Goal: Task Accomplishment & Management: Use online tool/utility

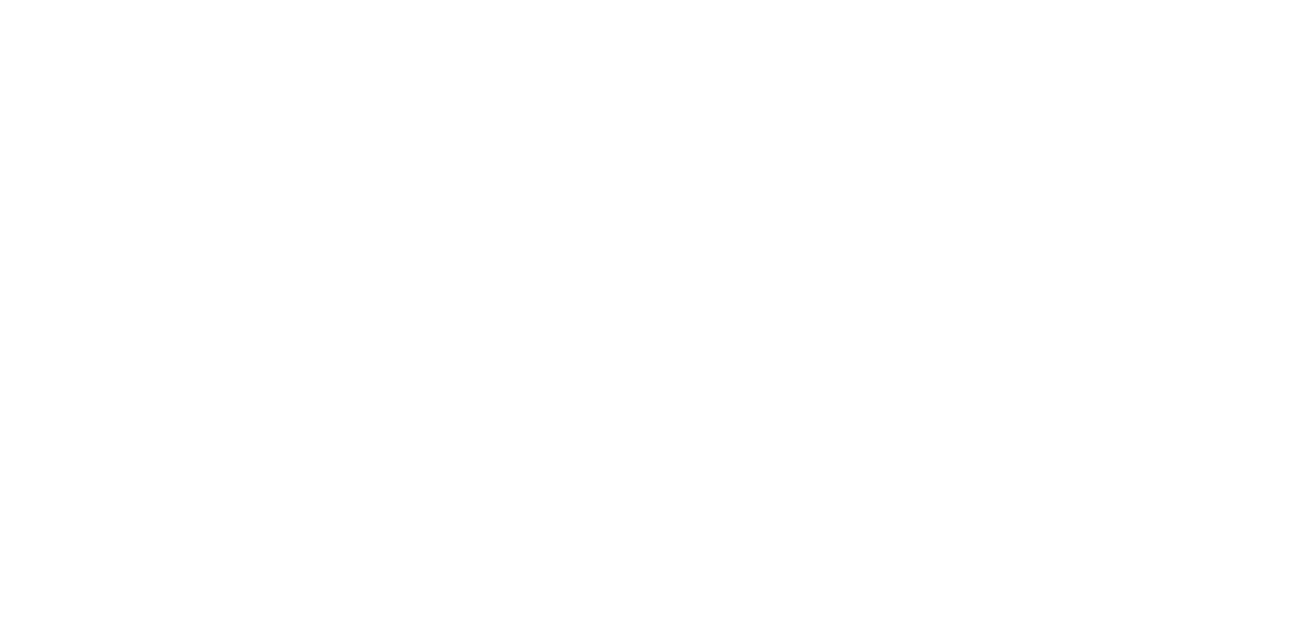
click at [641, 0] on html "We're offline Leave a message" at bounding box center [650, 0] width 1301 height 0
click at [375, 0] on html "We're offline Leave a message" at bounding box center [650, 0] width 1301 height 0
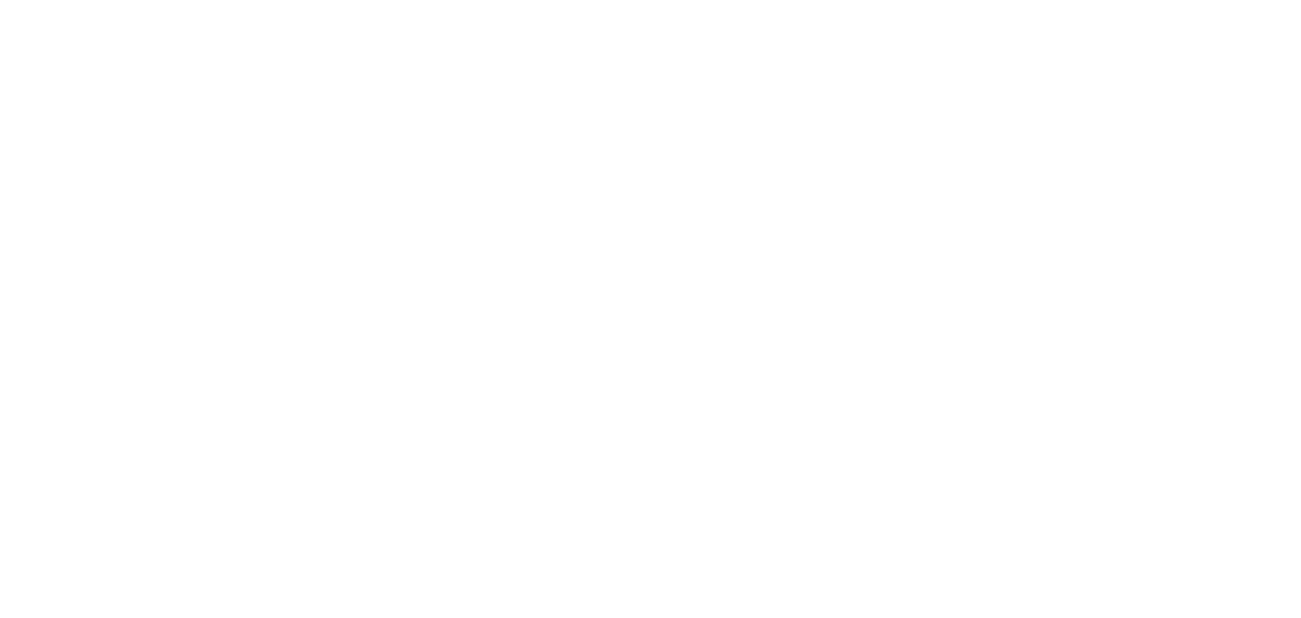
click at [375, 0] on html "We're offline Leave a message" at bounding box center [650, 0] width 1301 height 0
click at [518, 0] on html "We're offline Leave a message" at bounding box center [650, 0] width 1301 height 0
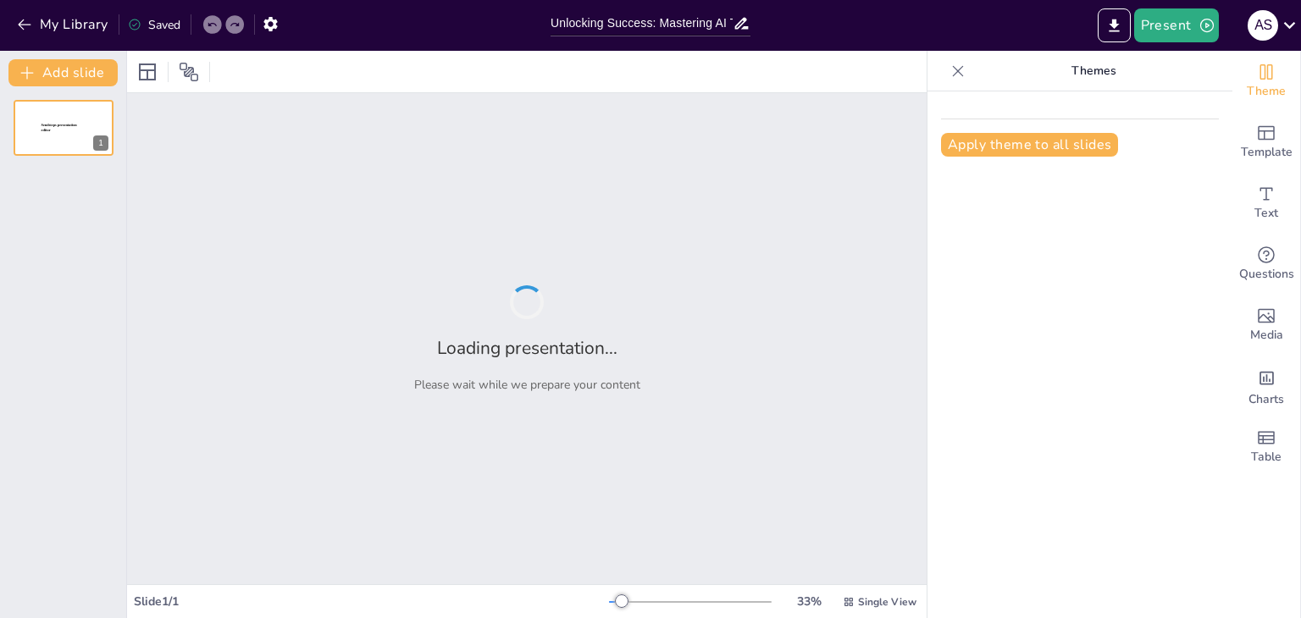
type input "Unlocking Success: Mastering AI Training Techniques for the Modern Professional"
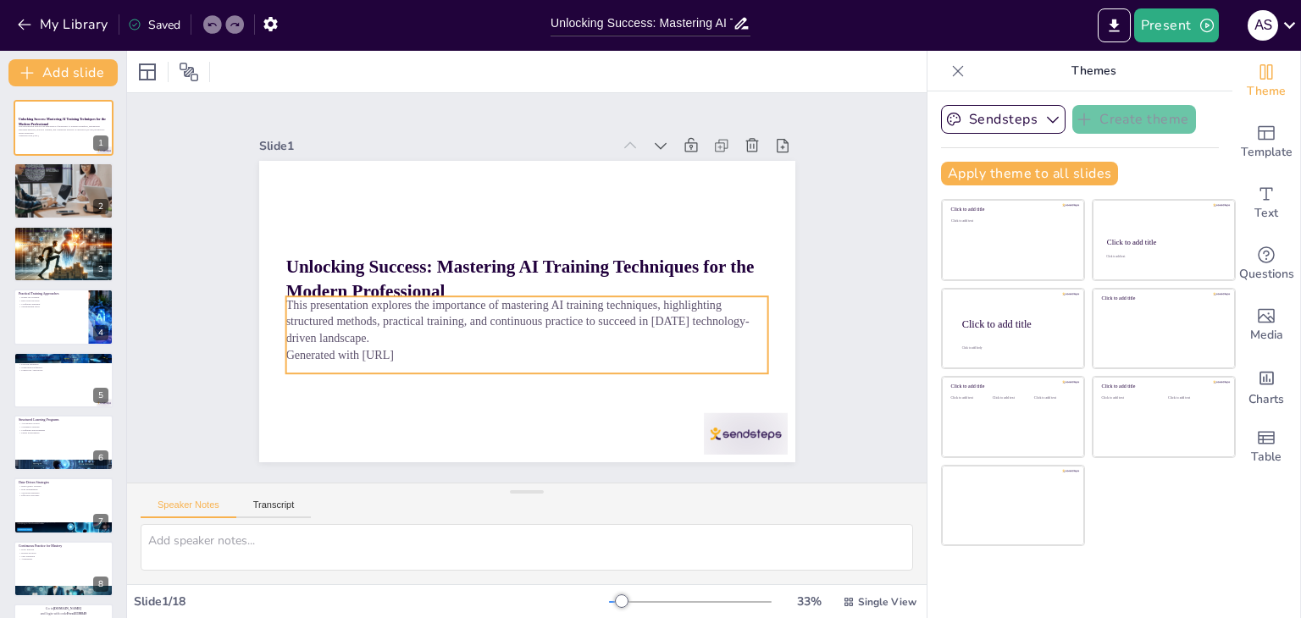
checkbox input "true"
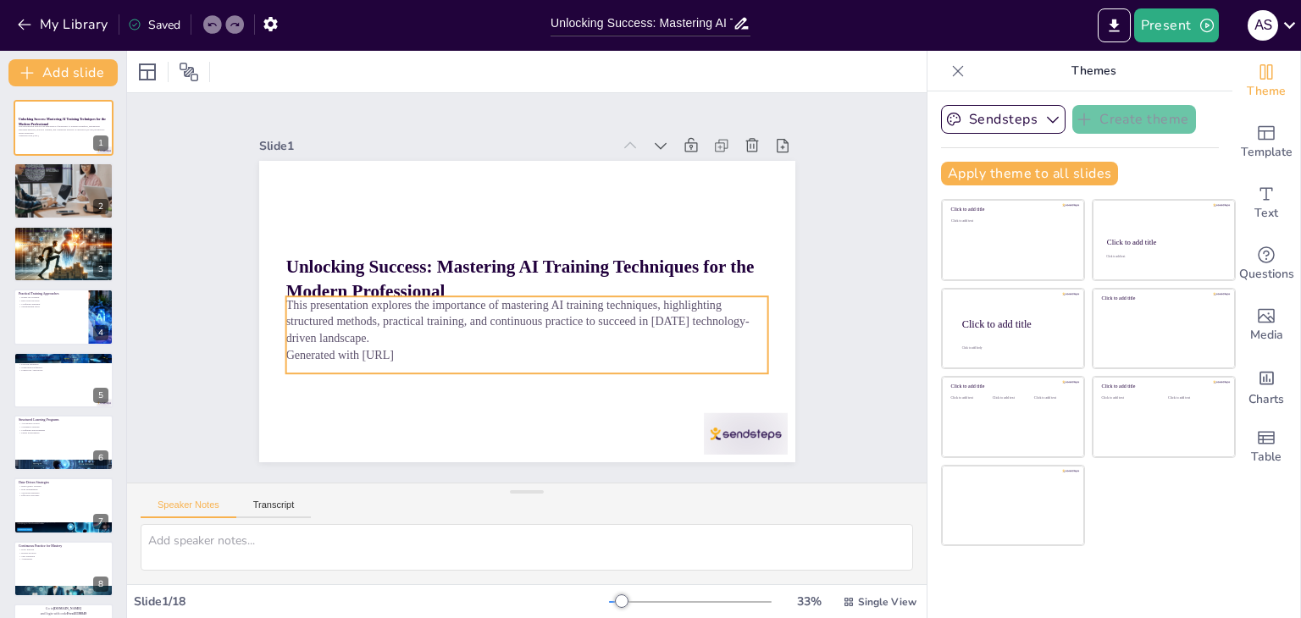
checkbox input "true"
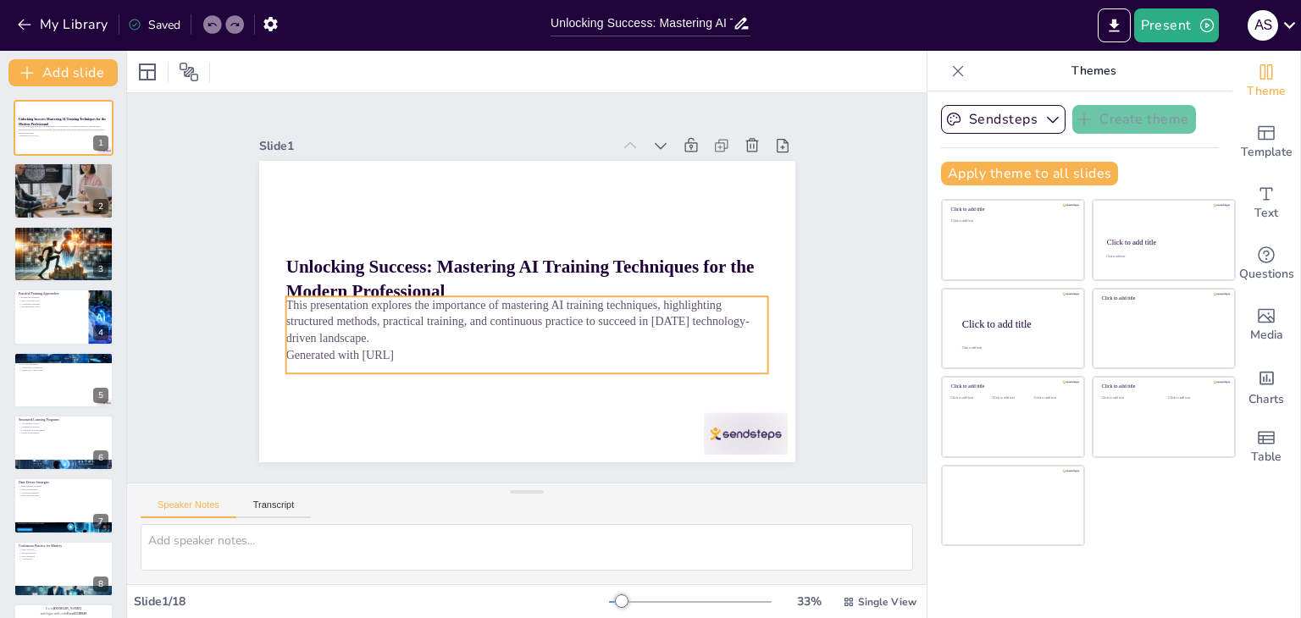
checkbox input "true"
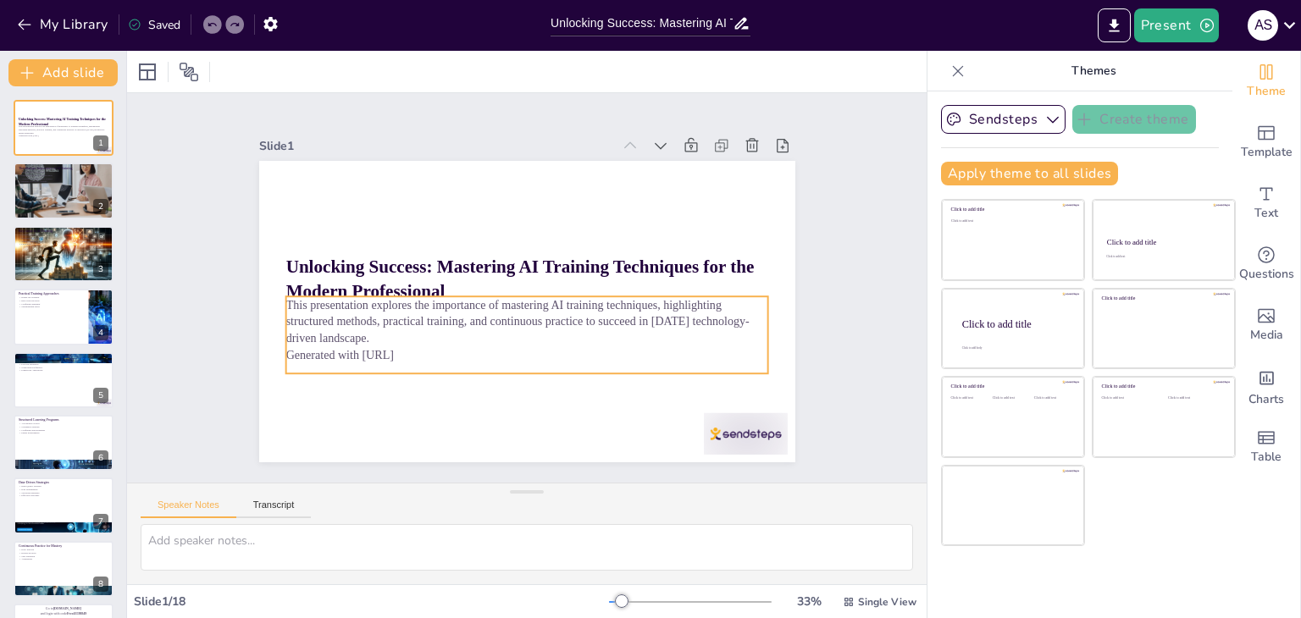
checkbox input "true"
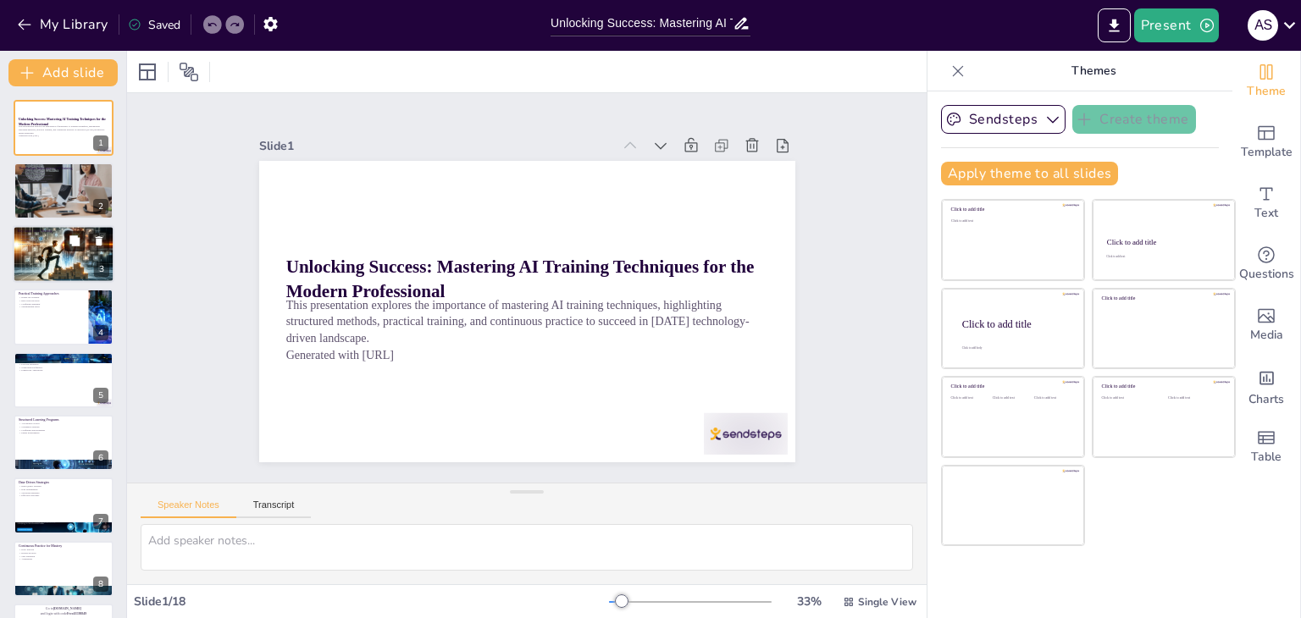
checkbox input "true"
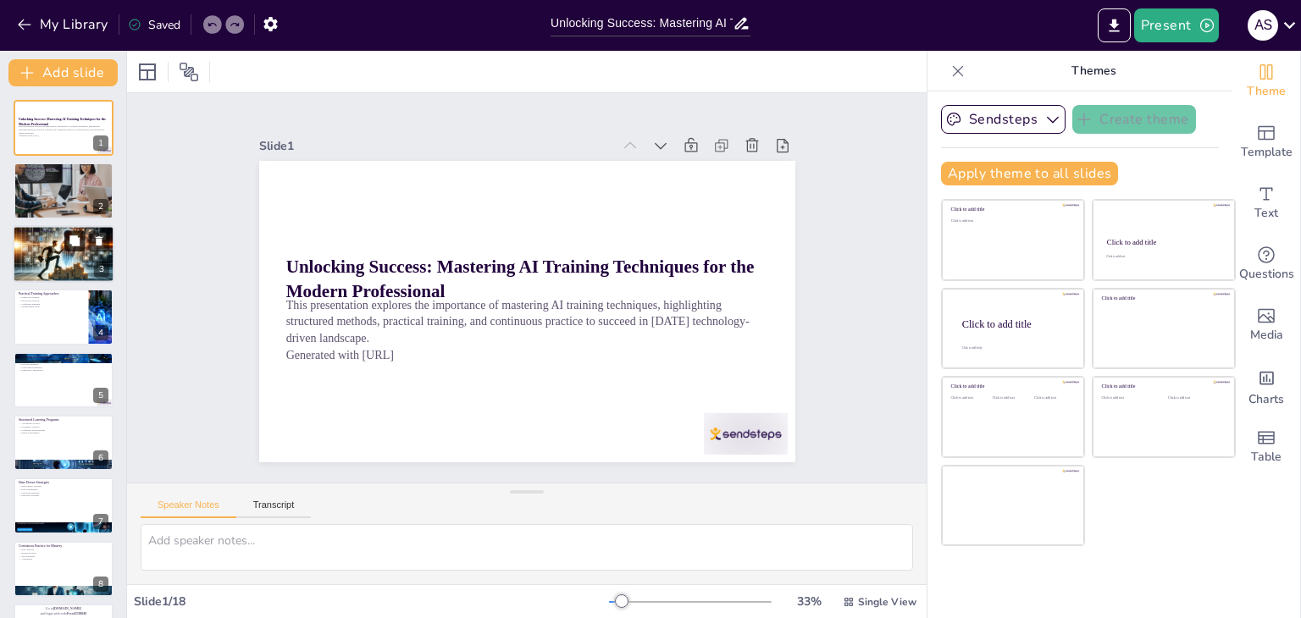
checkbox input "true"
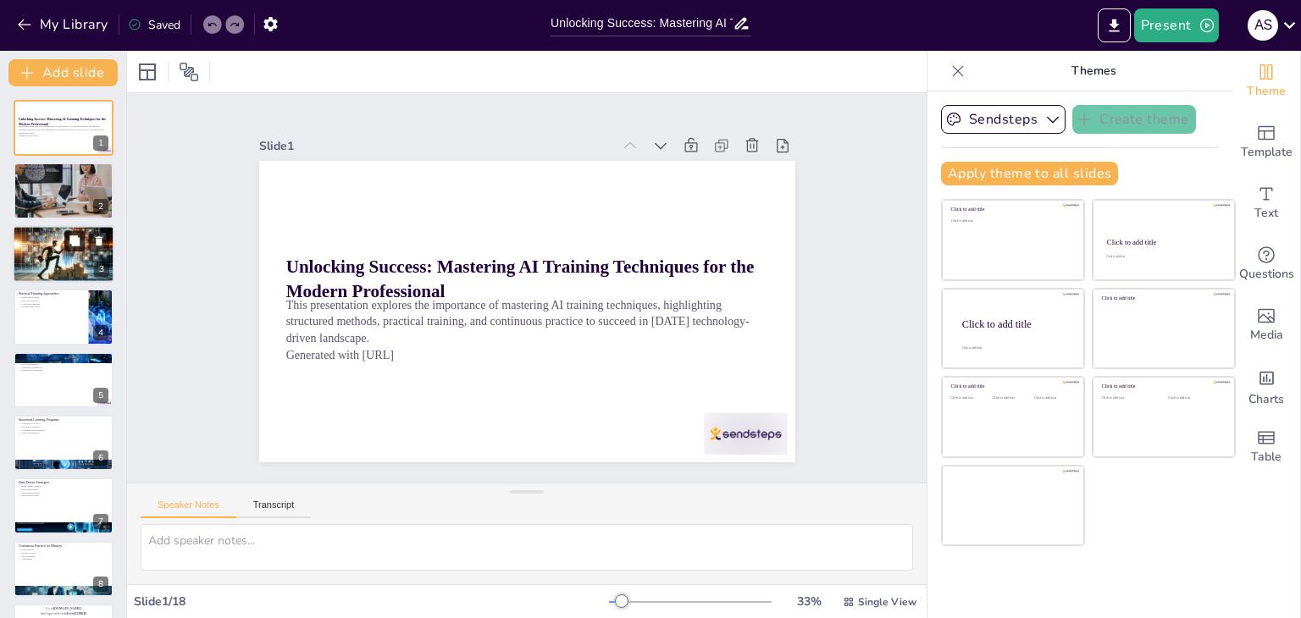
checkbox input "true"
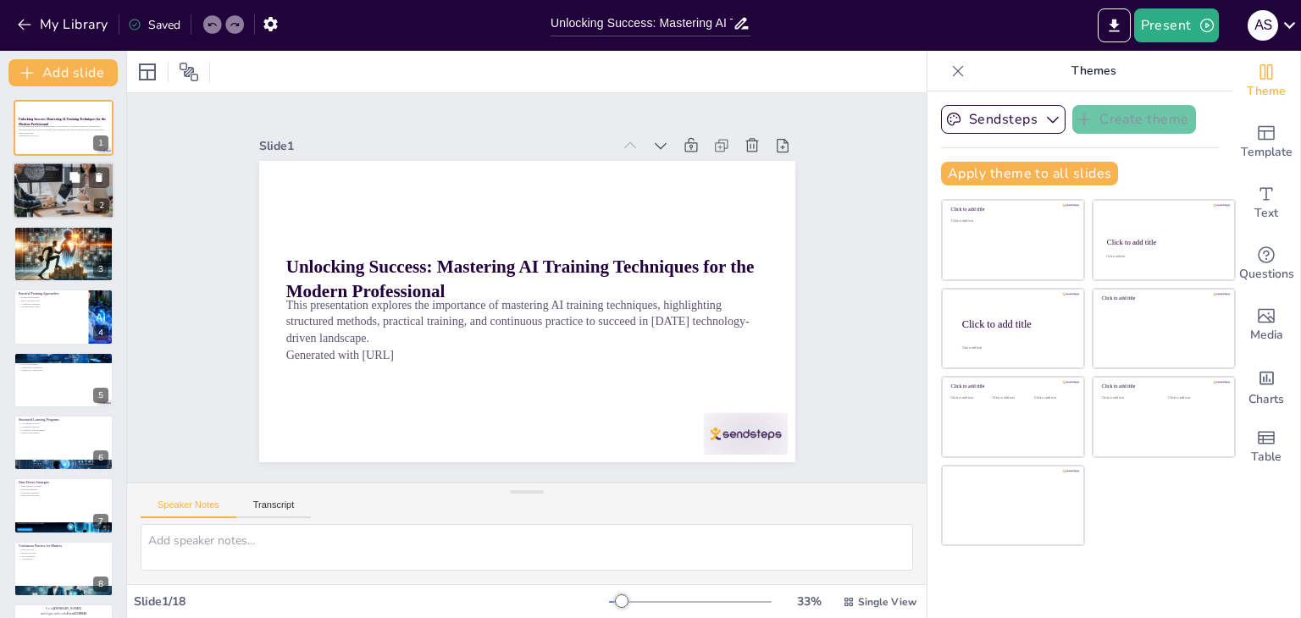
checkbox input "true"
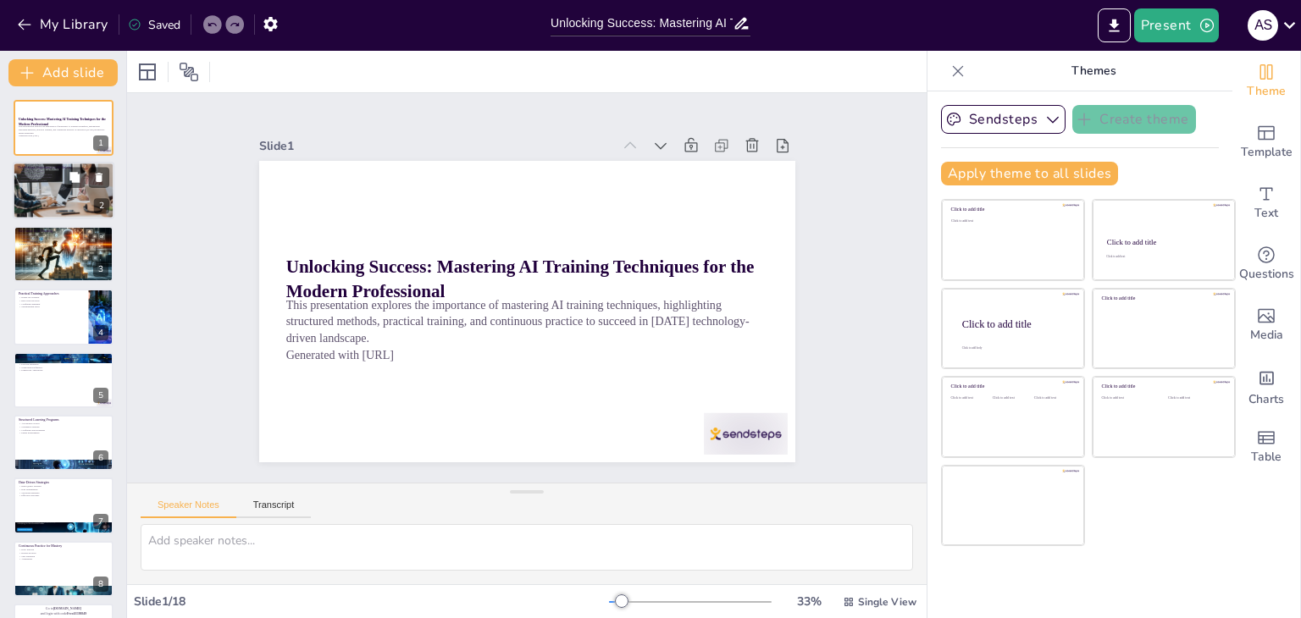
checkbox input "true"
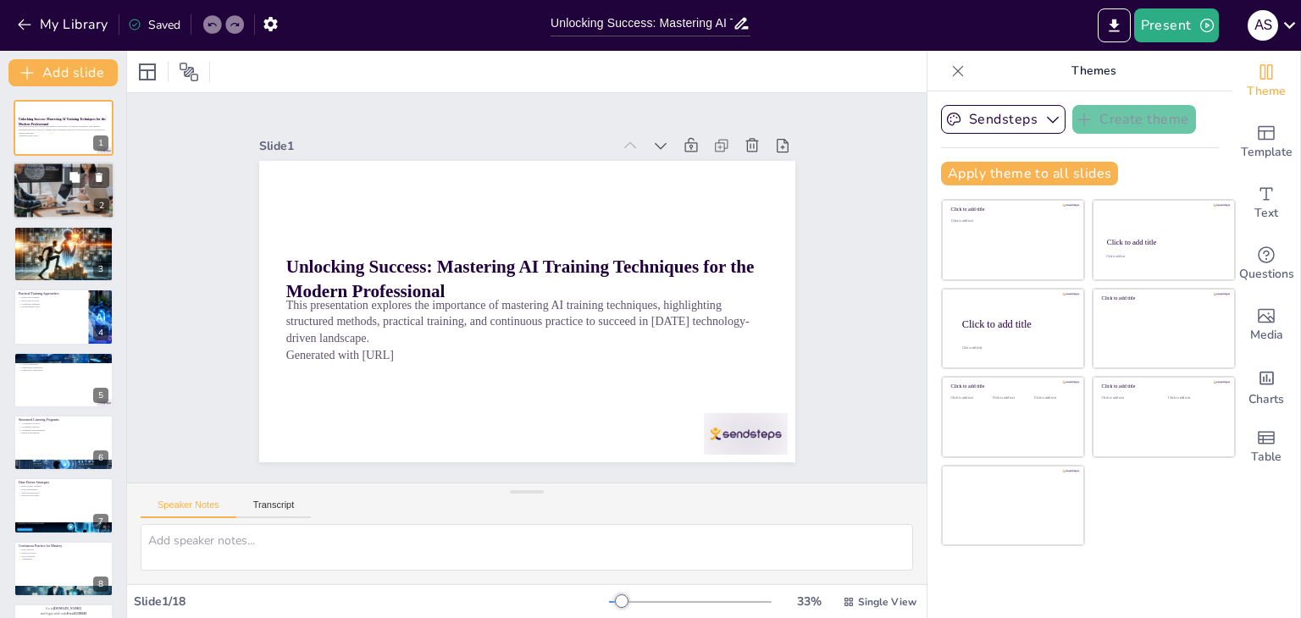
checkbox input "true"
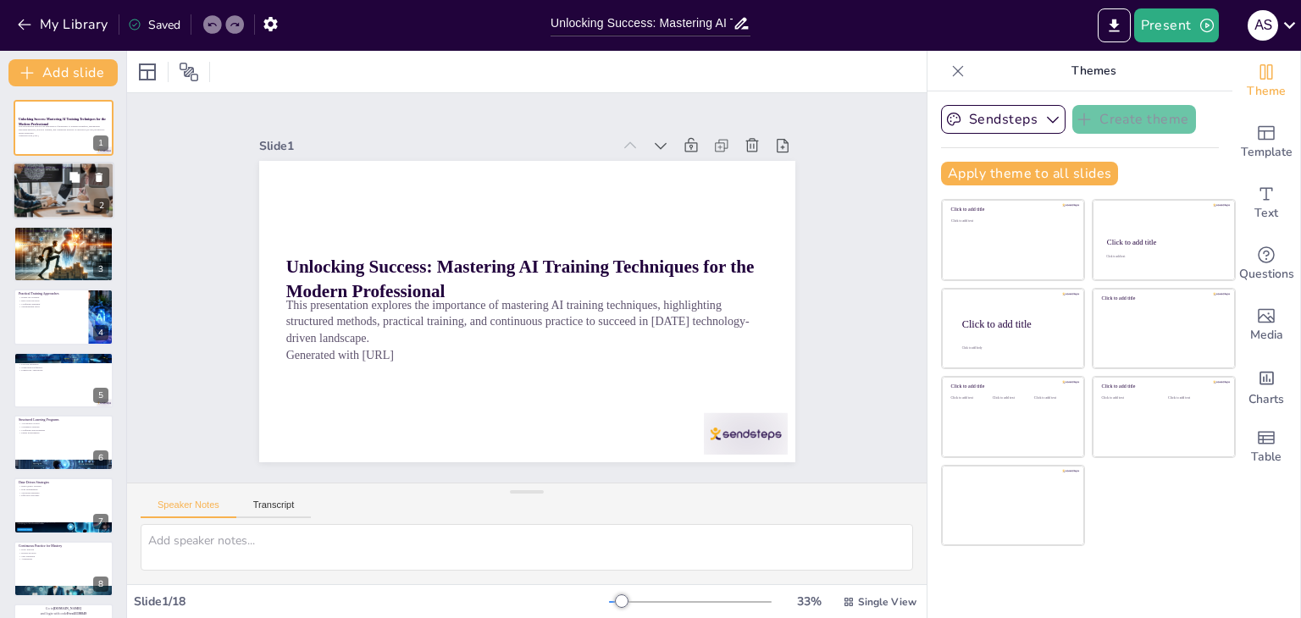
checkbox input "true"
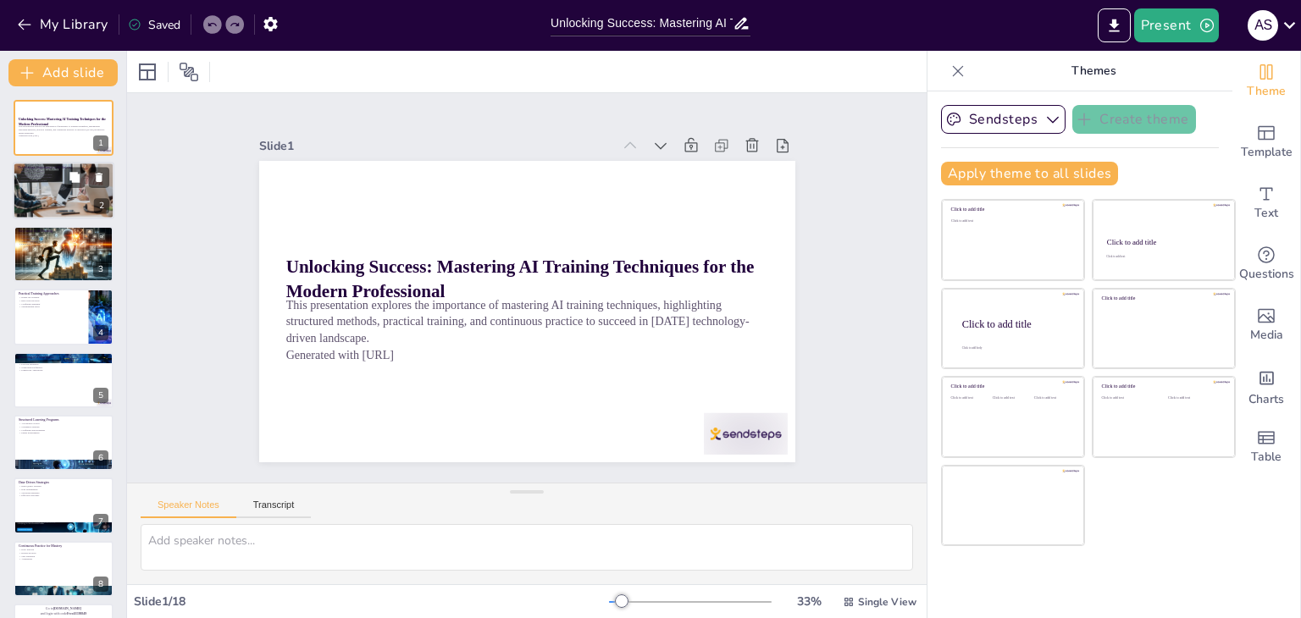
click at [66, 199] on div at bounding box center [64, 192] width 146 height 58
type textarea "Understanding the need for AI training is crucial as it empowers professionals …"
checkbox input "true"
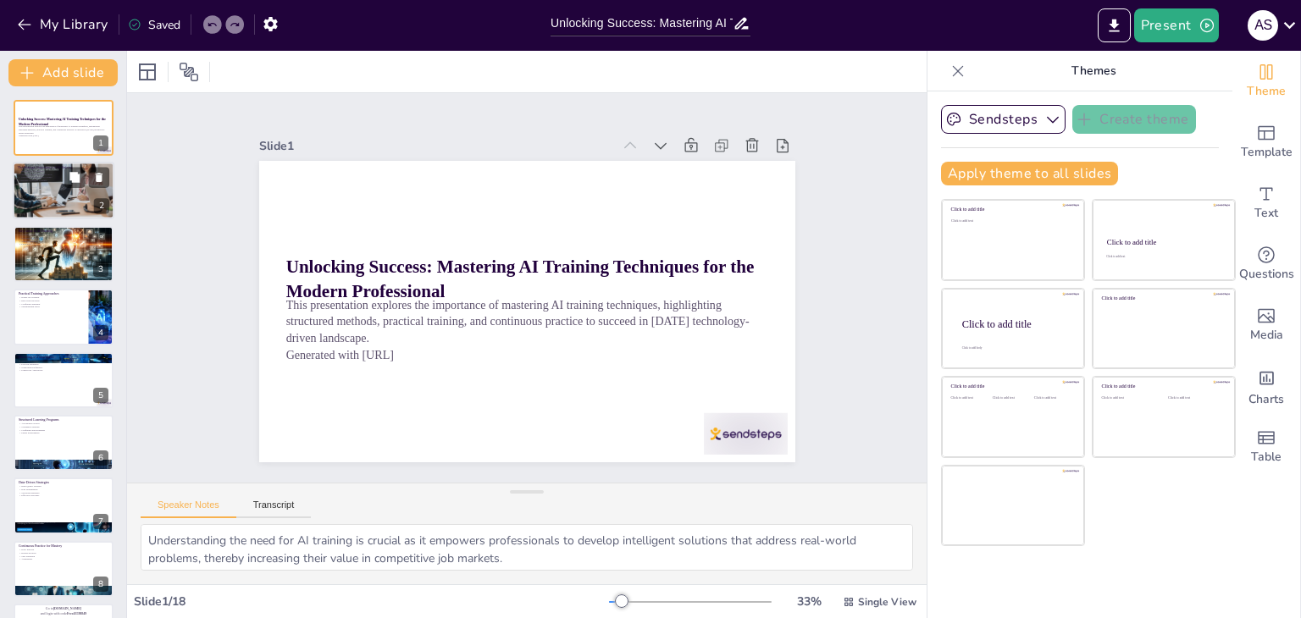
checkbox input "true"
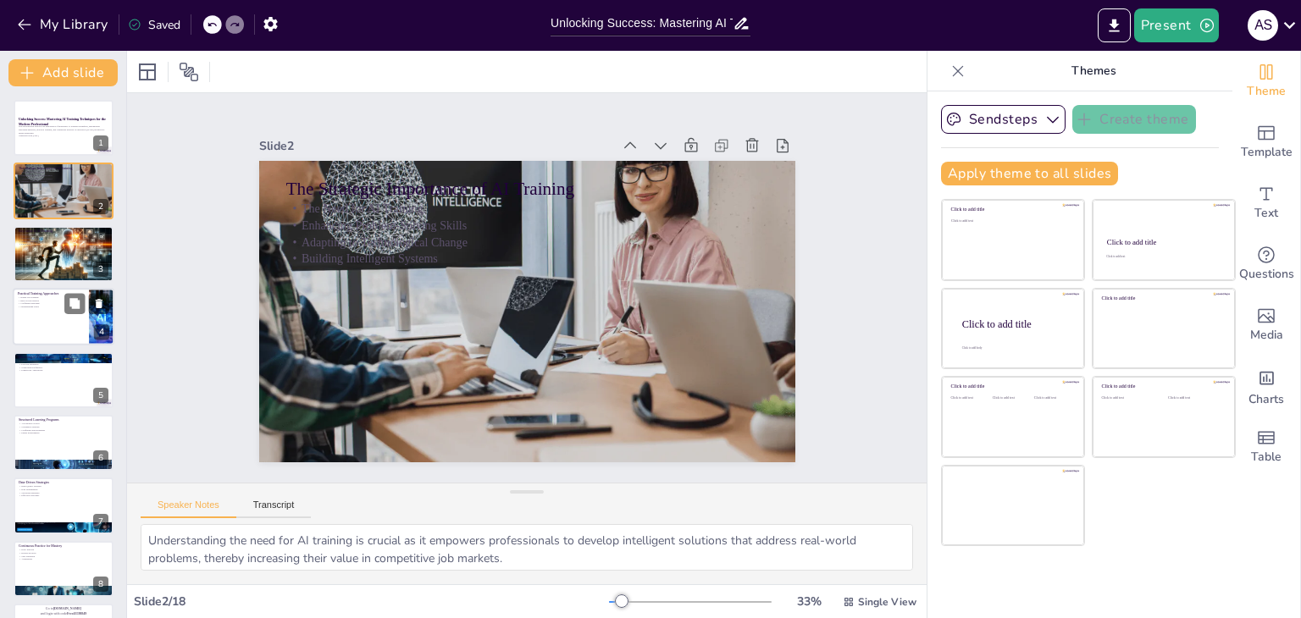
checkbox input "true"
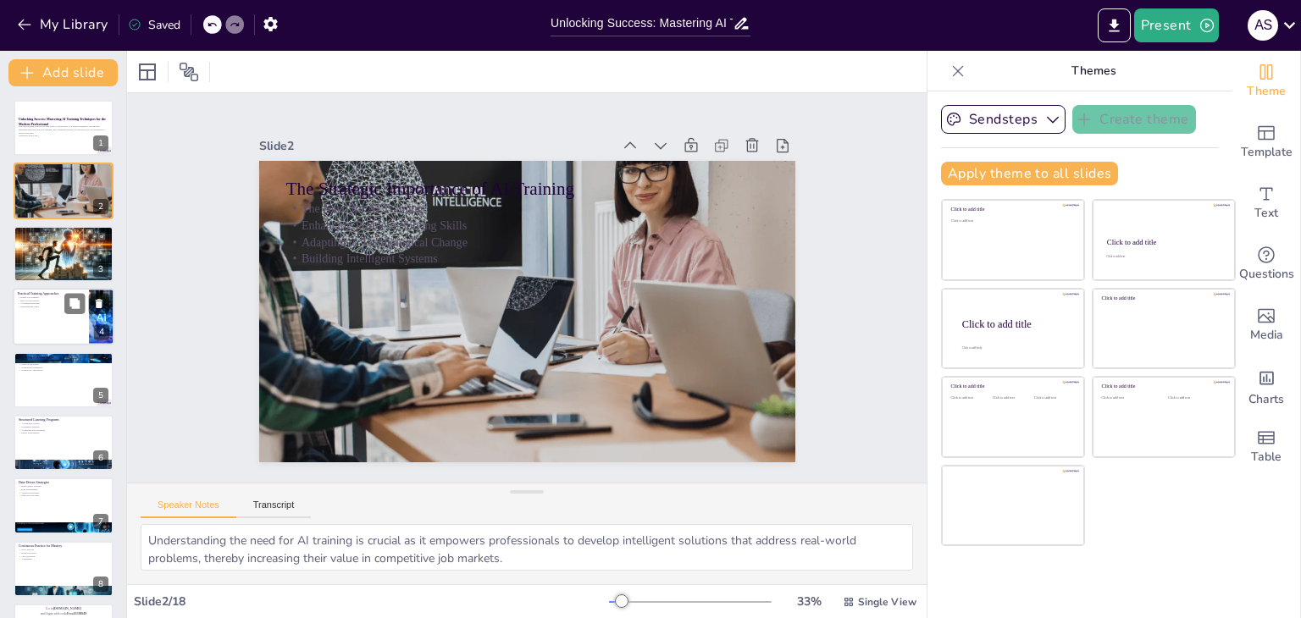
checkbox input "true"
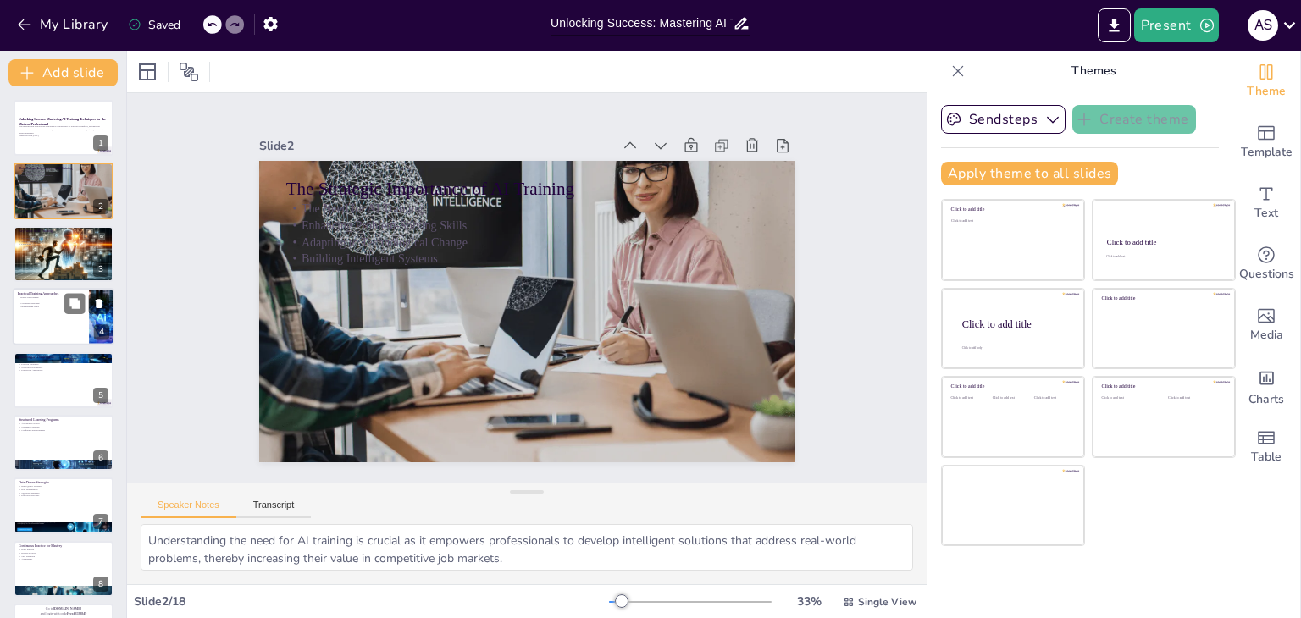
checkbox input "true"
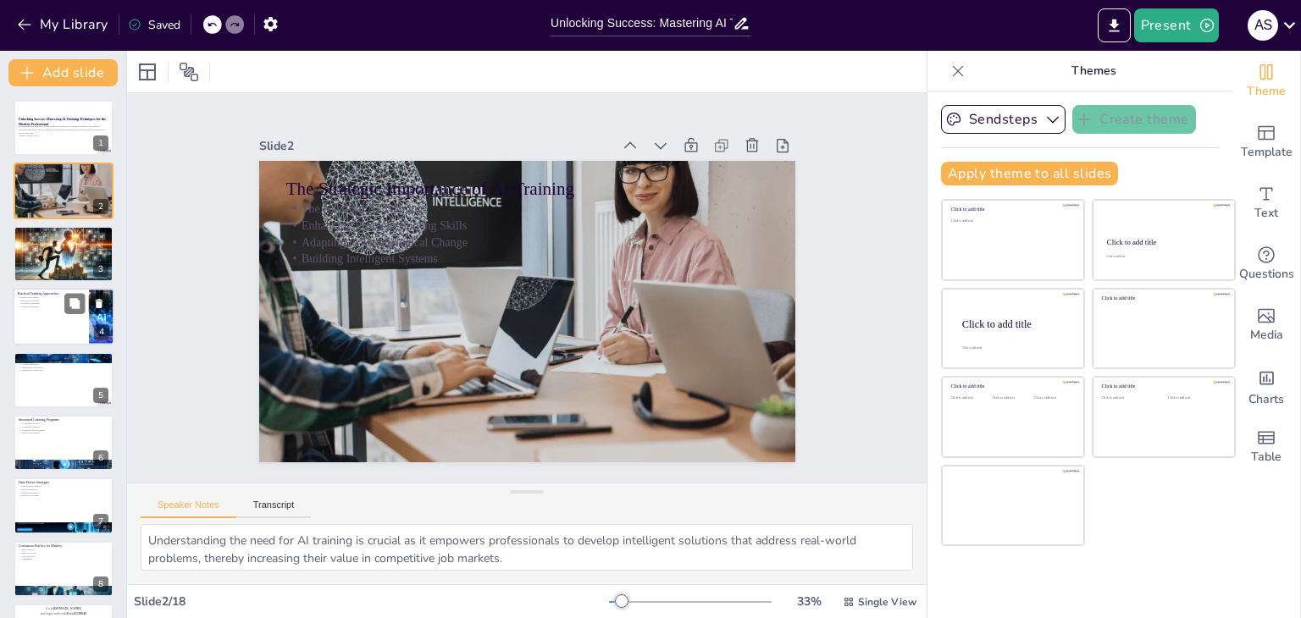
checkbox input "true"
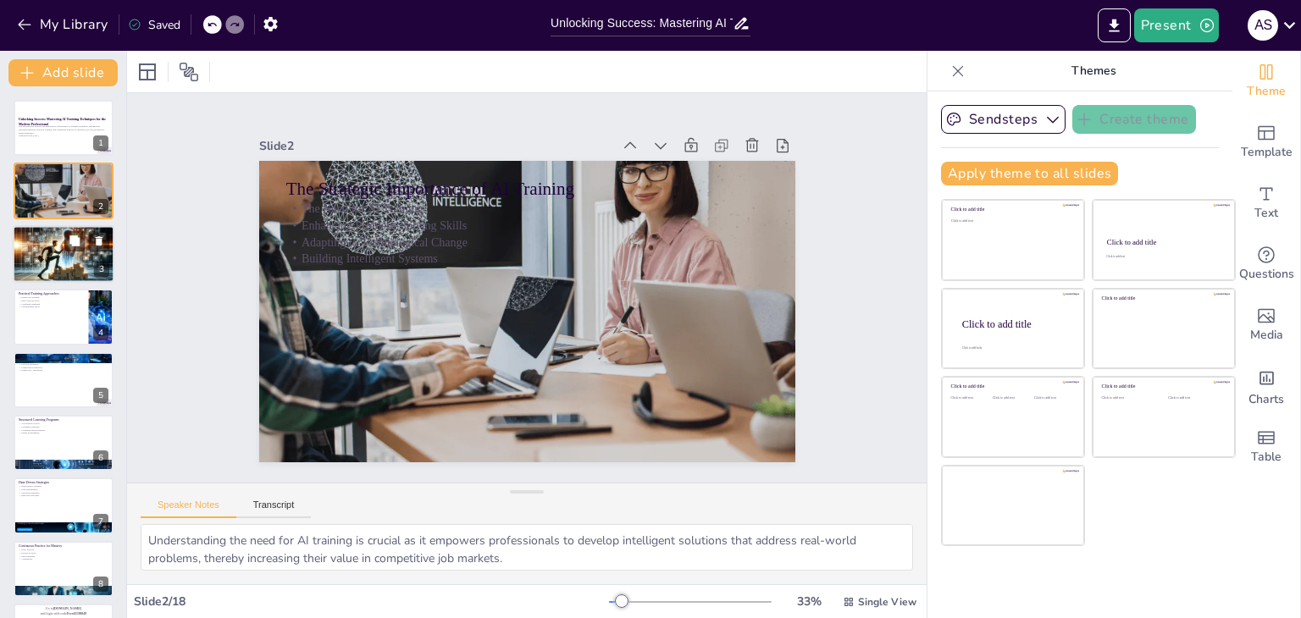
checkbox input "true"
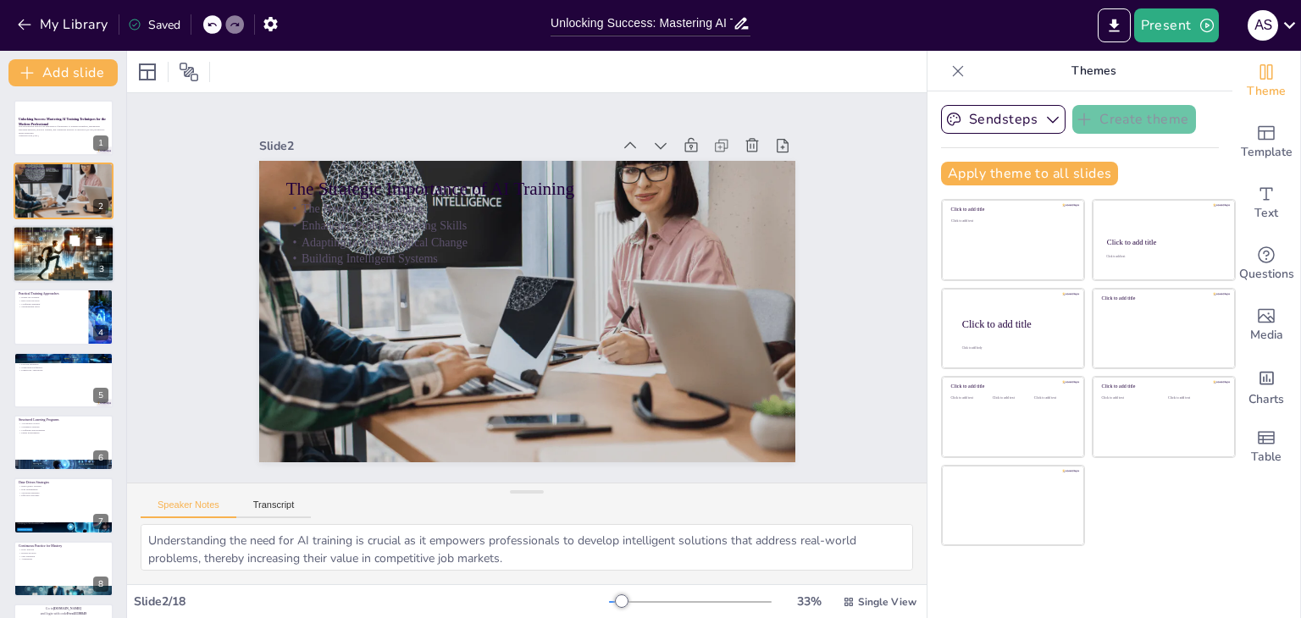
checkbox input "true"
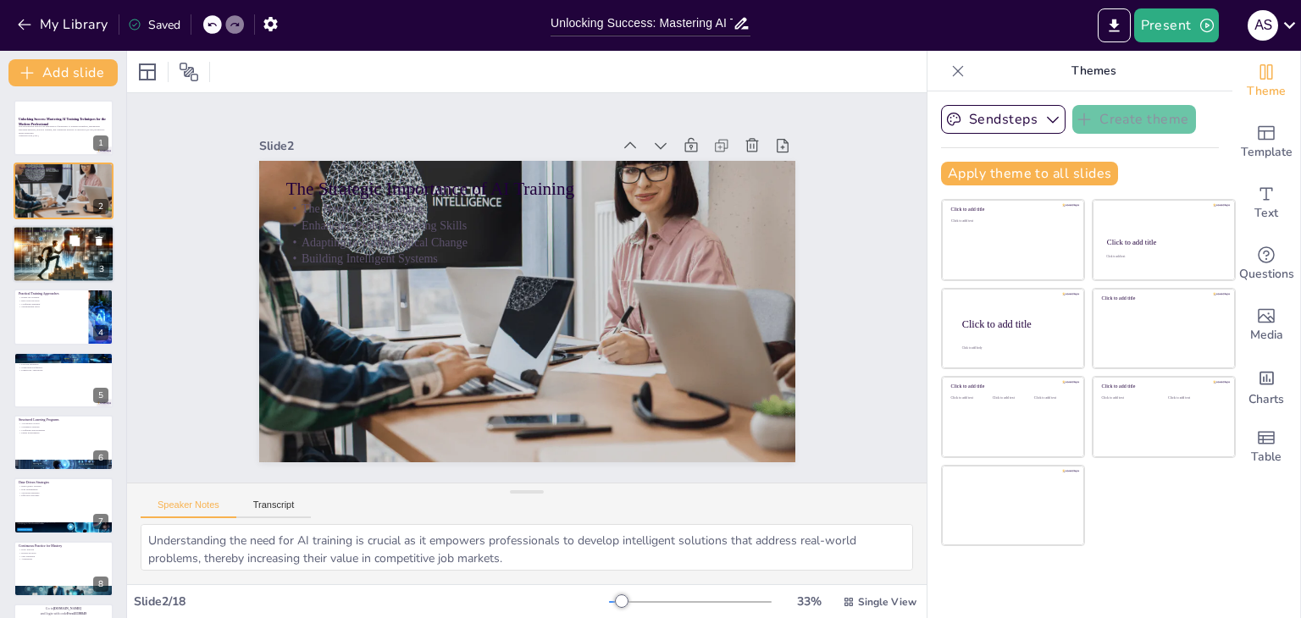
checkbox input "true"
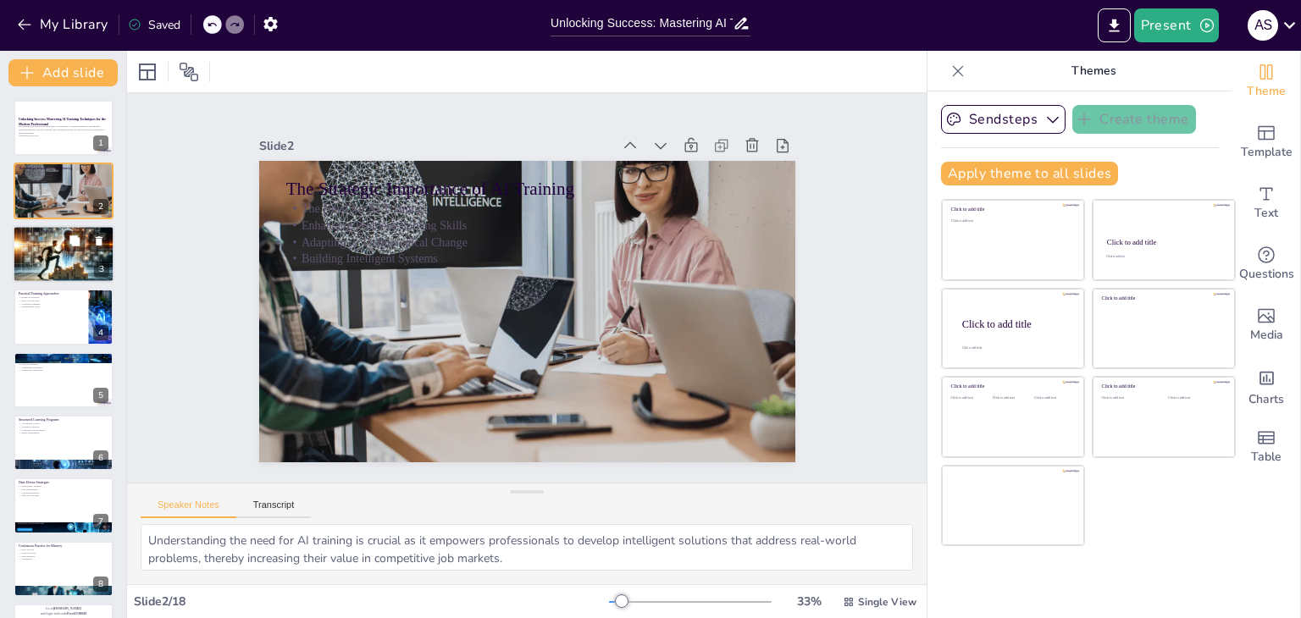
checkbox input "true"
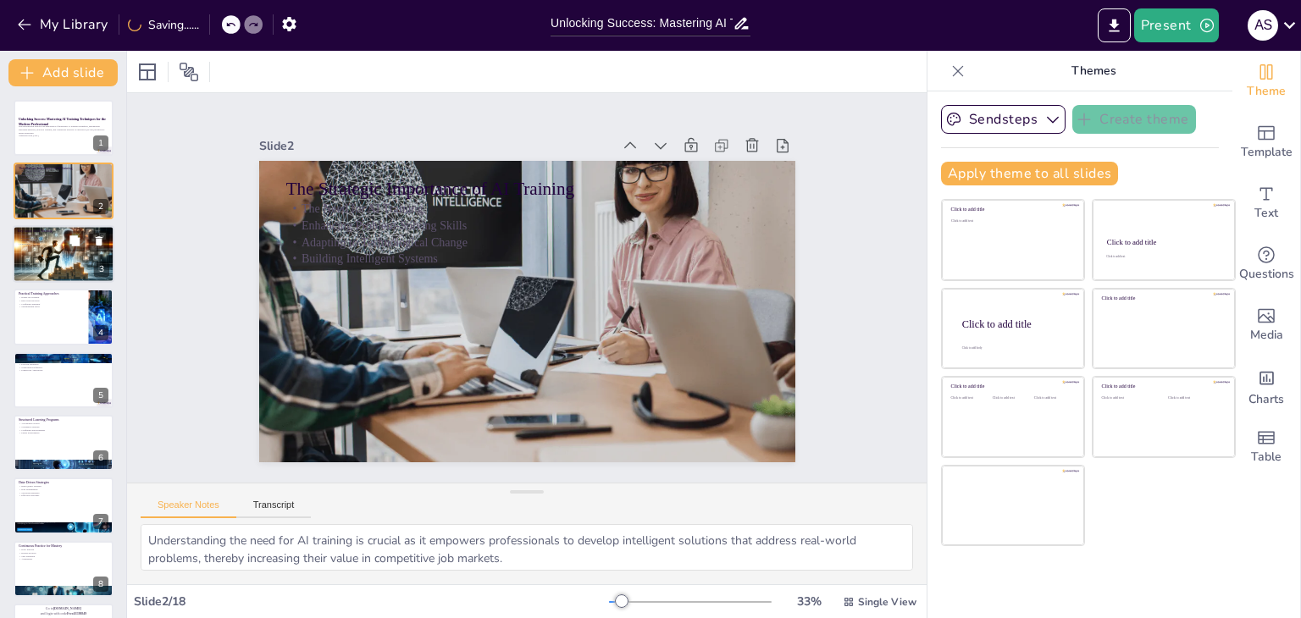
click at [65, 275] on div at bounding box center [64, 254] width 102 height 58
type textarea "Automation significantly enhances efficiency by streamlining processes, allowin…"
checkbox input "true"
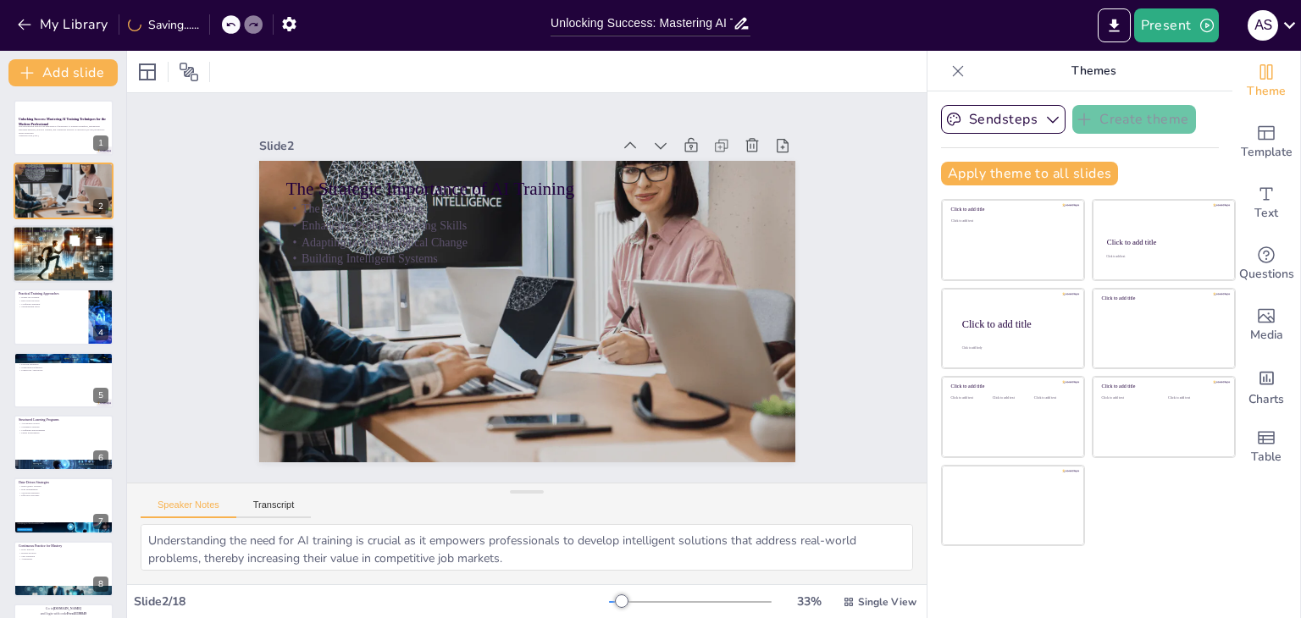
checkbox input "true"
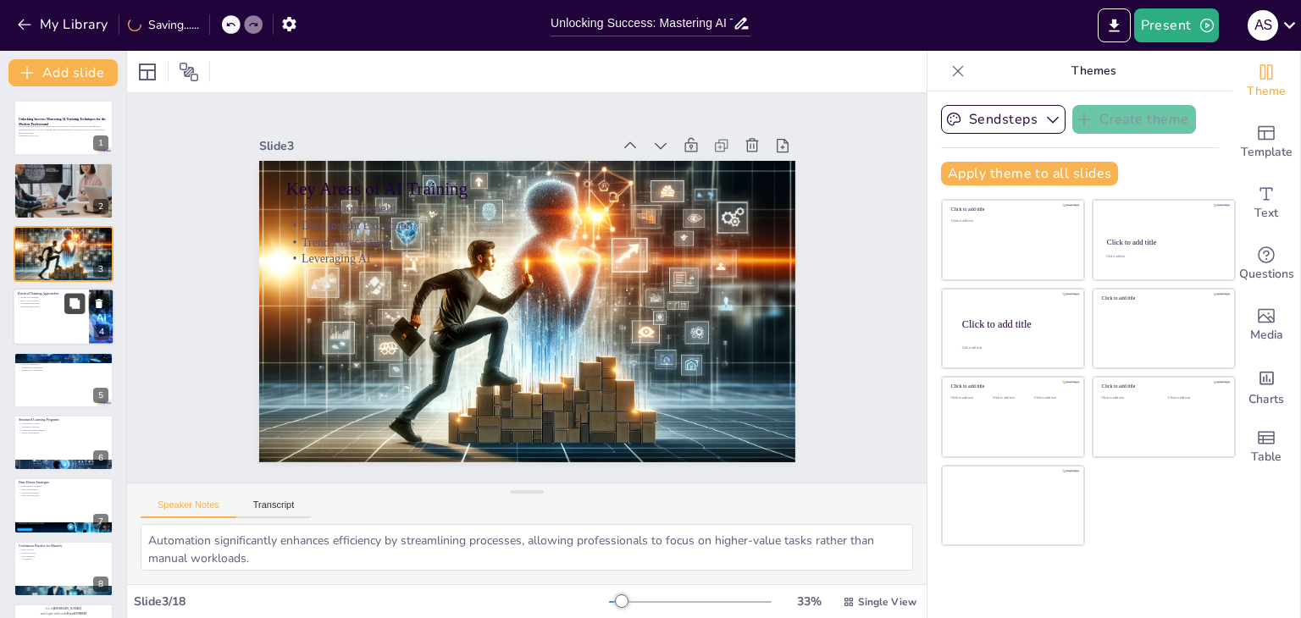
checkbox input "true"
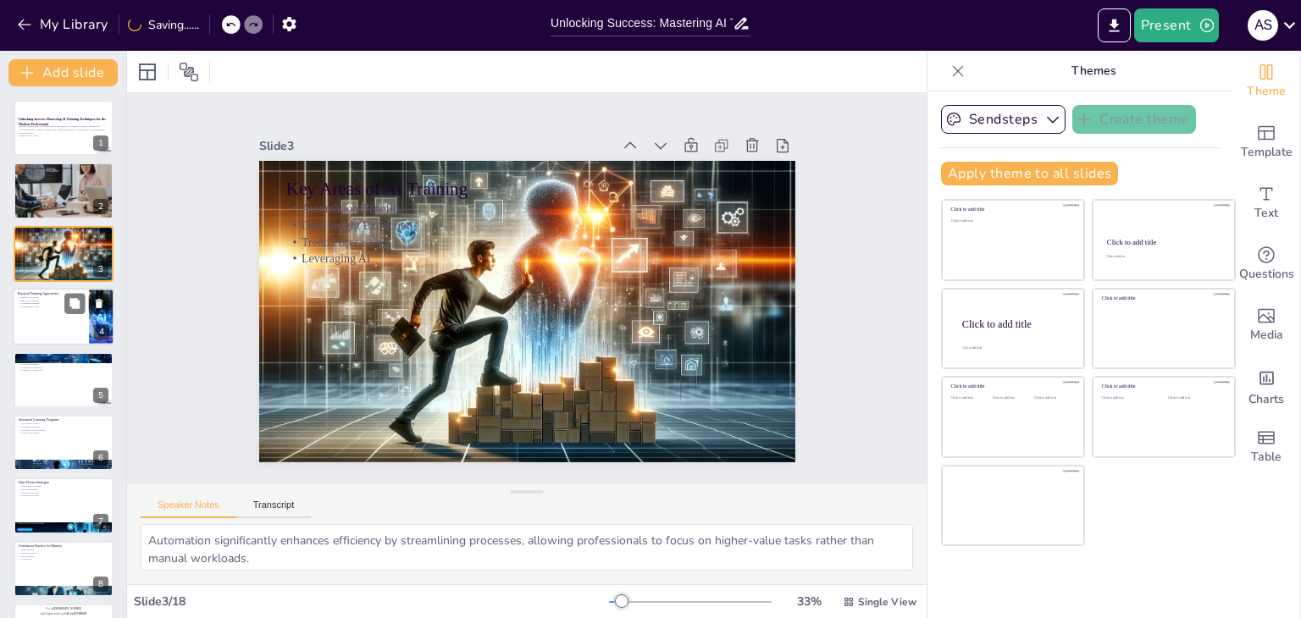
checkbox input "true"
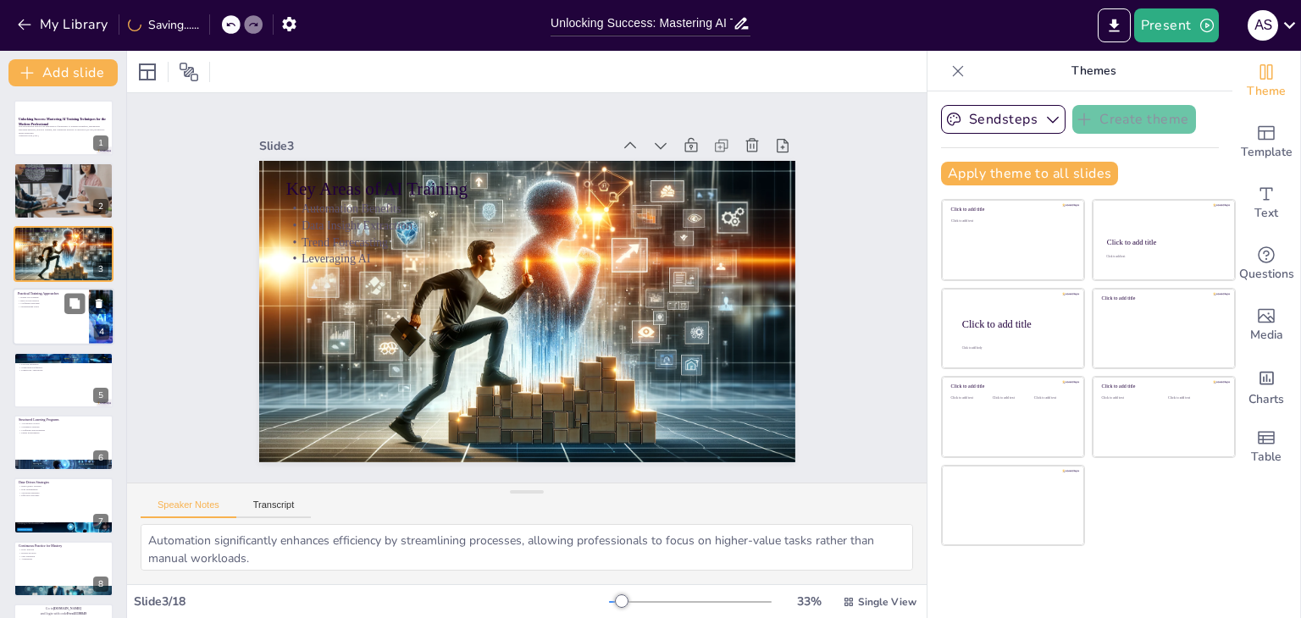
click at [68, 331] on div at bounding box center [64, 317] width 102 height 58
type textarea "Hands-on learning is crucial as it allows learners to apply concepts in real-wo…"
checkbox input "true"
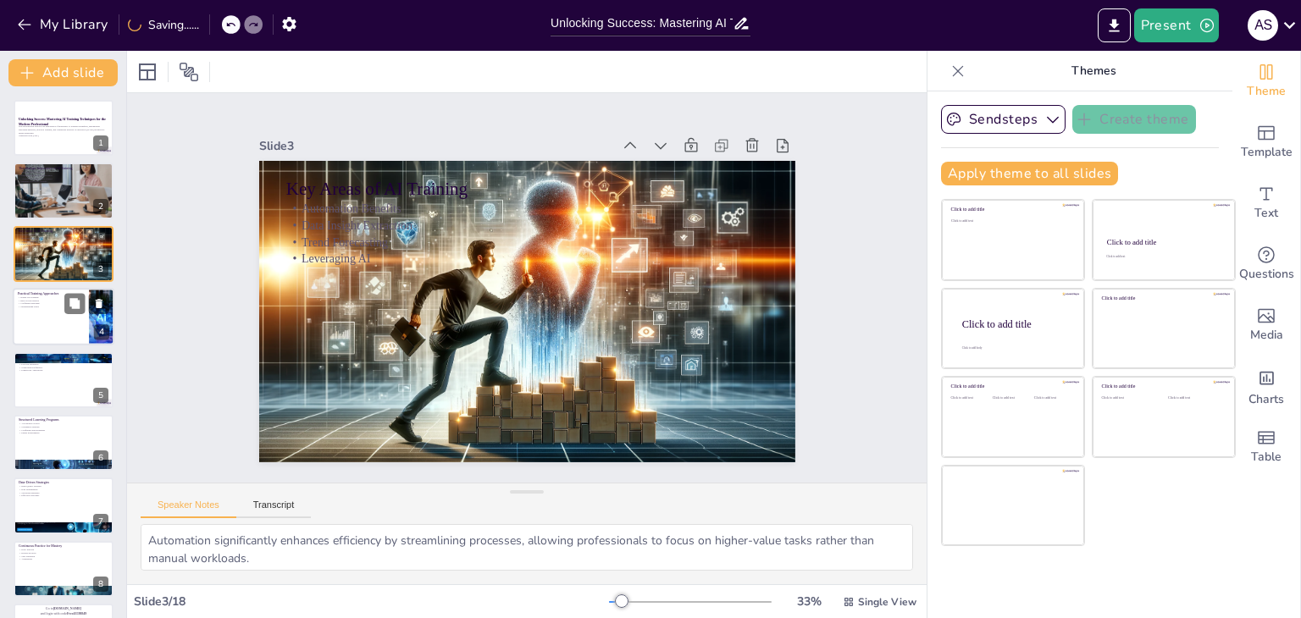
checkbox input "true"
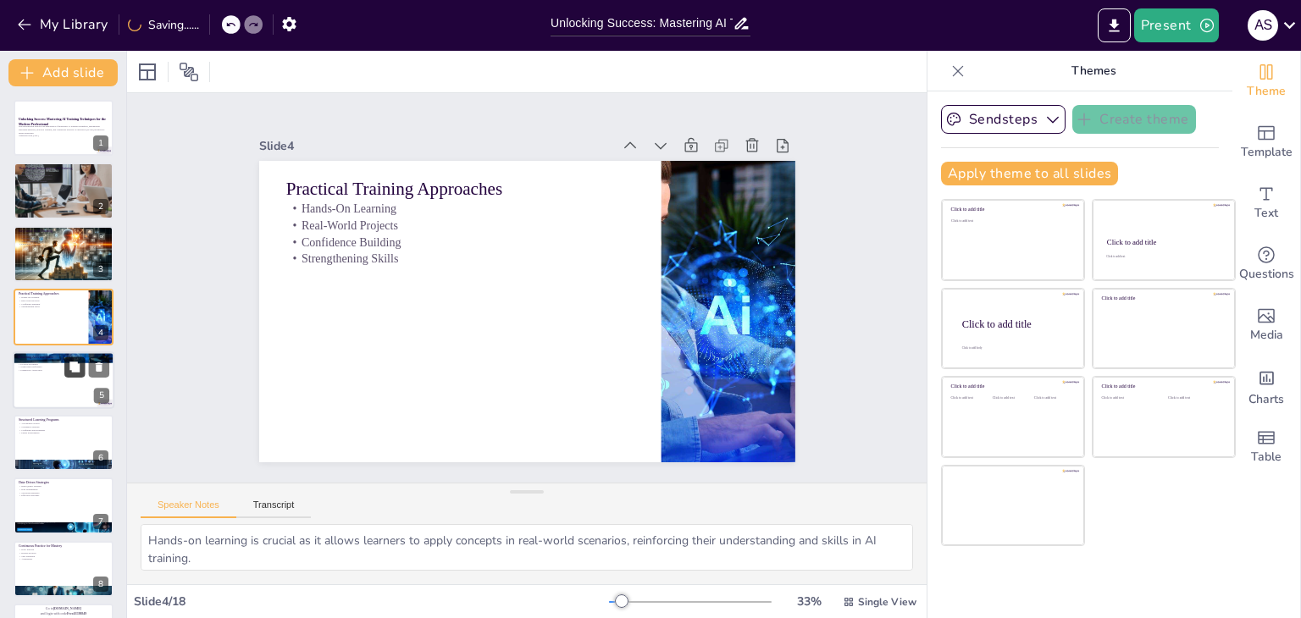
checkbox input "true"
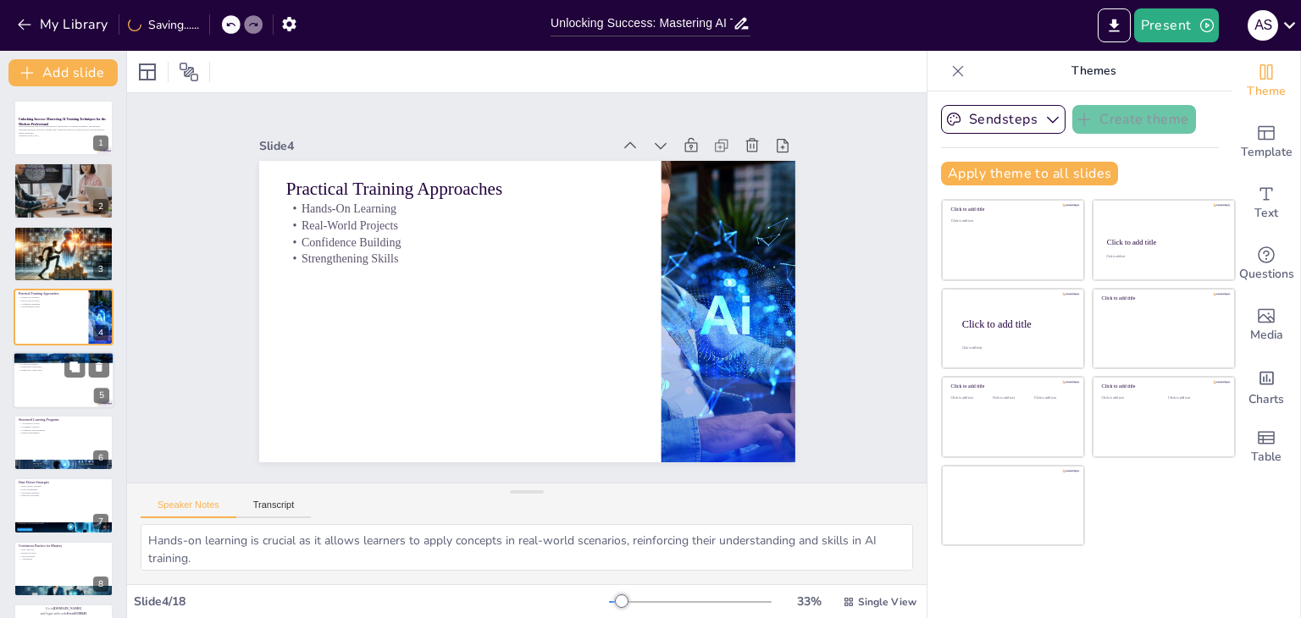
checkbox input "true"
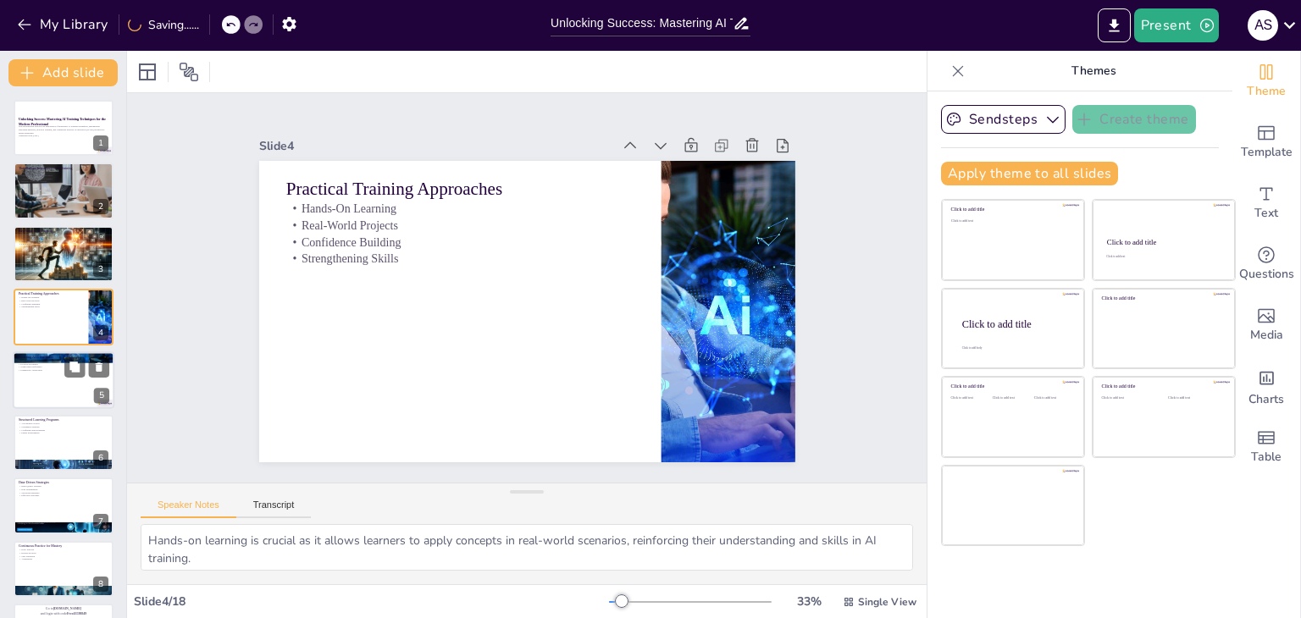
click at [64, 385] on div at bounding box center [64, 380] width 102 height 58
type textarea "Mastering TensorFlow is crucial for building scalable machine learning models, …"
checkbox input "true"
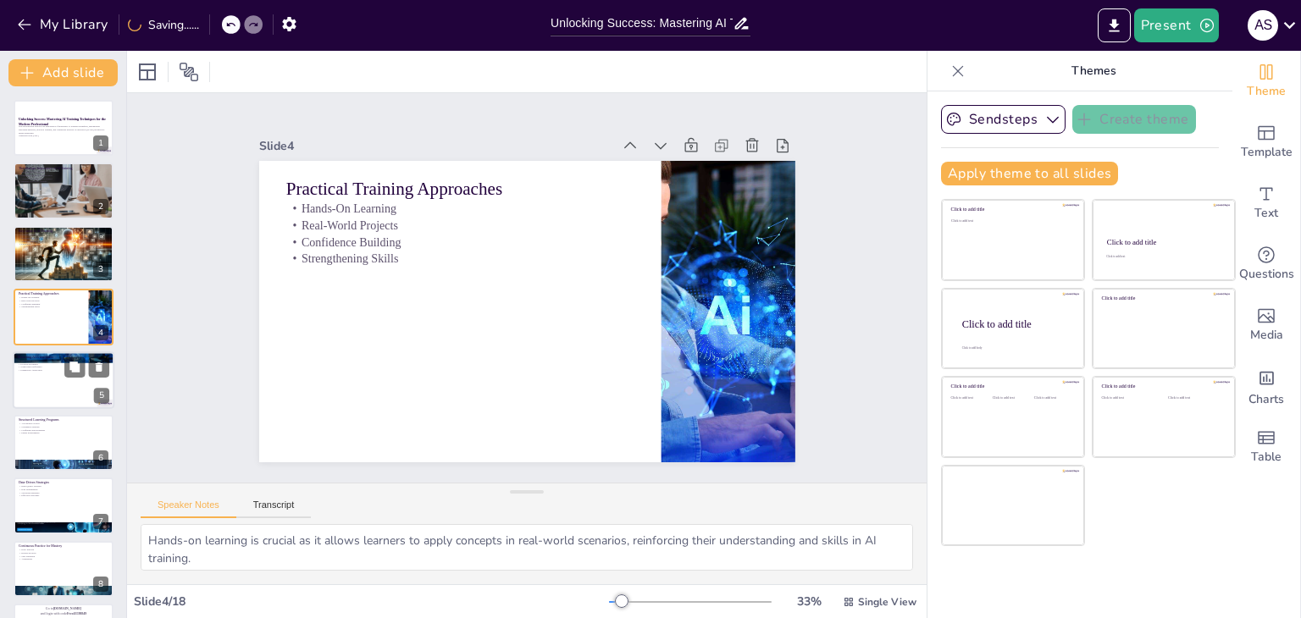
checkbox input "true"
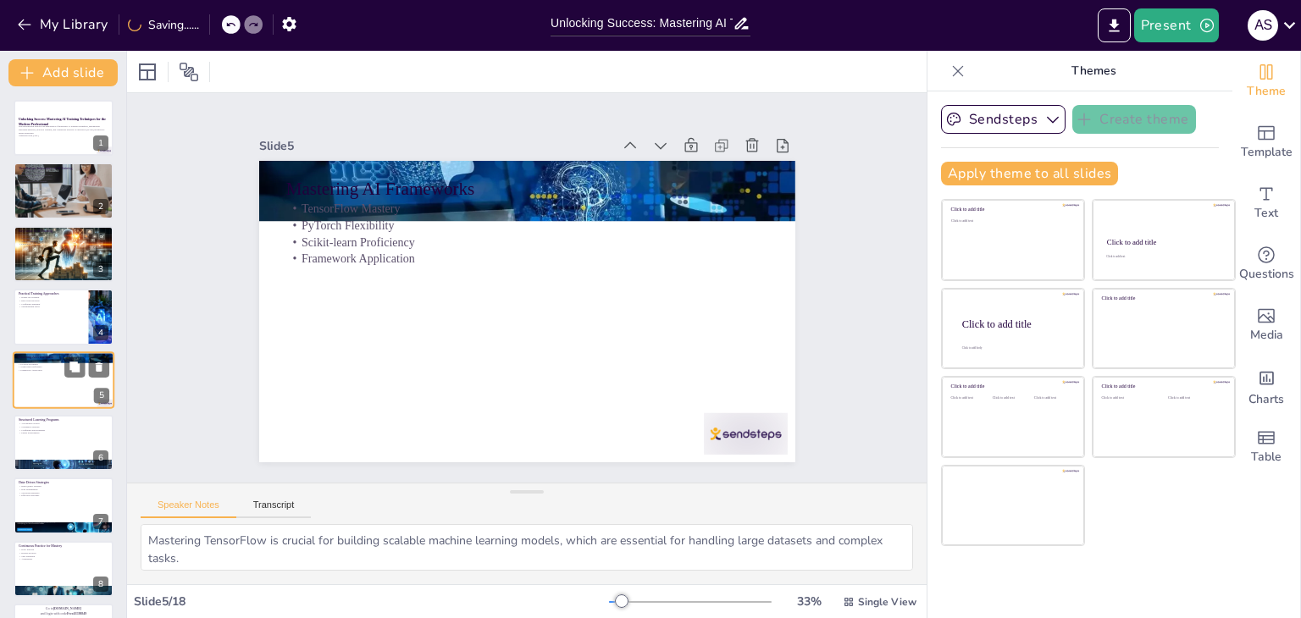
scroll to position [27, 0]
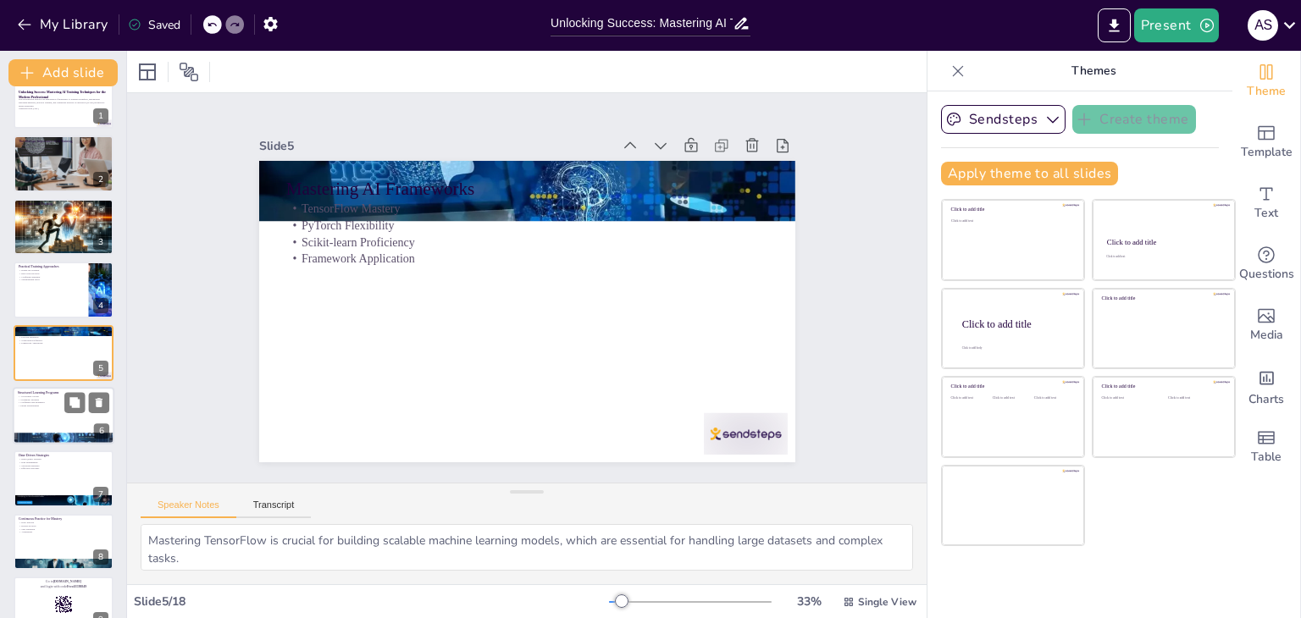
checkbox input "true"
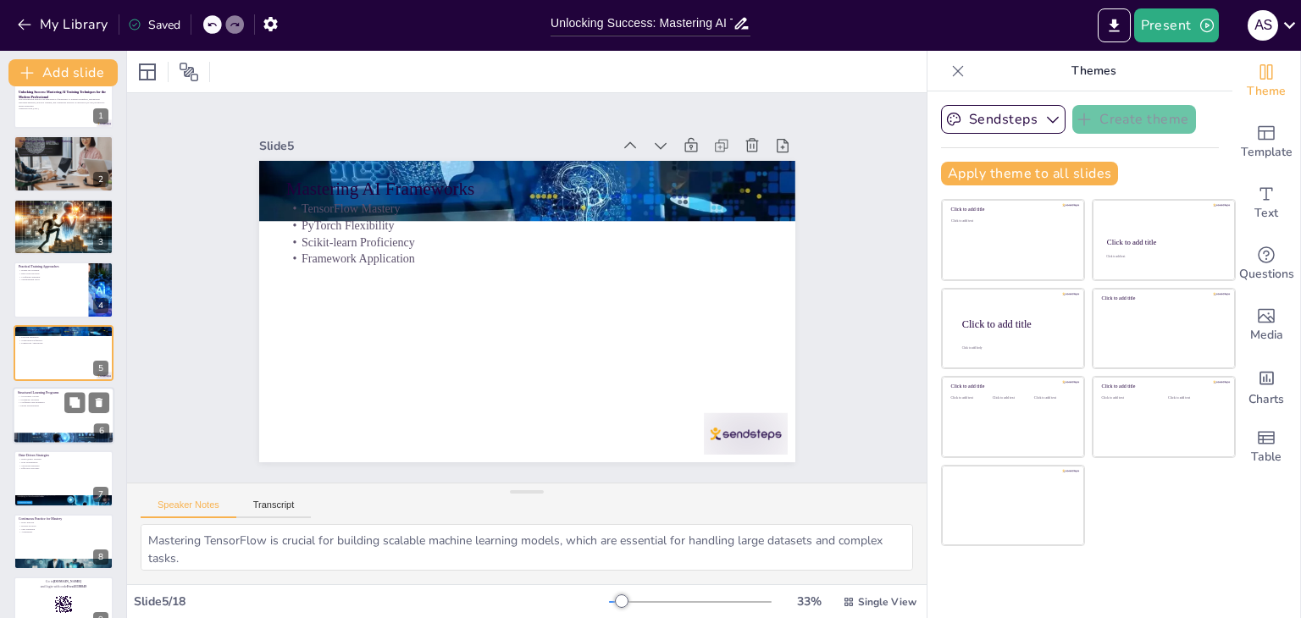
checkbox input "true"
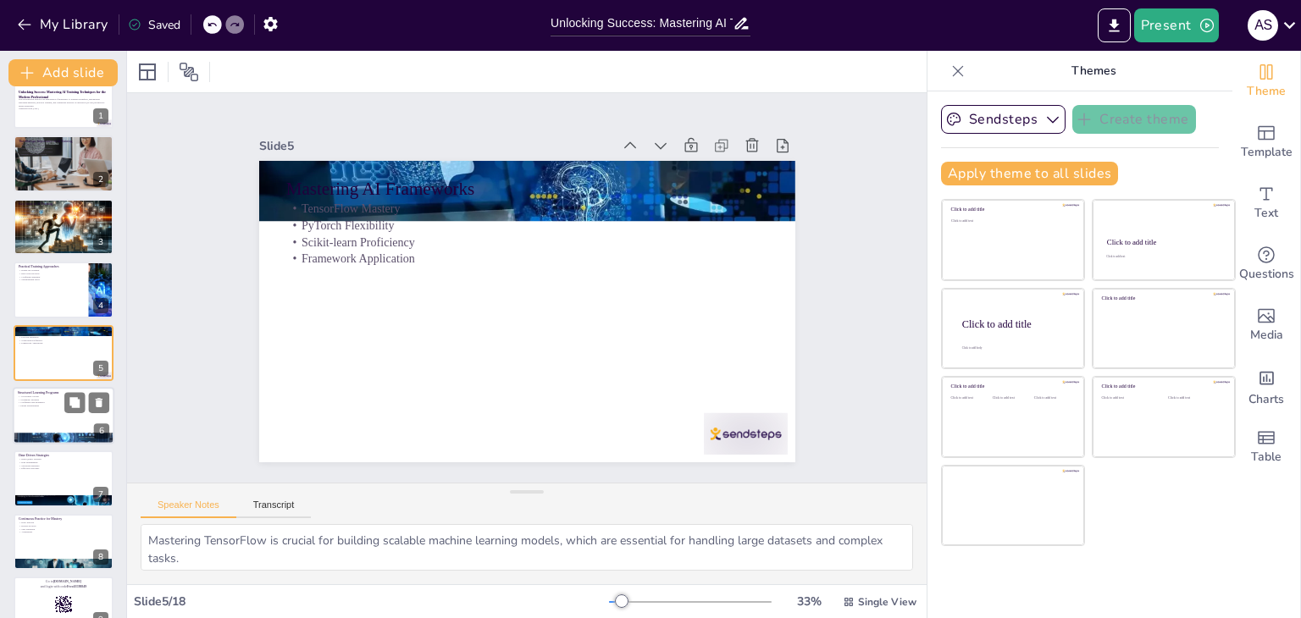
checkbox input "true"
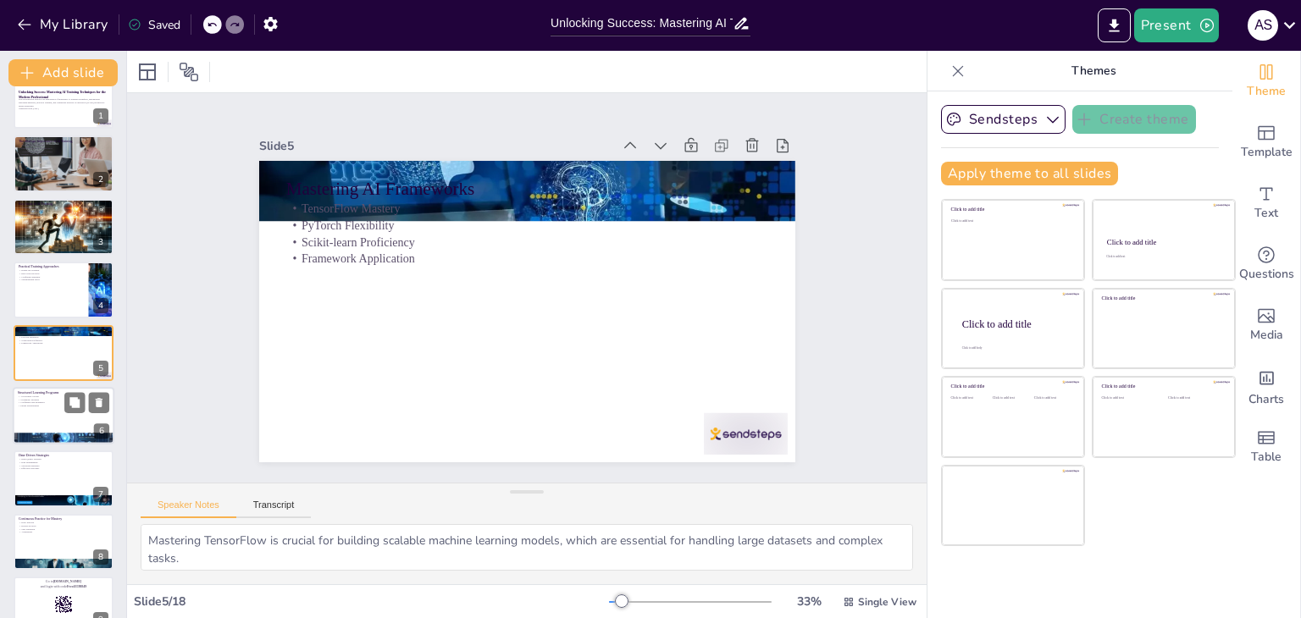
checkbox input "true"
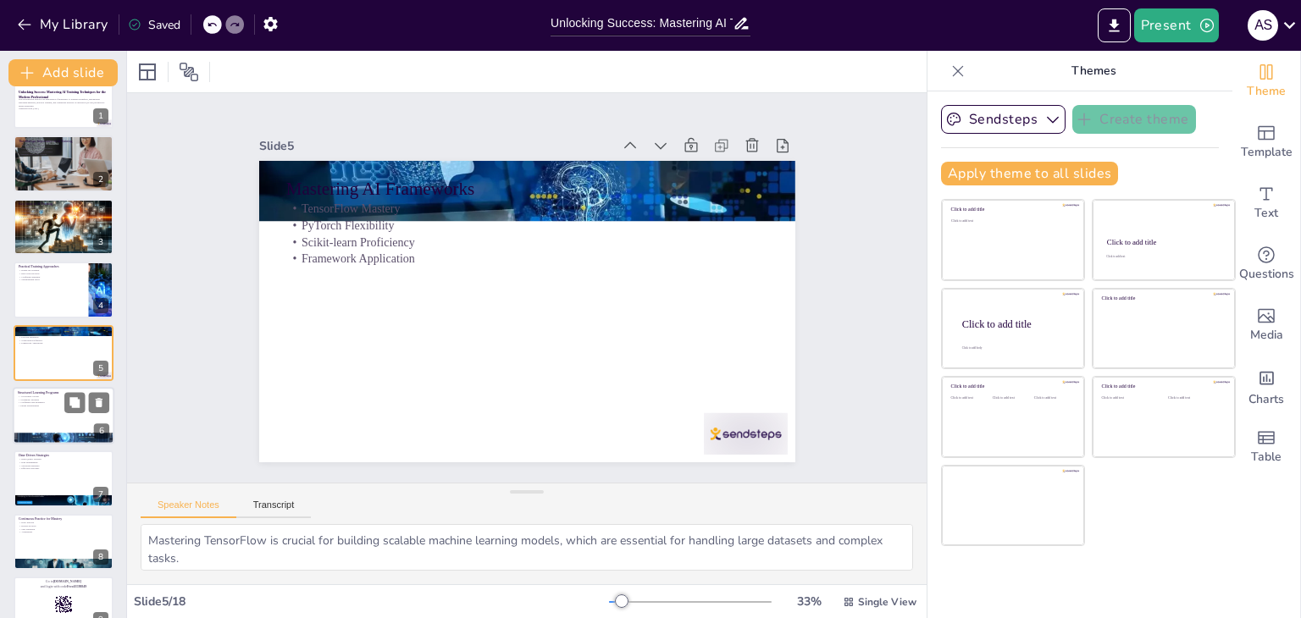
click at [68, 436] on div at bounding box center [64, 439] width 102 height 58
type textarea "Structured learning programs help accelerate growth by providing a clear pathwa…"
checkbox input "true"
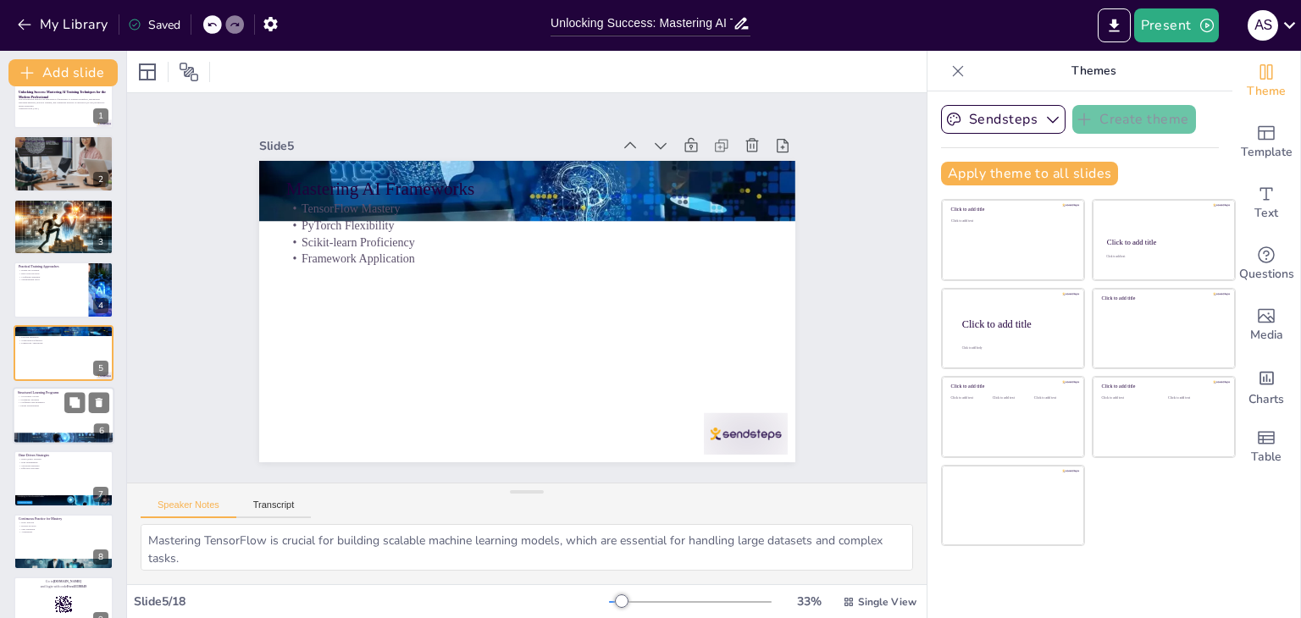
checkbox input "true"
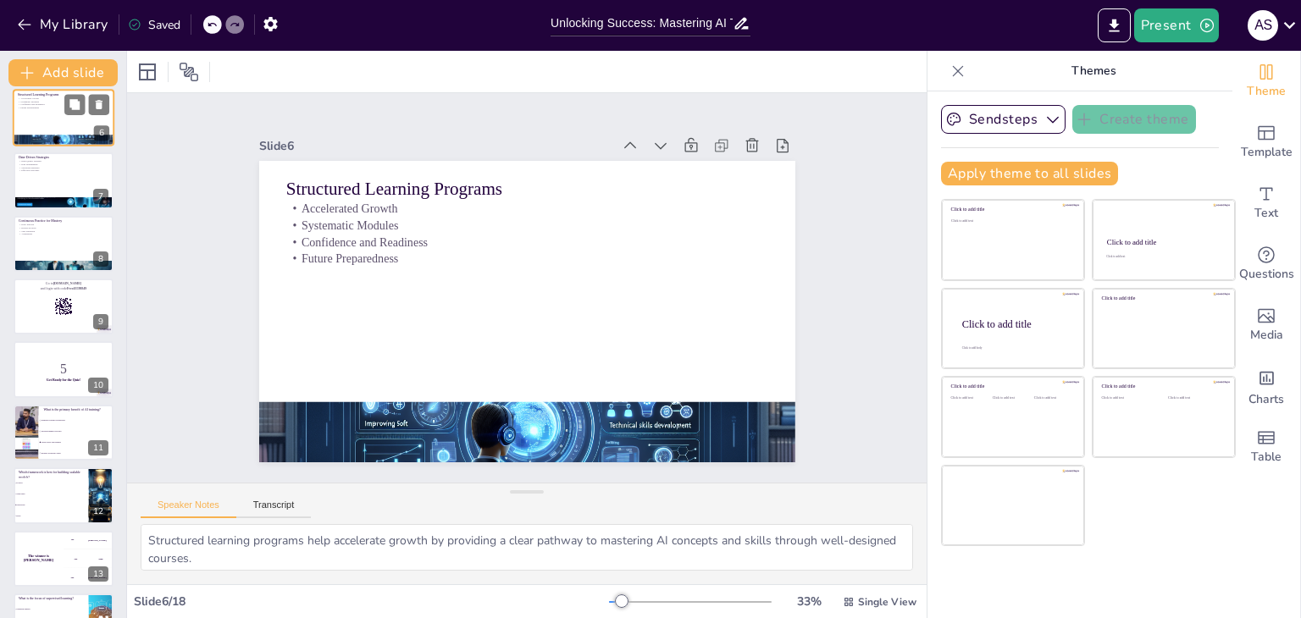
checkbox input "true"
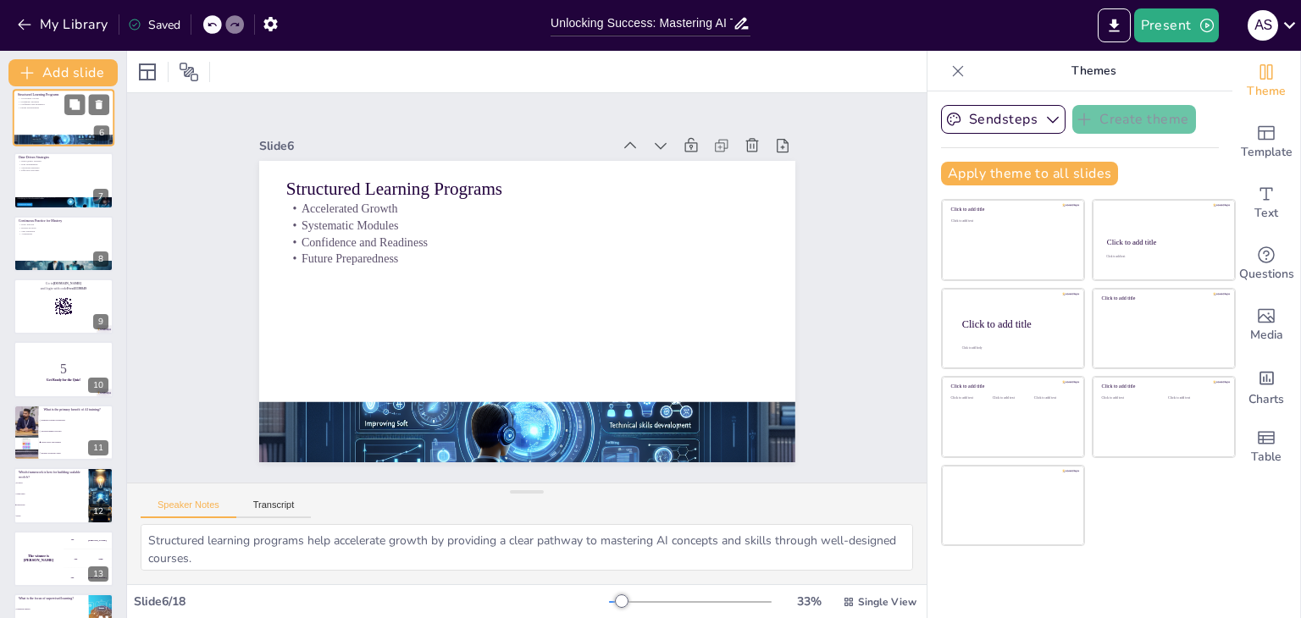
checkbox input "true"
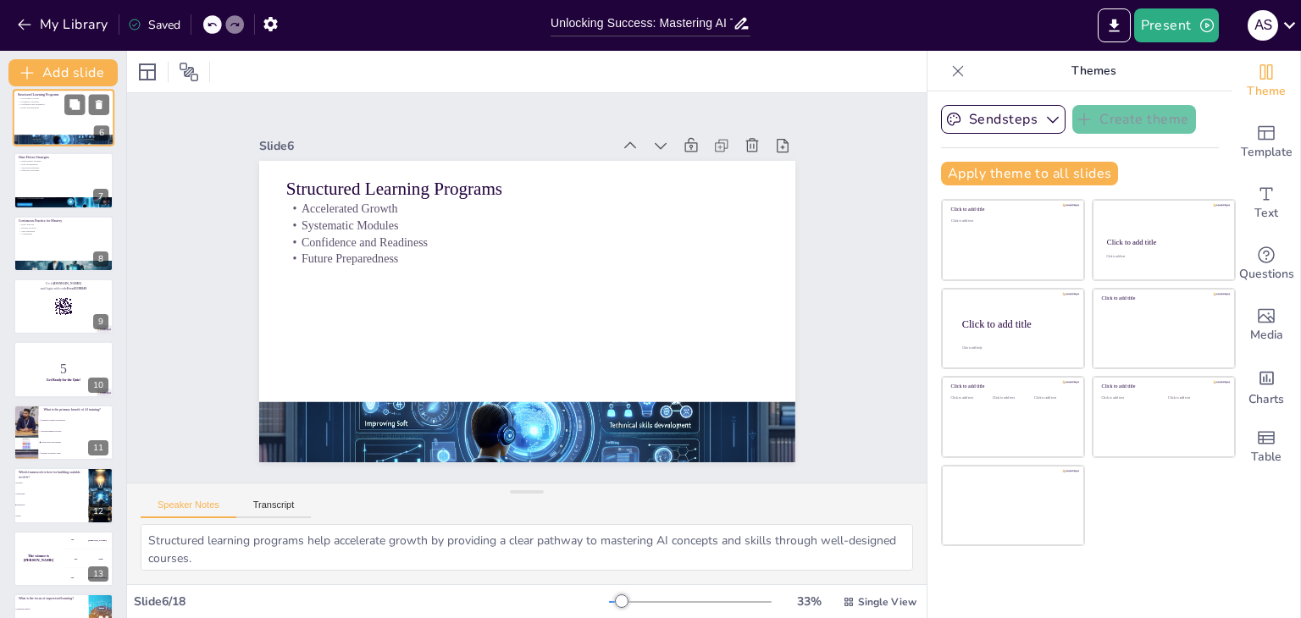
checkbox input "true"
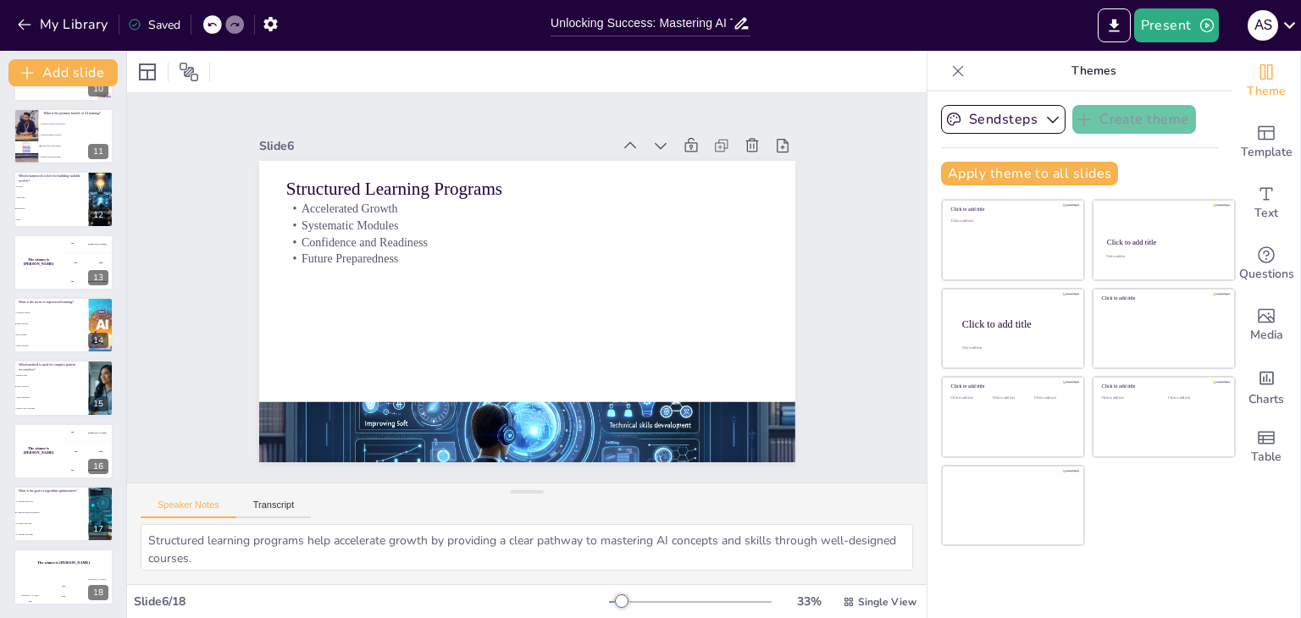
scroll to position [0, 0]
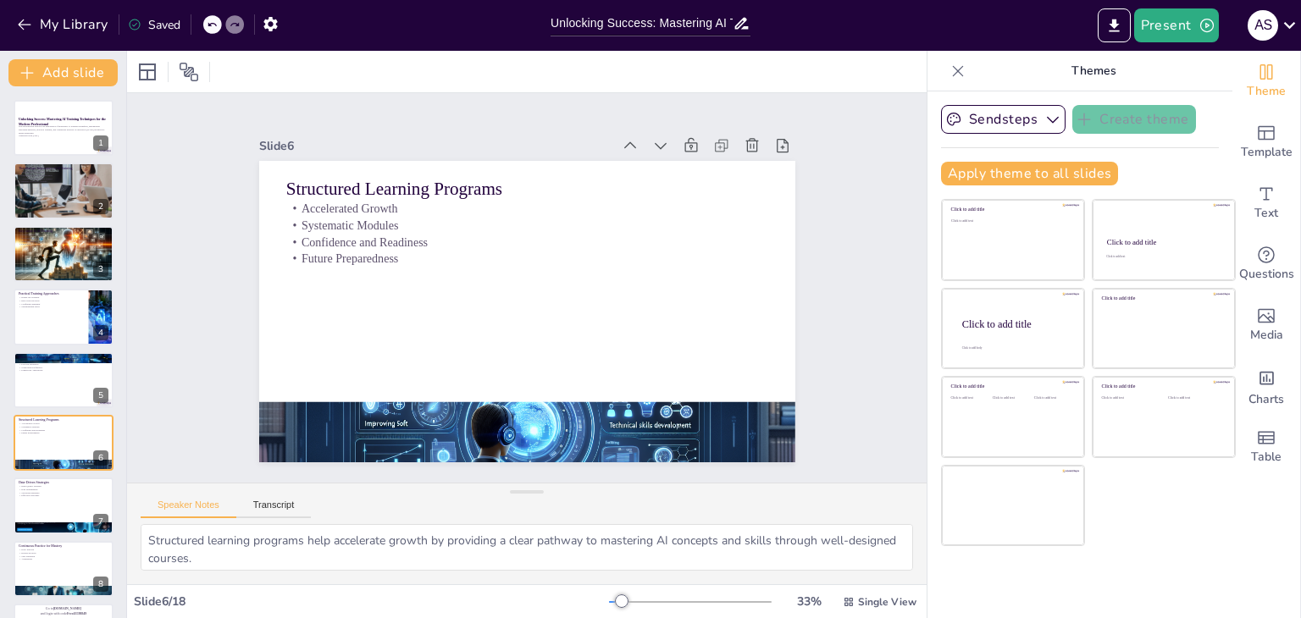
checkbox input "true"
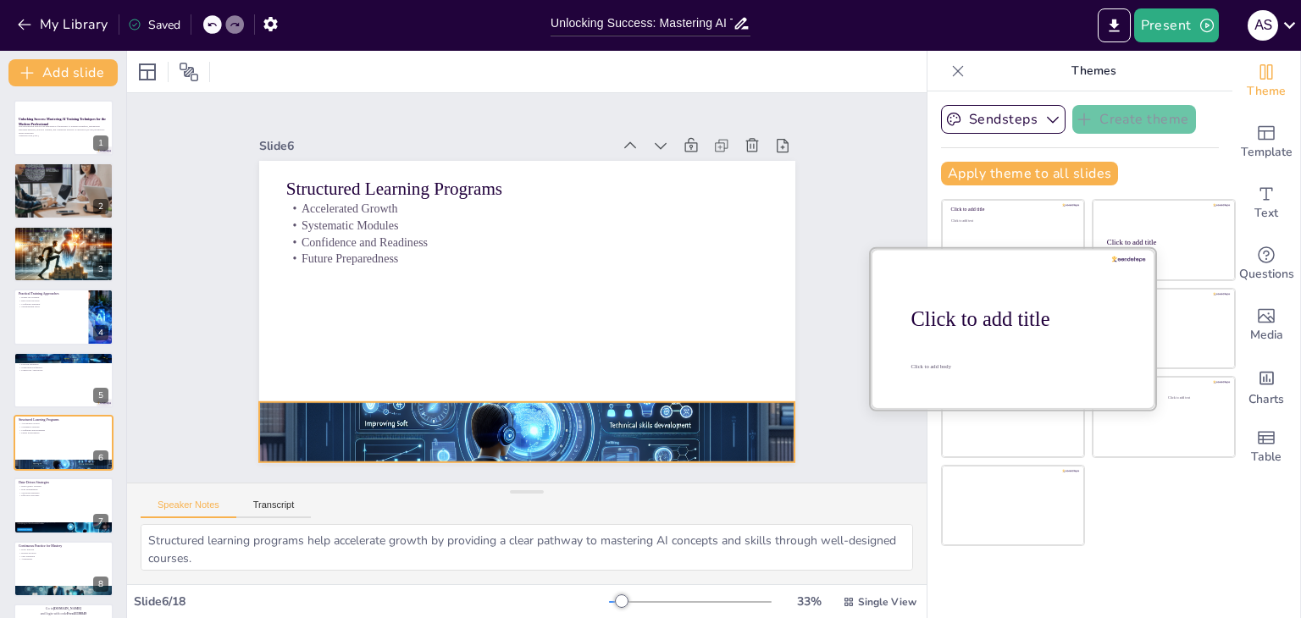
checkbox input "true"
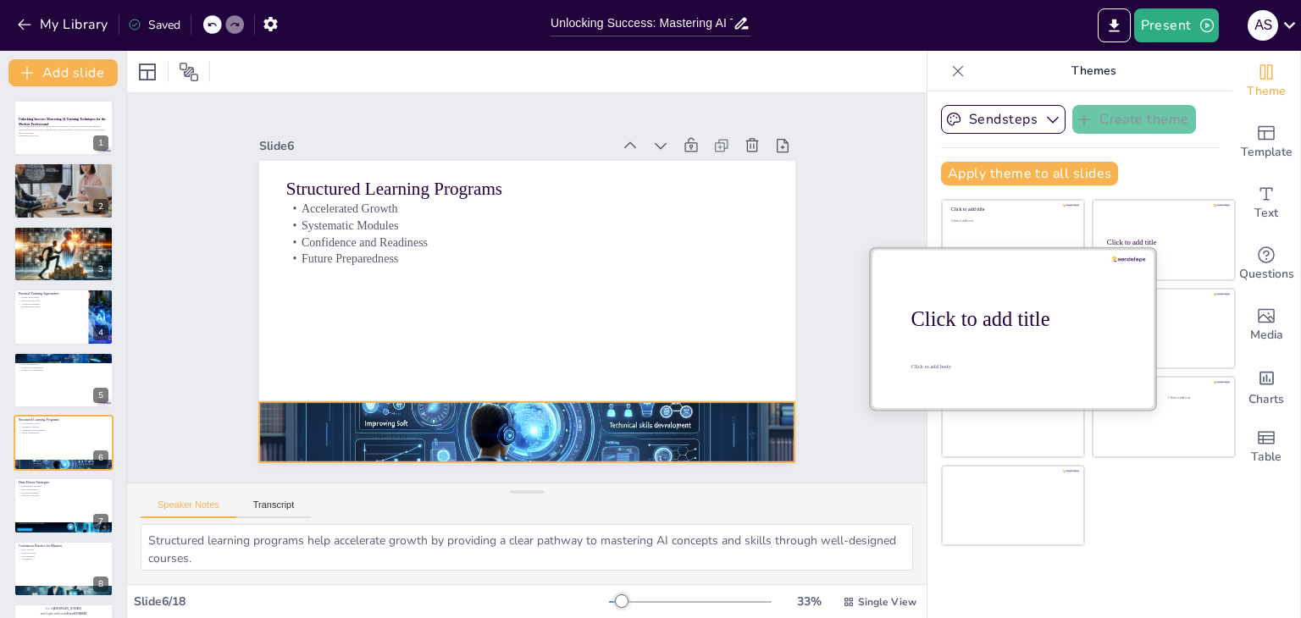
checkbox input "true"
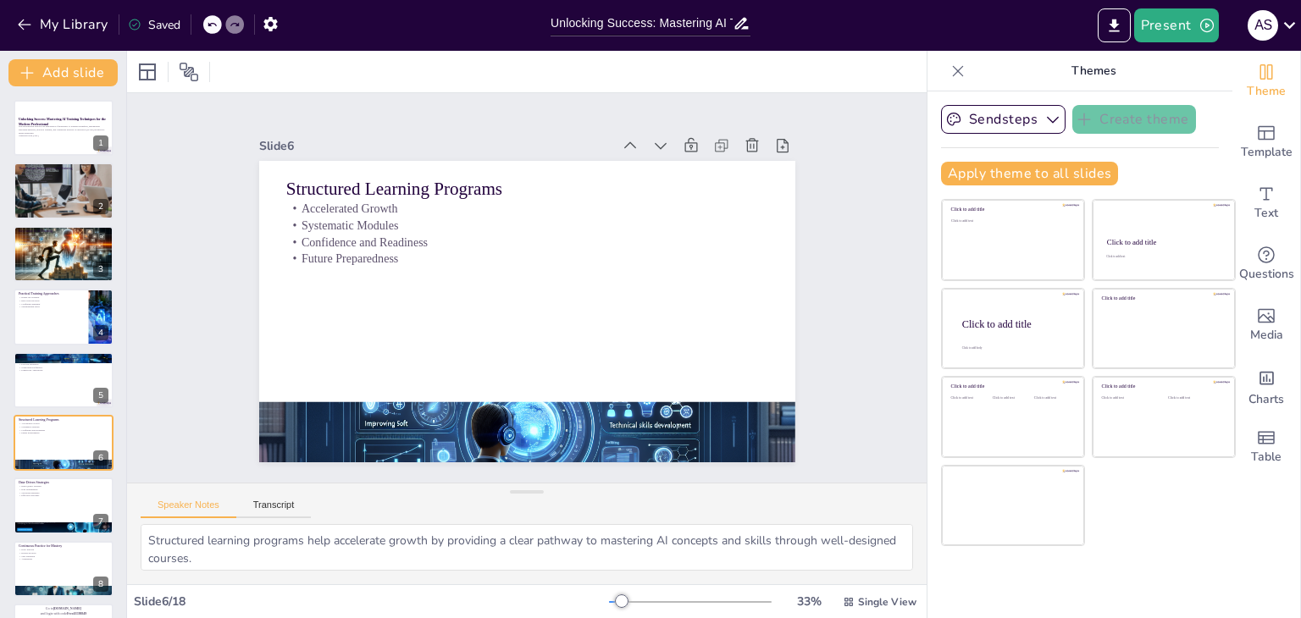
checkbox input "true"
click at [64, 136] on p "Generated with [URL]" at bounding box center [63, 136] width 91 height 3
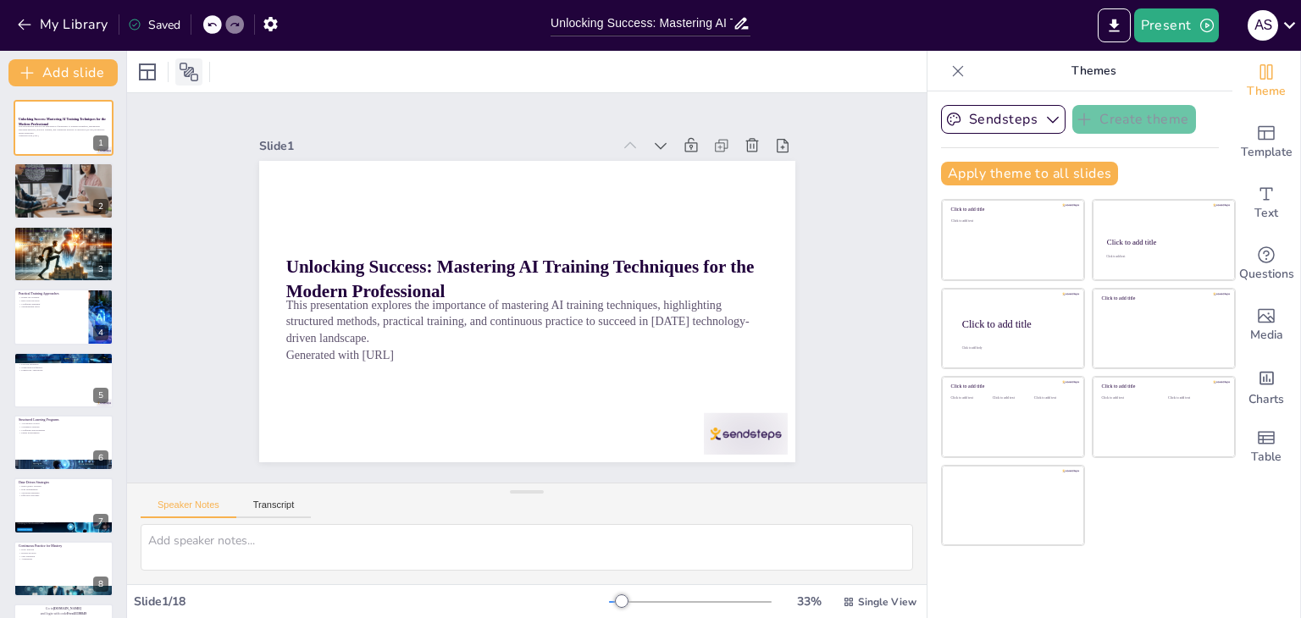
click at [184, 64] on icon at bounding box center [189, 72] width 20 height 20
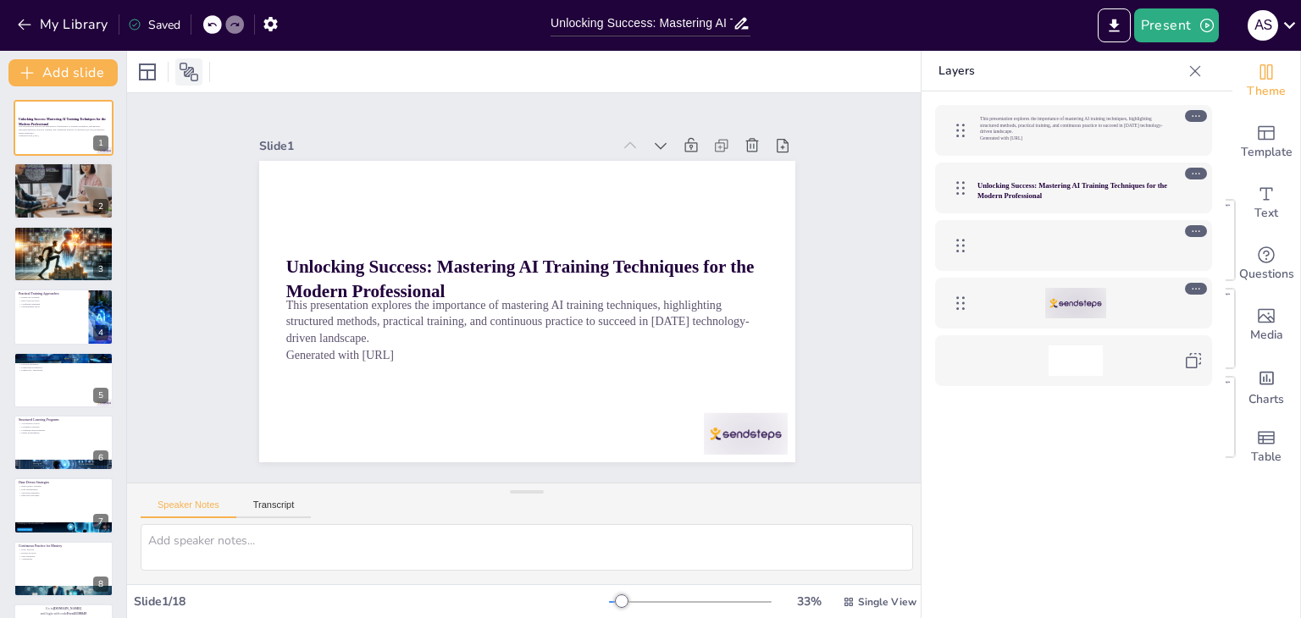
click at [184, 64] on icon at bounding box center [189, 72] width 20 height 20
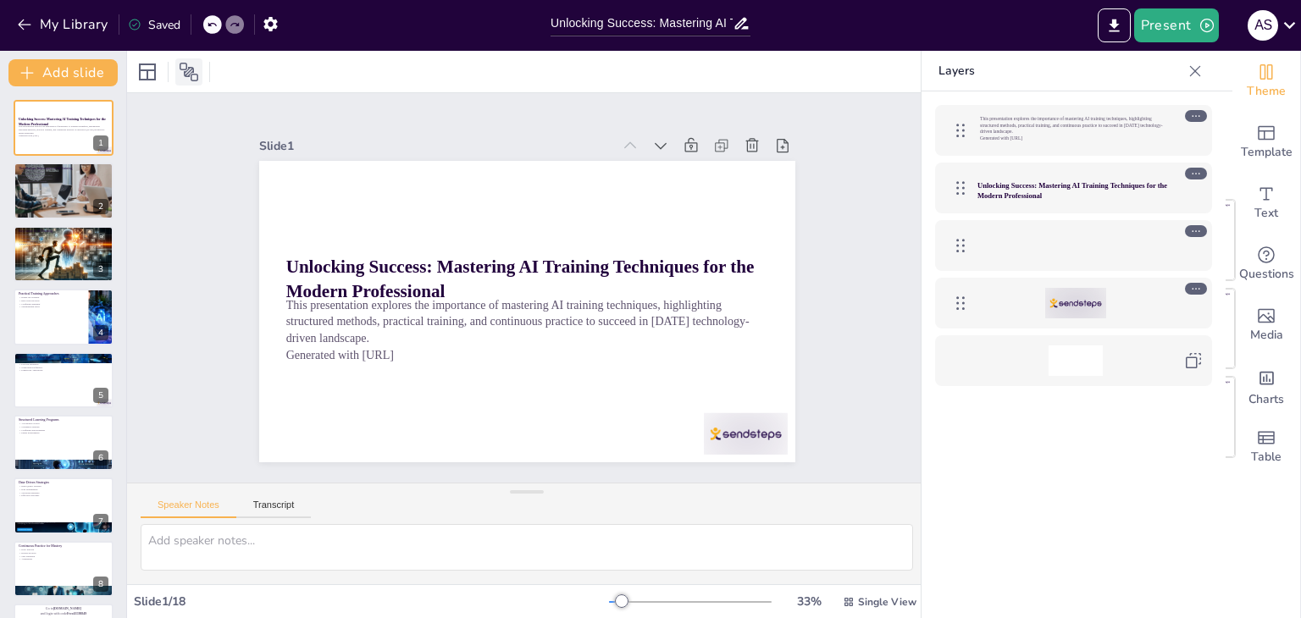
click at [184, 64] on icon at bounding box center [189, 72] width 20 height 20
click at [1273, 382] on div "Charts" at bounding box center [1266, 386] width 68 height 61
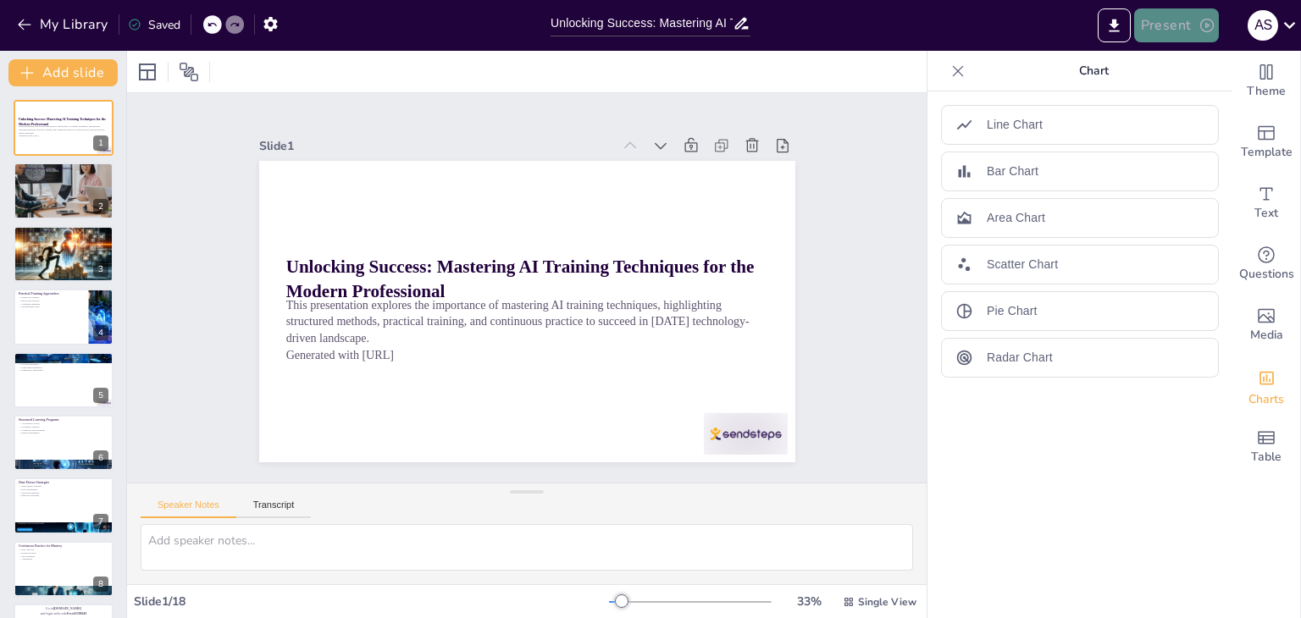
click at [1212, 24] on icon "button" at bounding box center [1206, 25] width 17 height 17
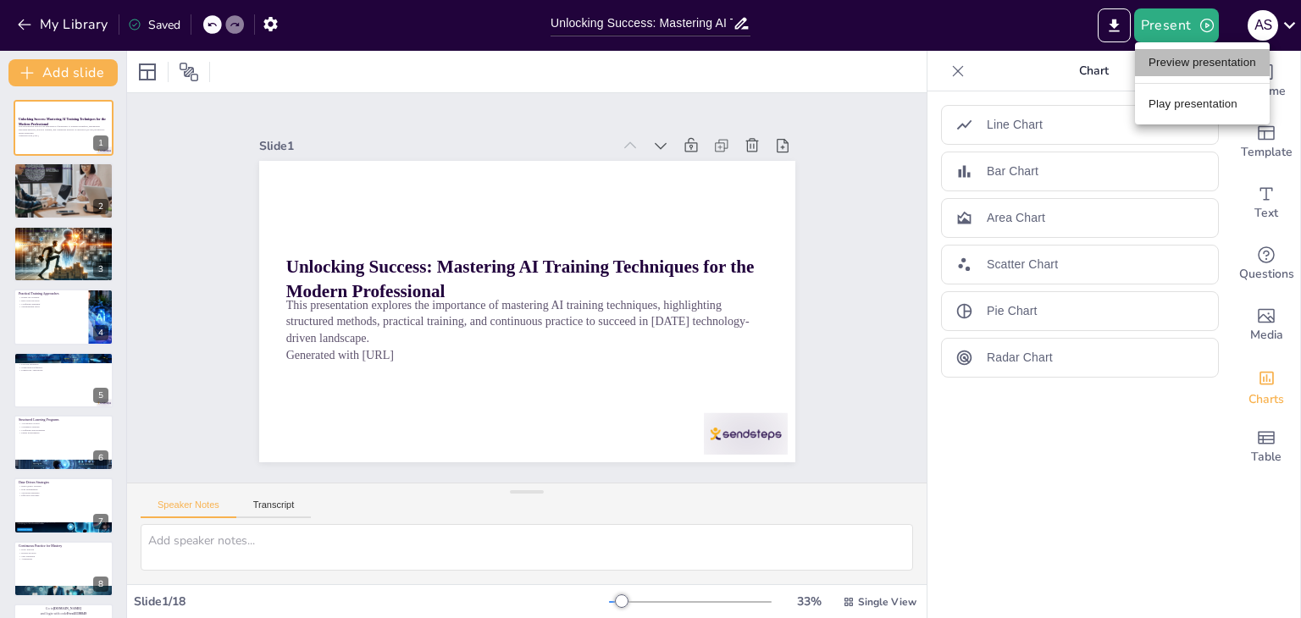
click at [1185, 71] on li "Preview presentation" at bounding box center [1202, 62] width 135 height 27
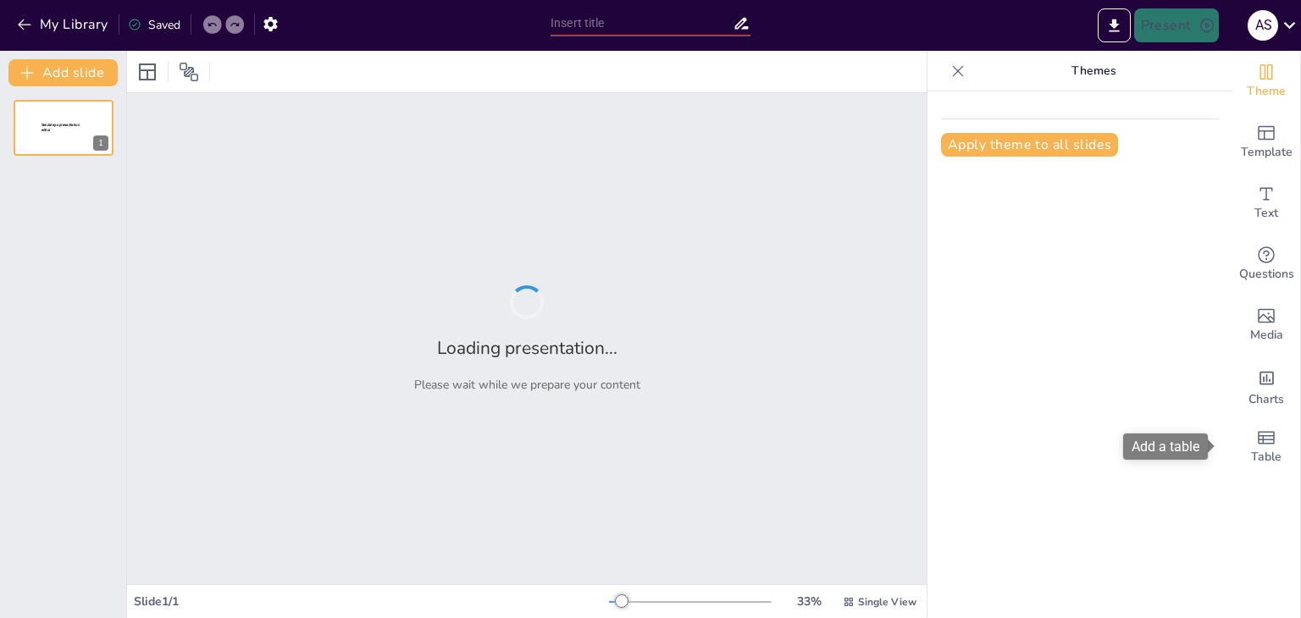
type input "Unlocking Success: Mastering AI Training Techniques for the Modern Professional"
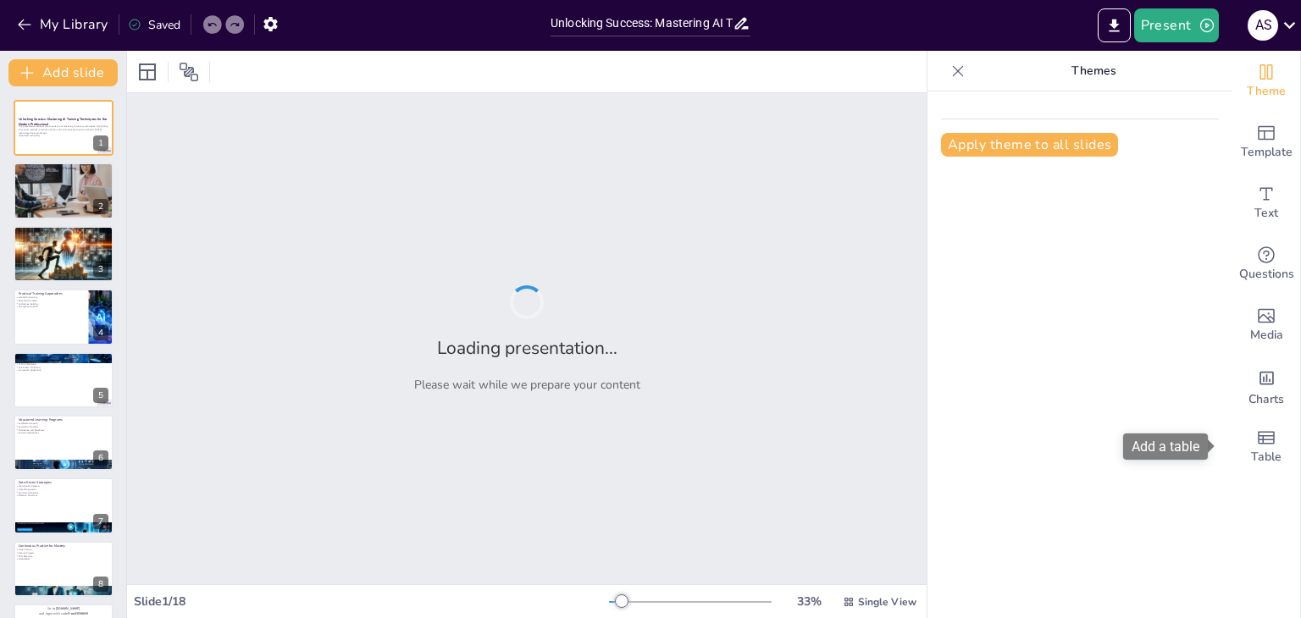
checkbox input "true"
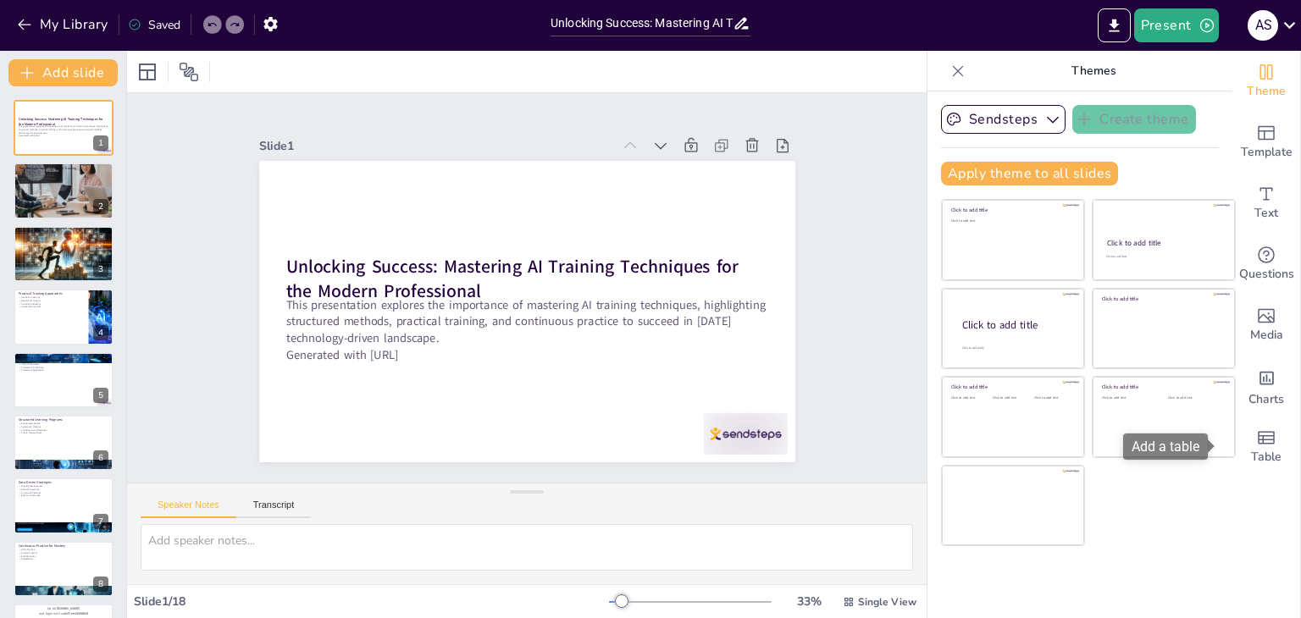
checkbox input "true"
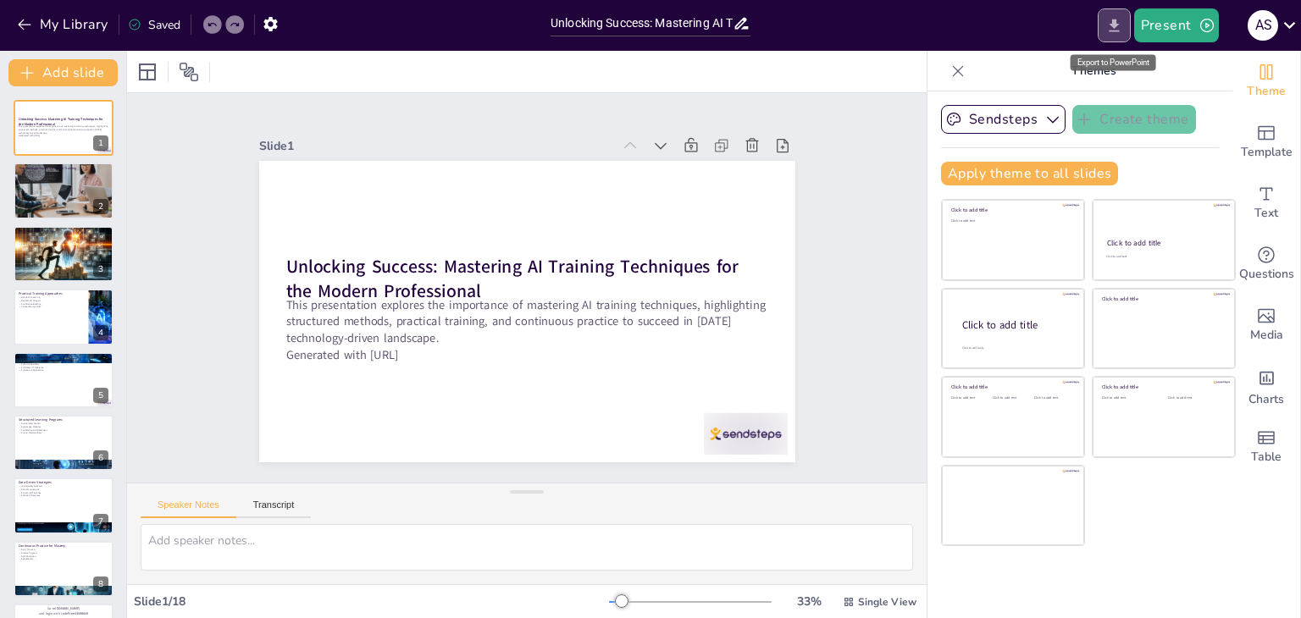
click at [1104, 21] on button "Export to PowerPoint" at bounding box center [1113, 25] width 33 height 34
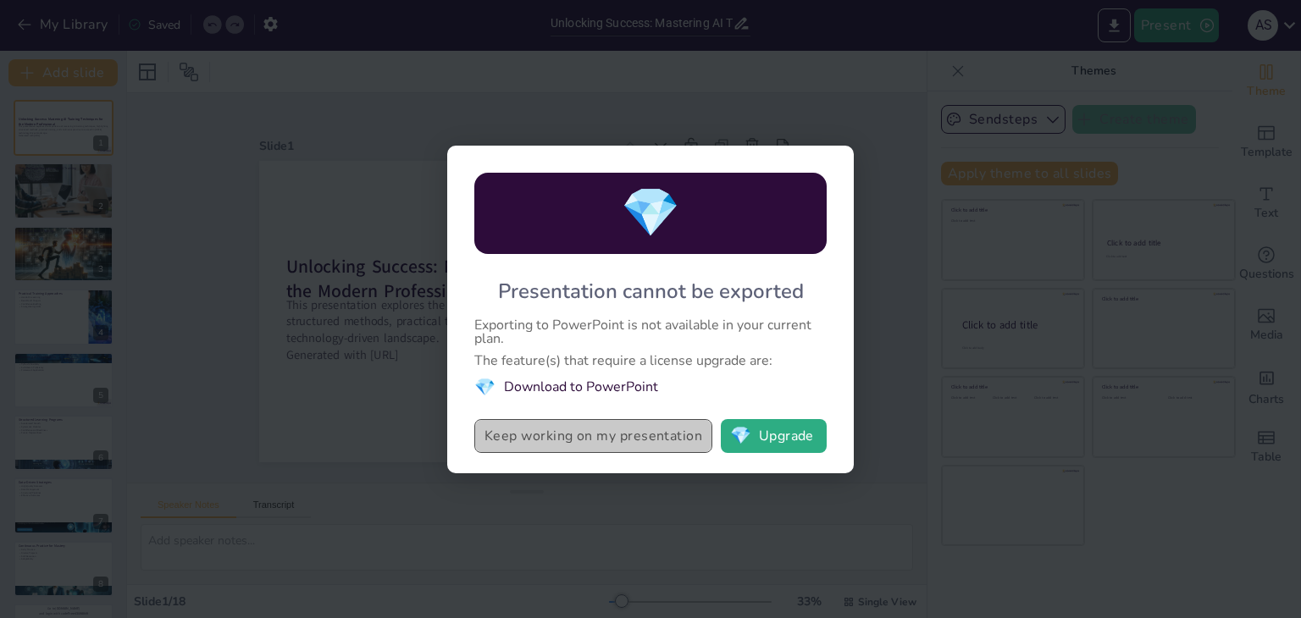
click at [637, 437] on button "Keep working on my presentation" at bounding box center [593, 436] width 238 height 34
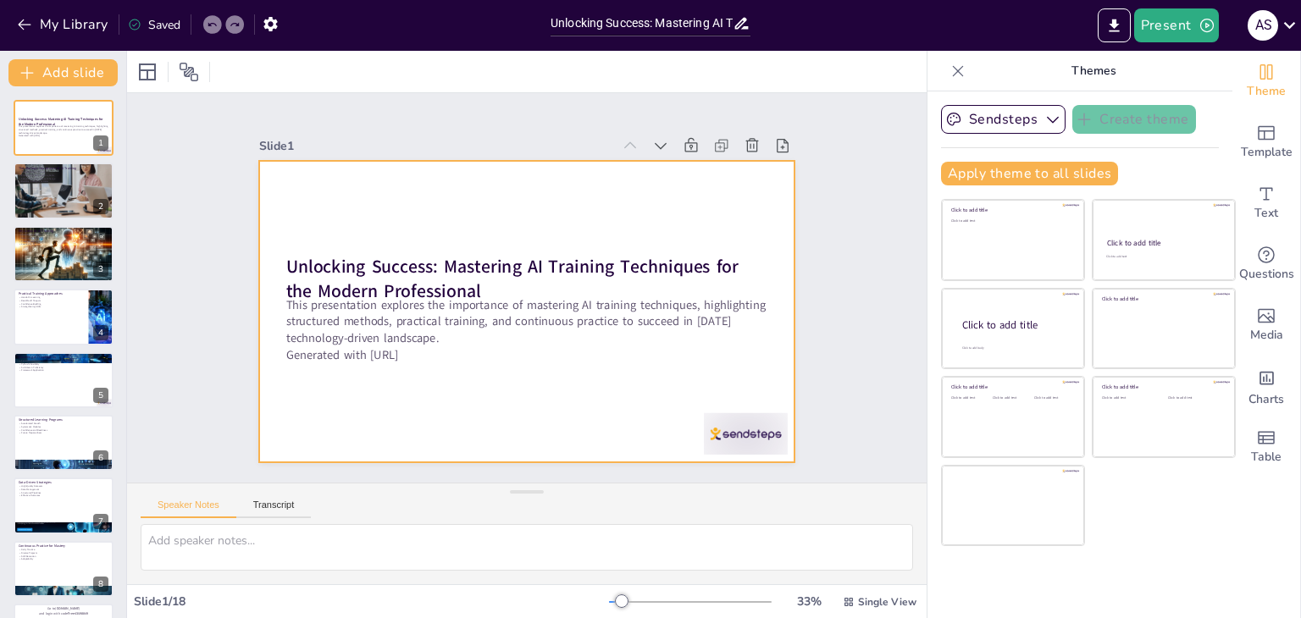
checkbox input "true"
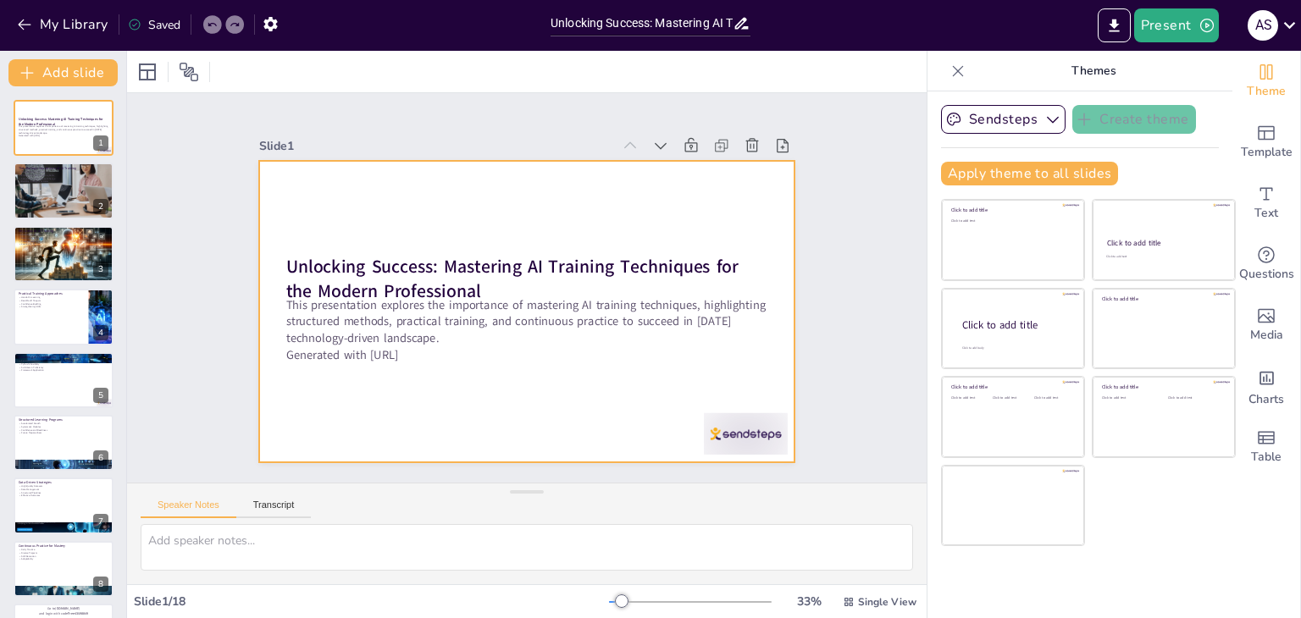
checkbox input "true"
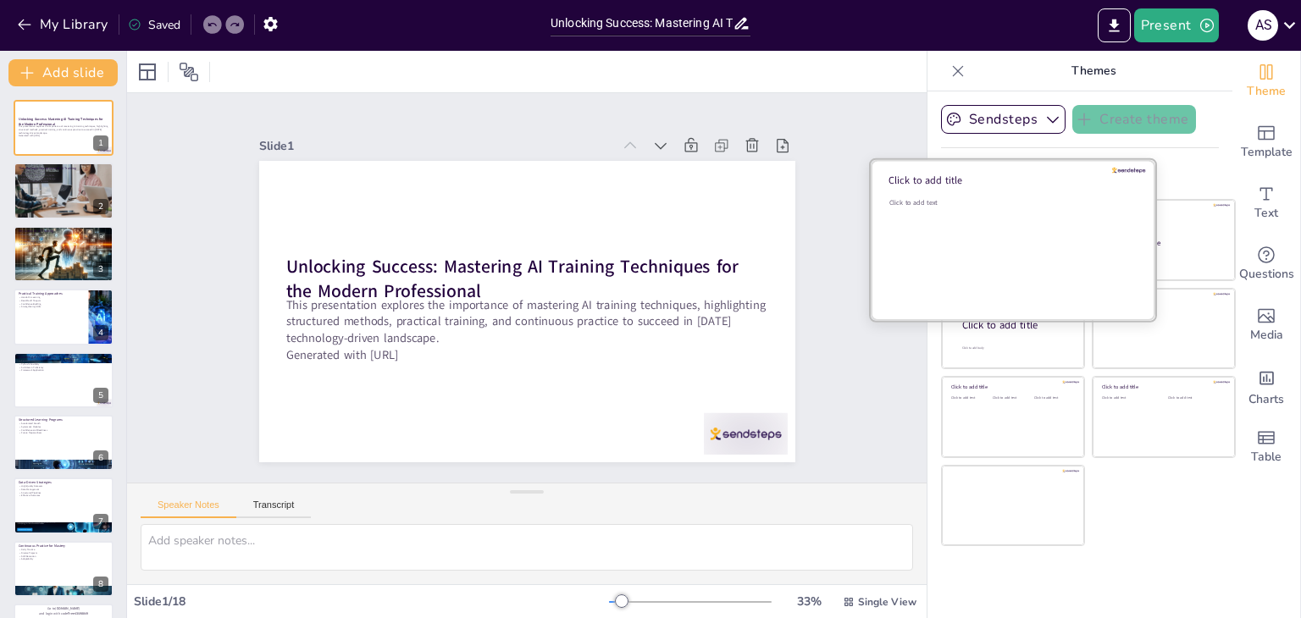
click at [960, 191] on div at bounding box center [1012, 240] width 284 height 160
checkbox input "true"
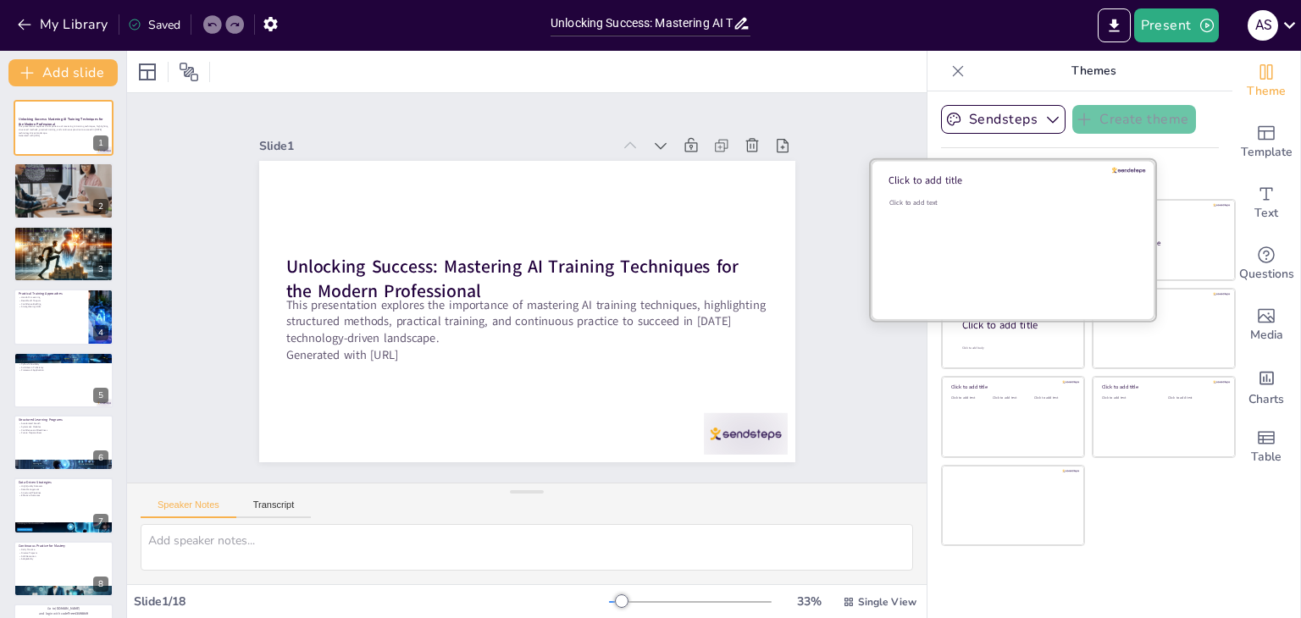
checkbox input "true"
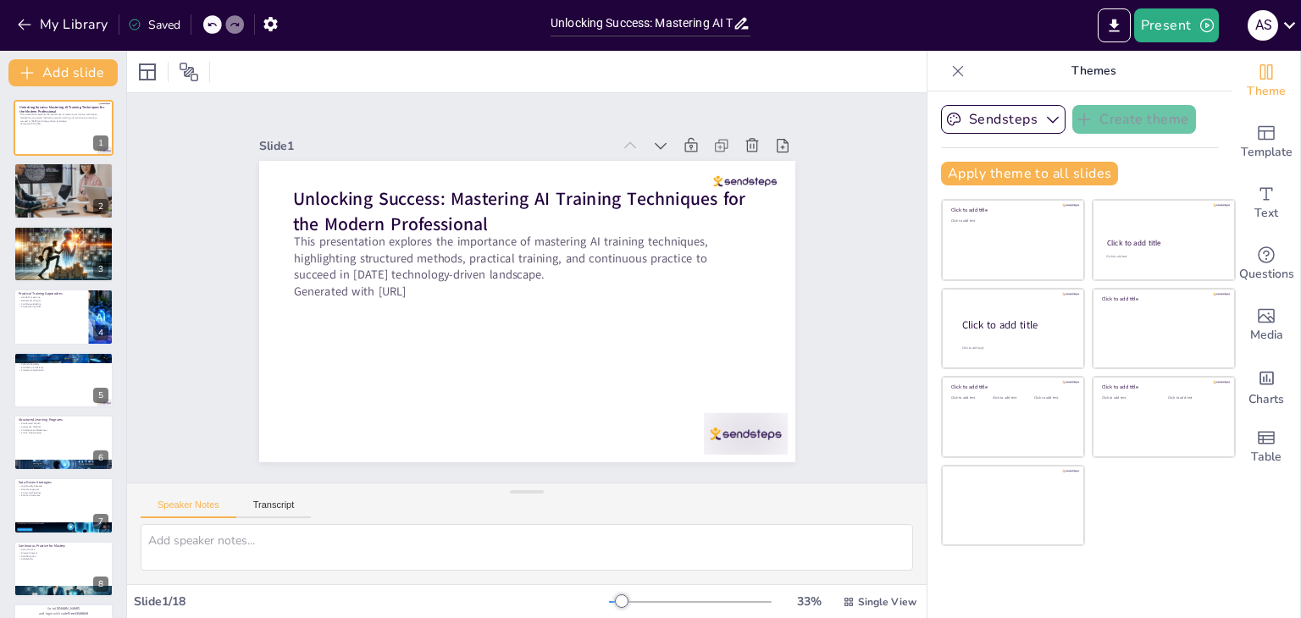
checkbox input "true"
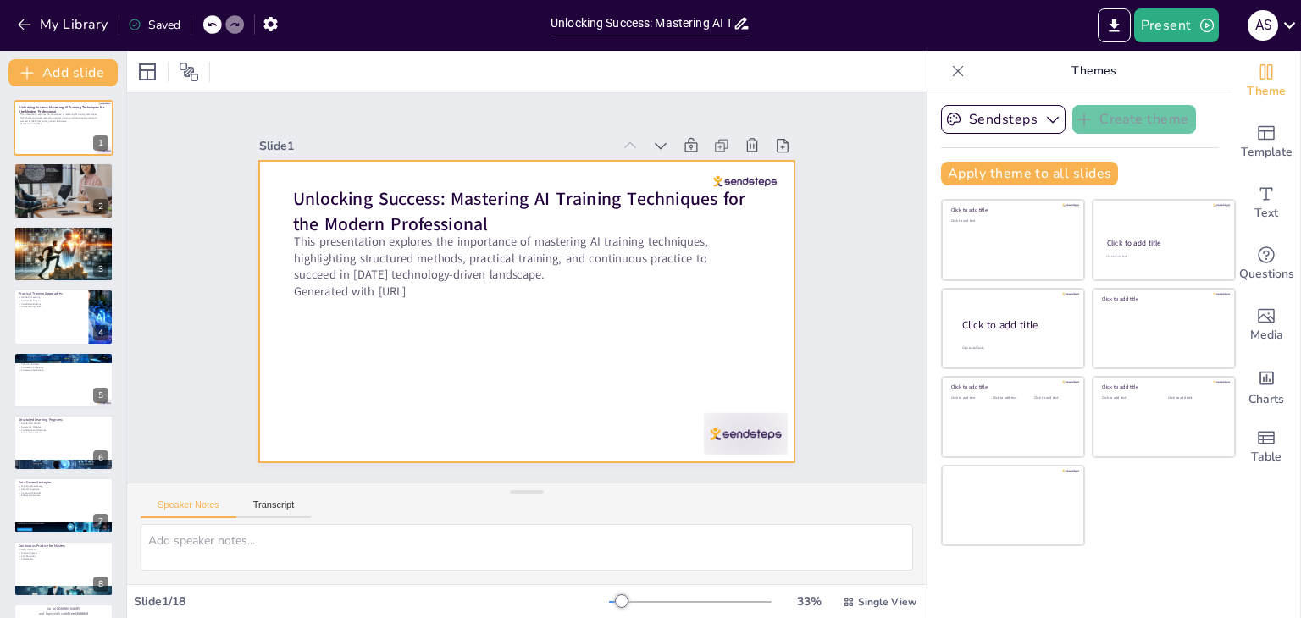
checkbox input "true"
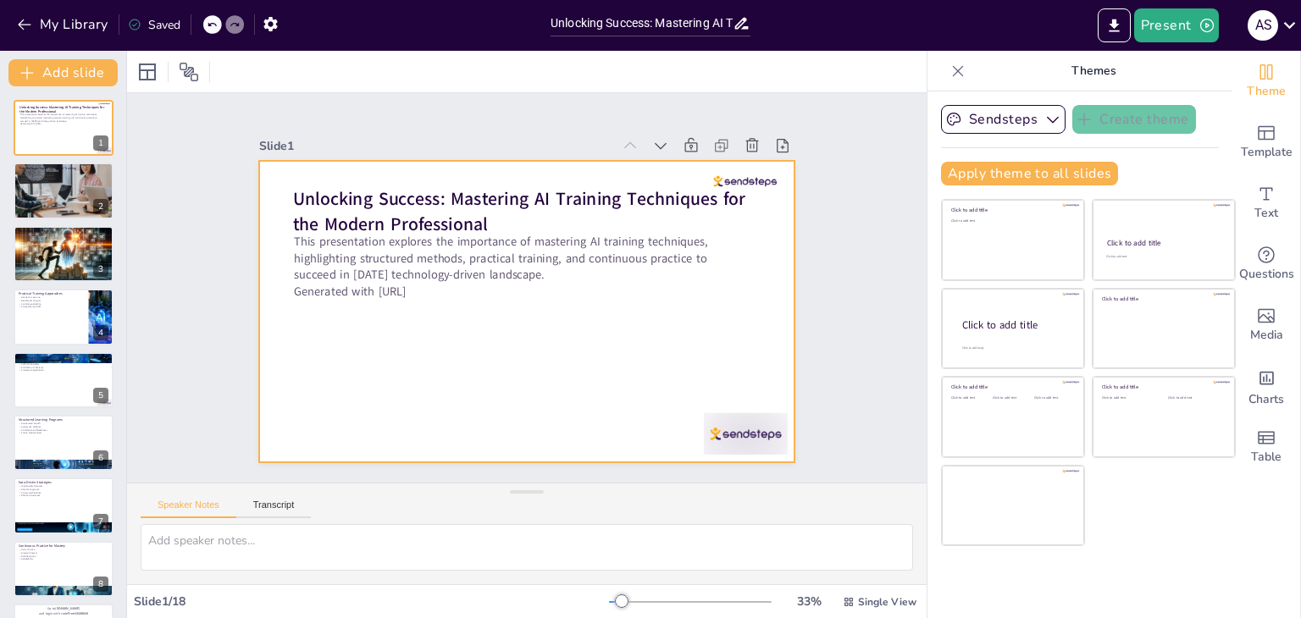
checkbox input "true"
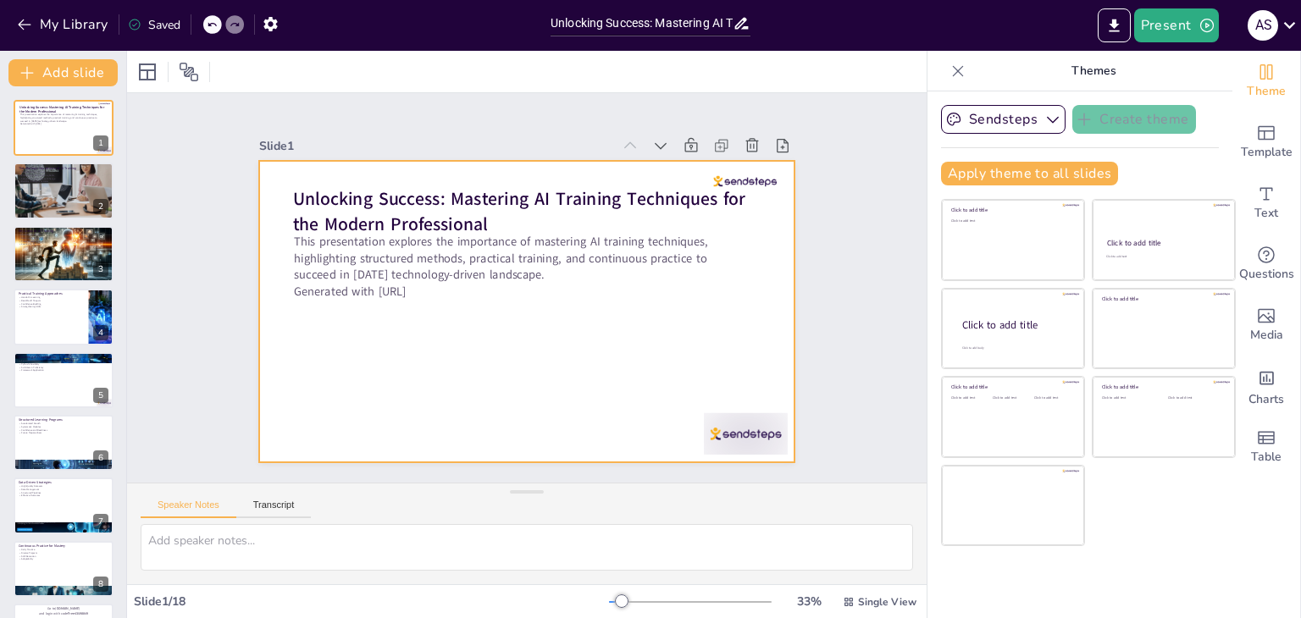
checkbox input "true"
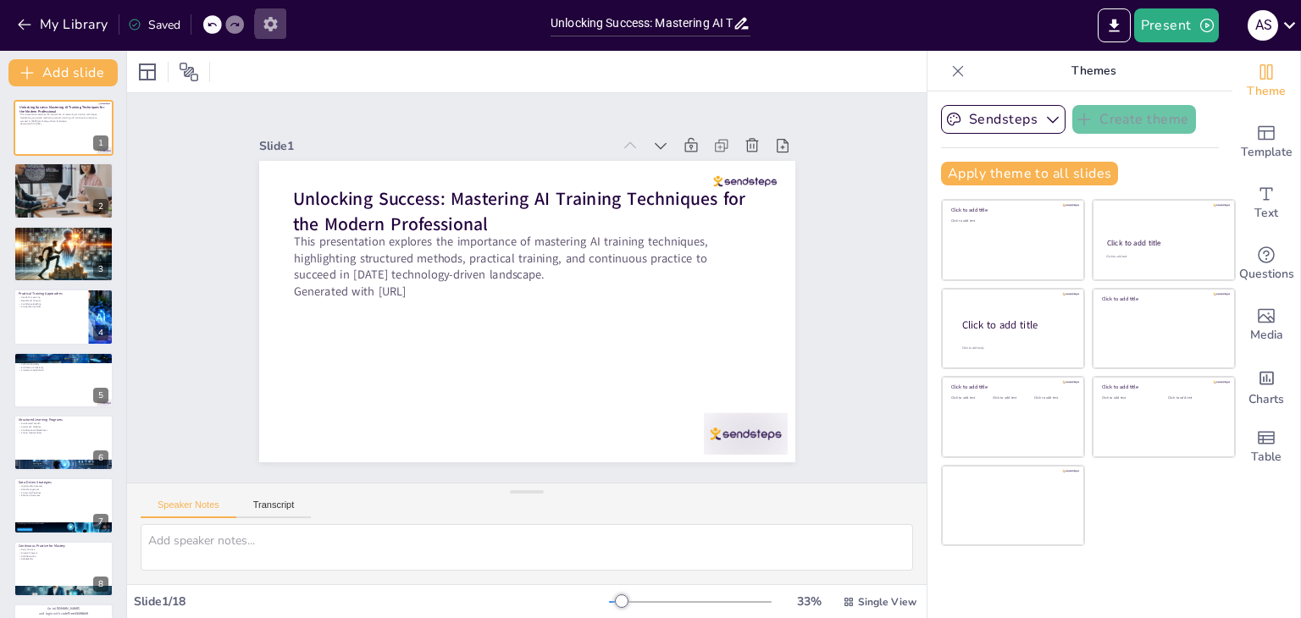
click at [269, 32] on button "button" at bounding box center [270, 23] width 31 height 30
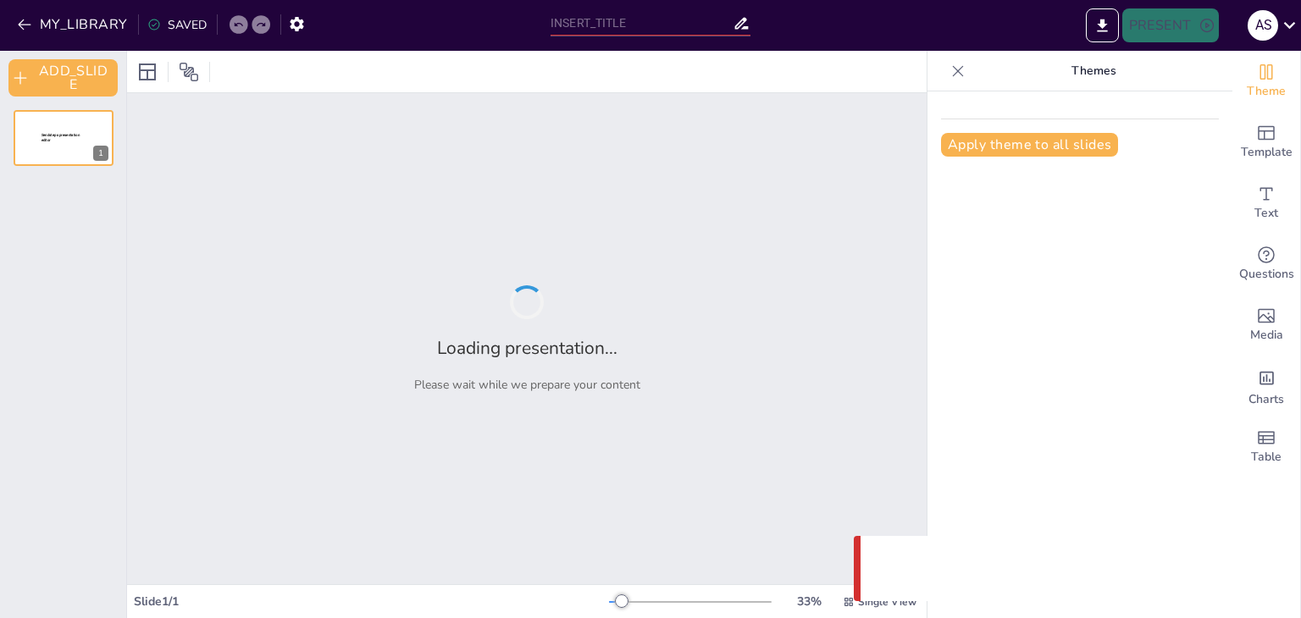
type input "Unlocking Success: Mastering AI Training Techniques for the Modern Professional"
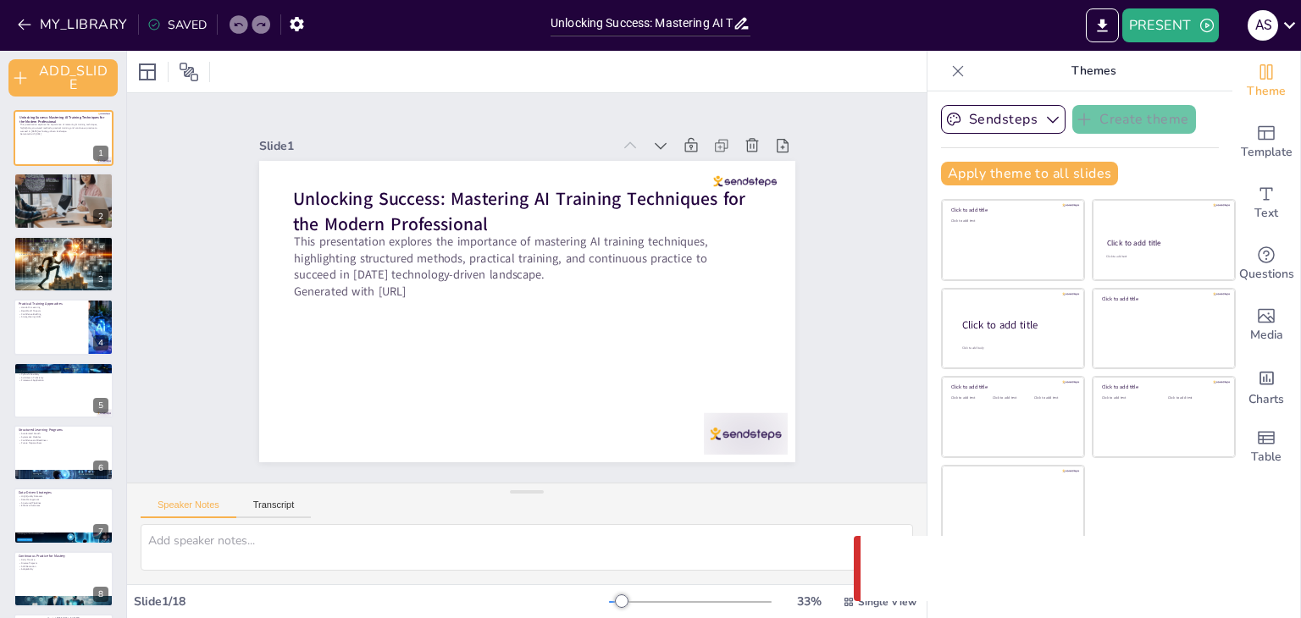
checkbox input "true"
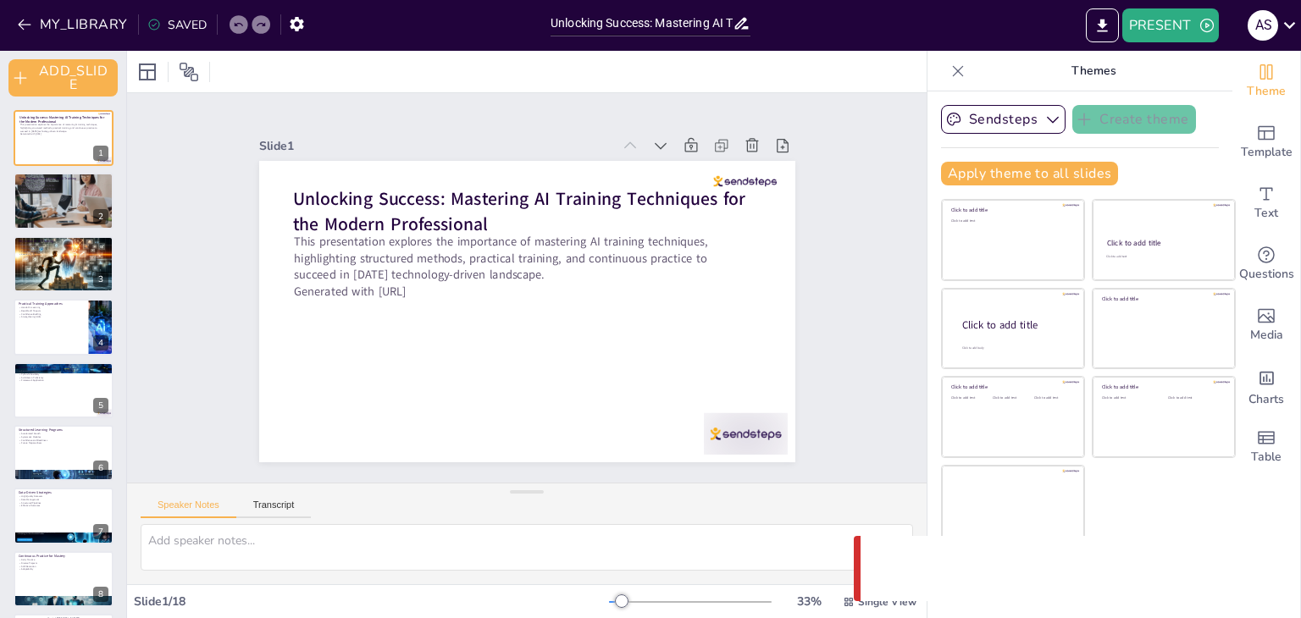
checkbox input "true"
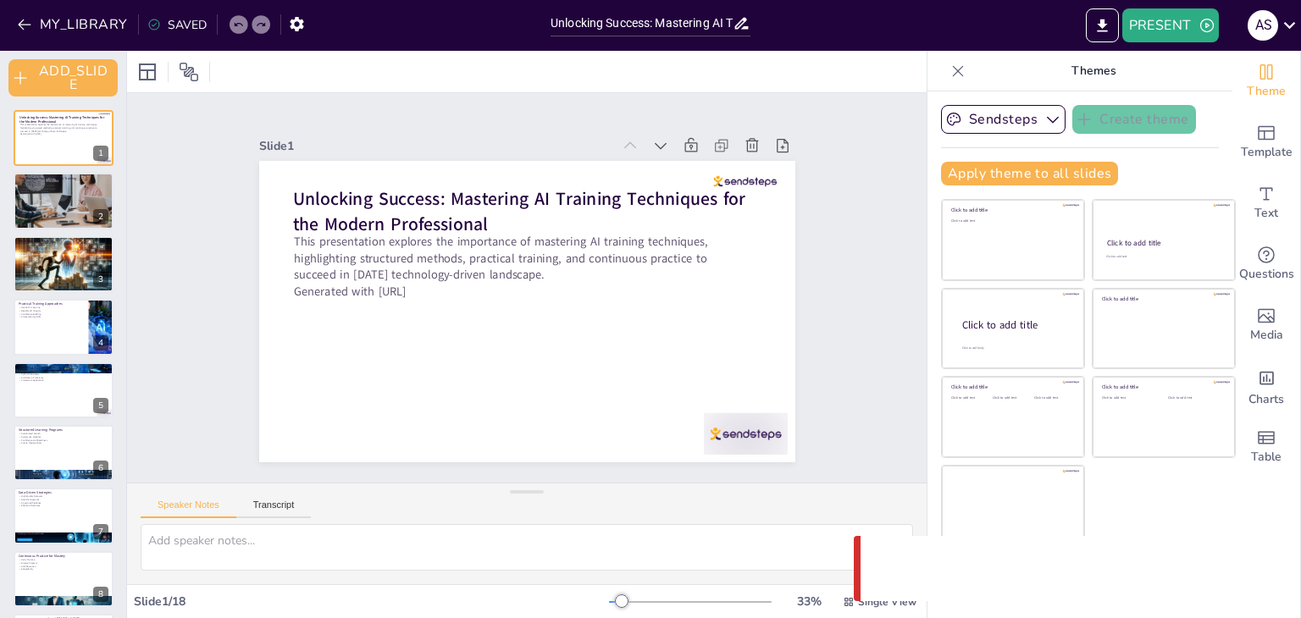
checkbox input "true"
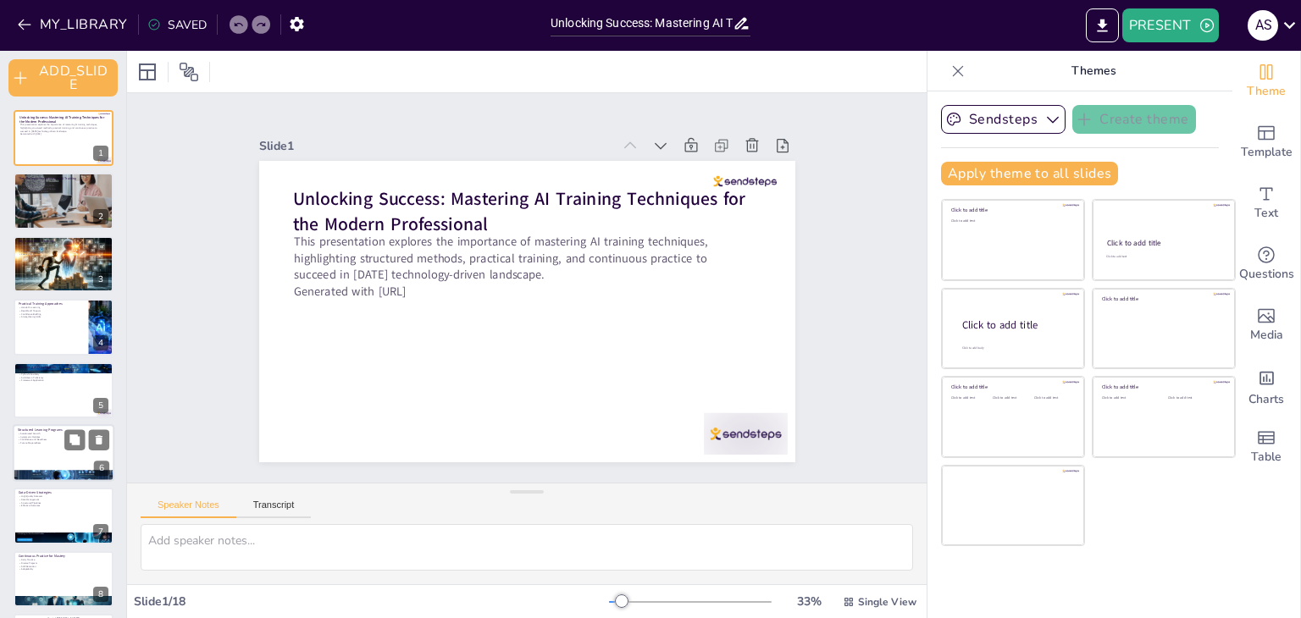
checkbox input "true"
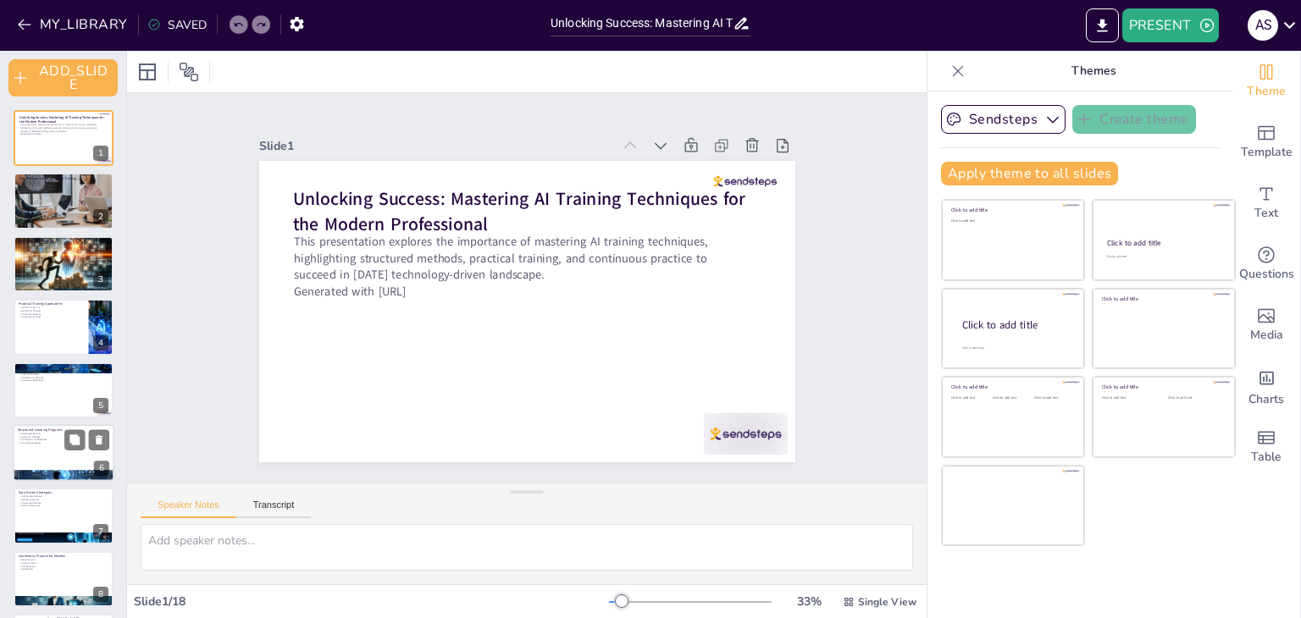
checkbox input "true"
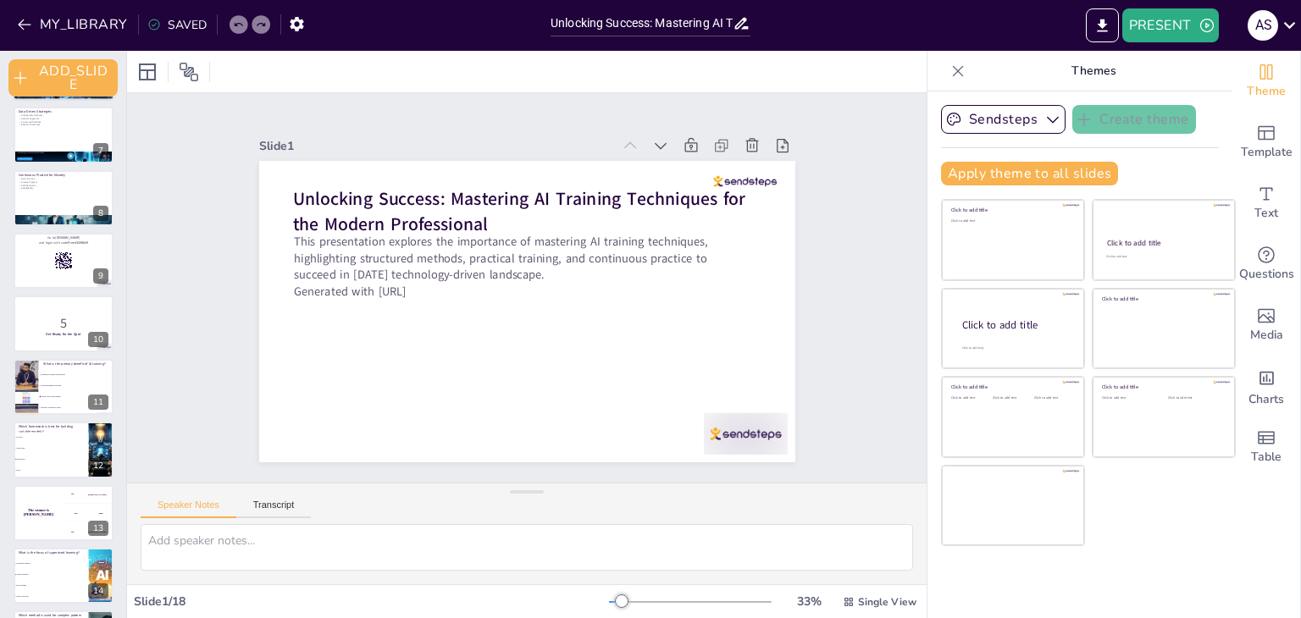
checkbox input "true"
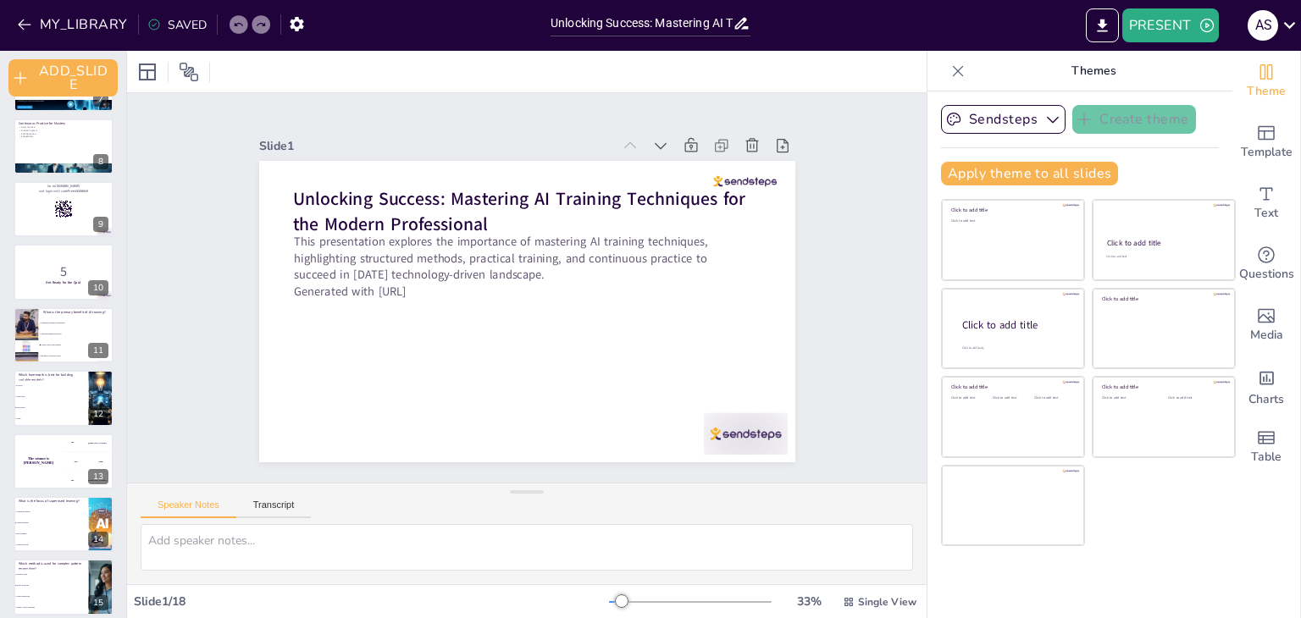
checkbox input "true"
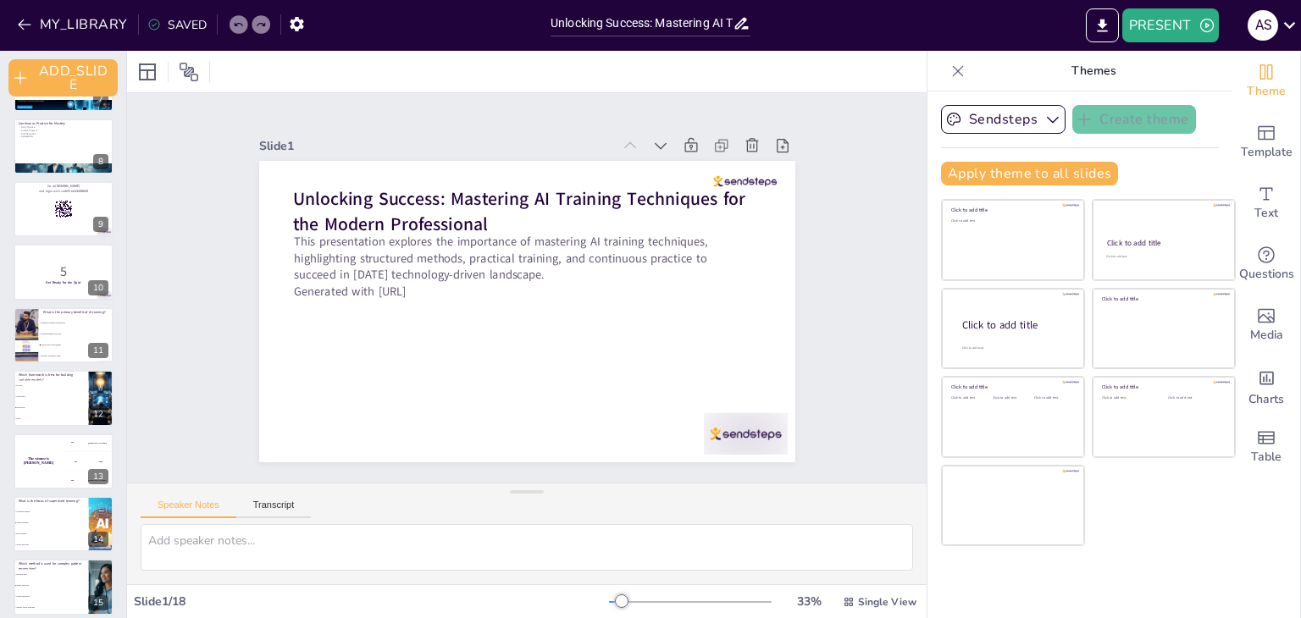
scroll to position [632, 0]
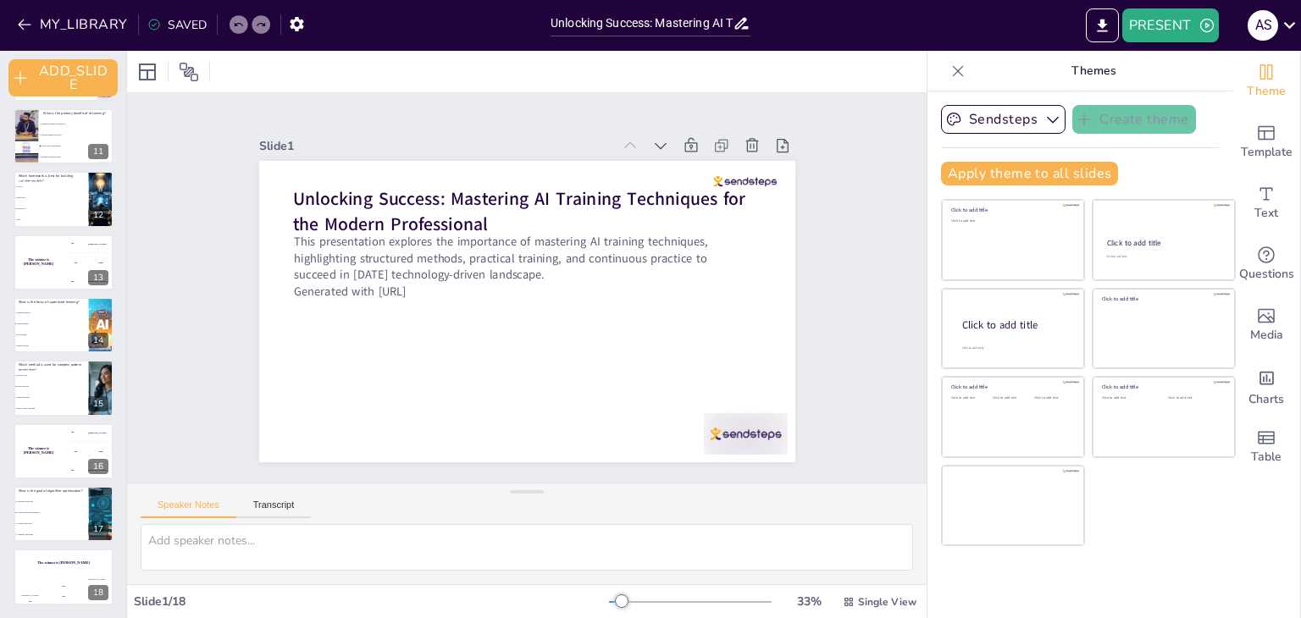
checkbox input "true"
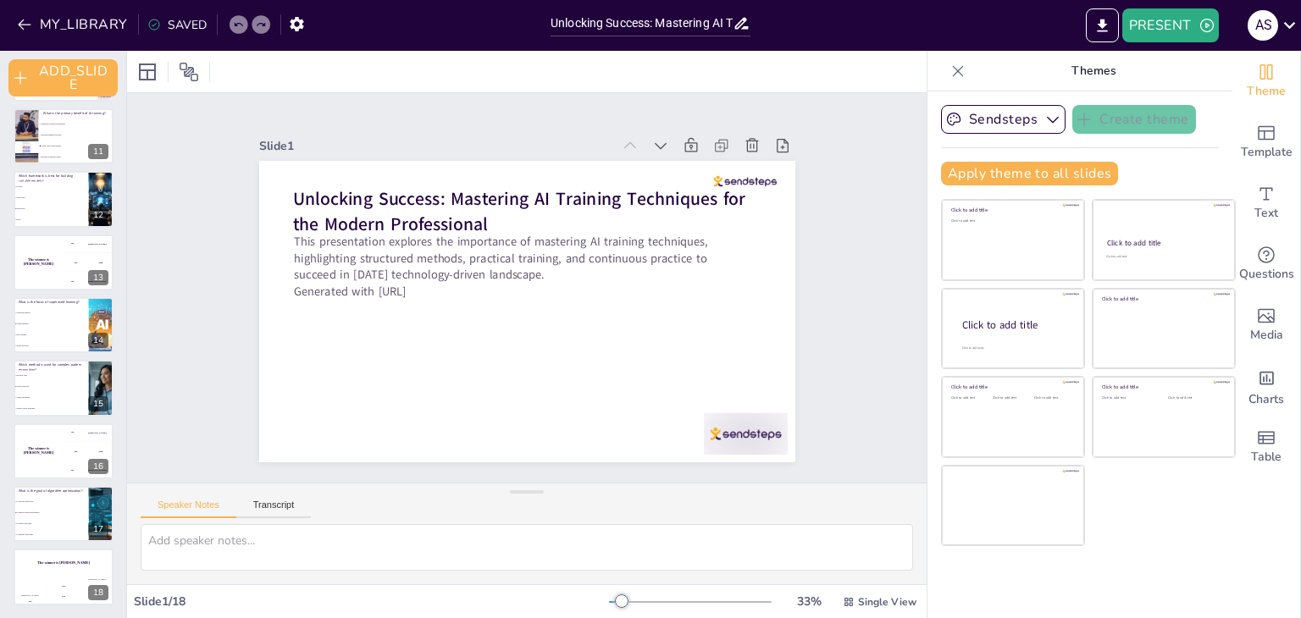
checkbox input "true"
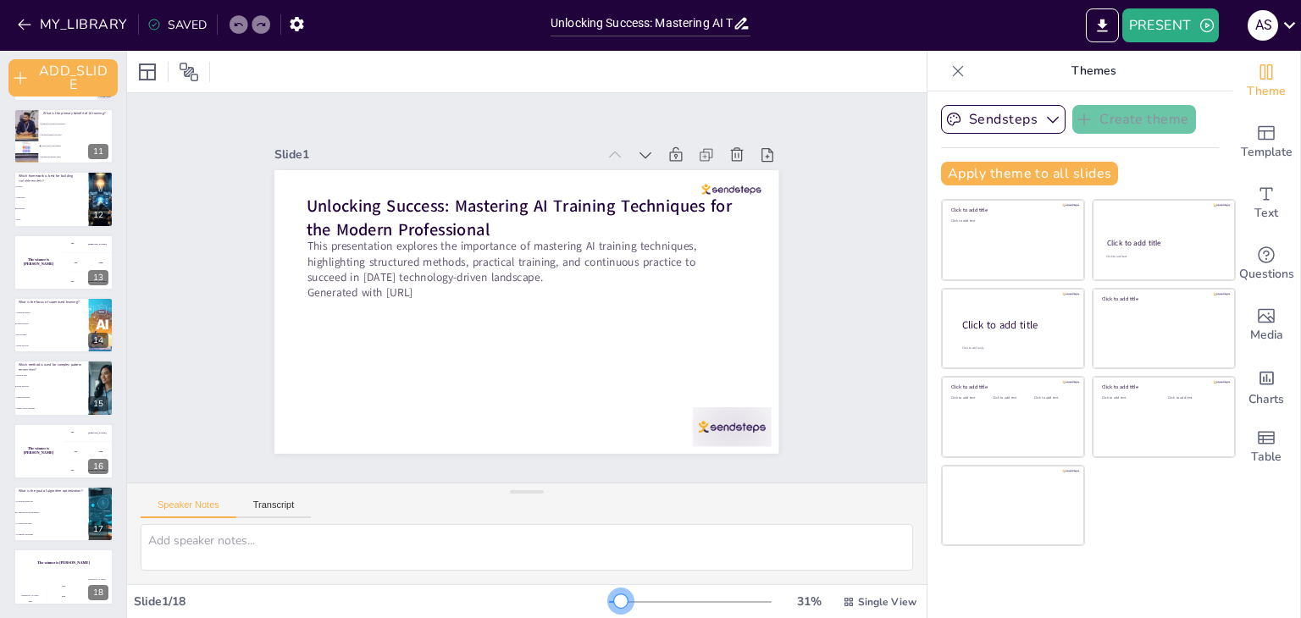
checkbox input "true"
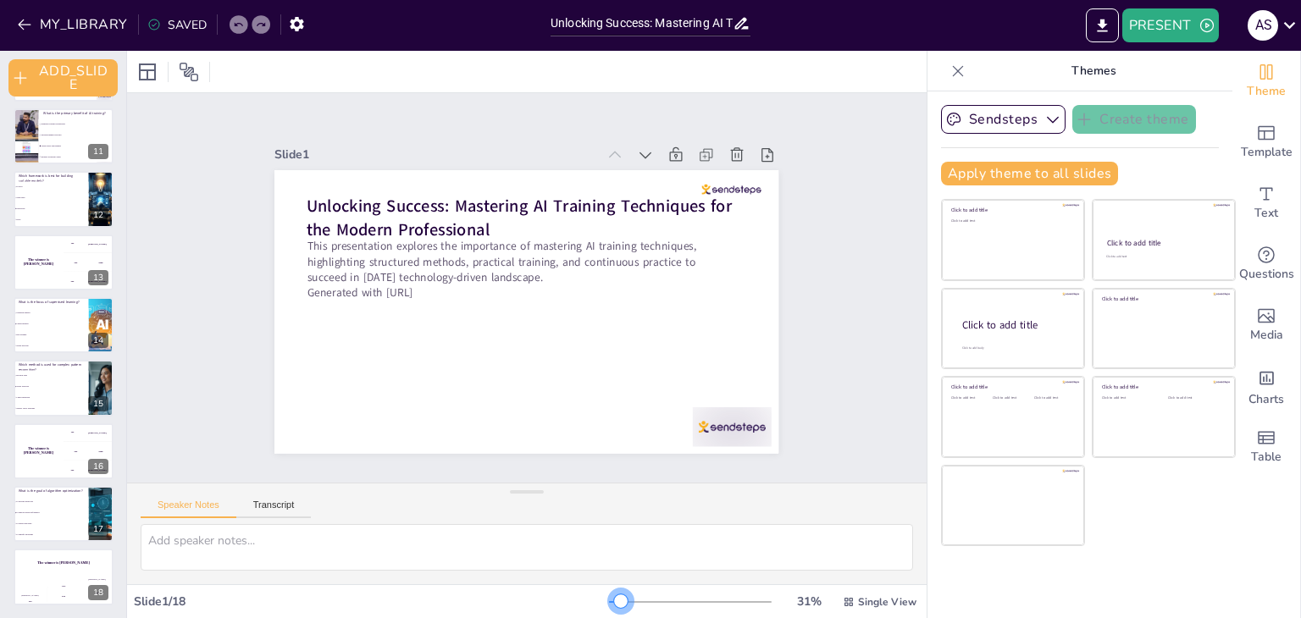
checkbox input "true"
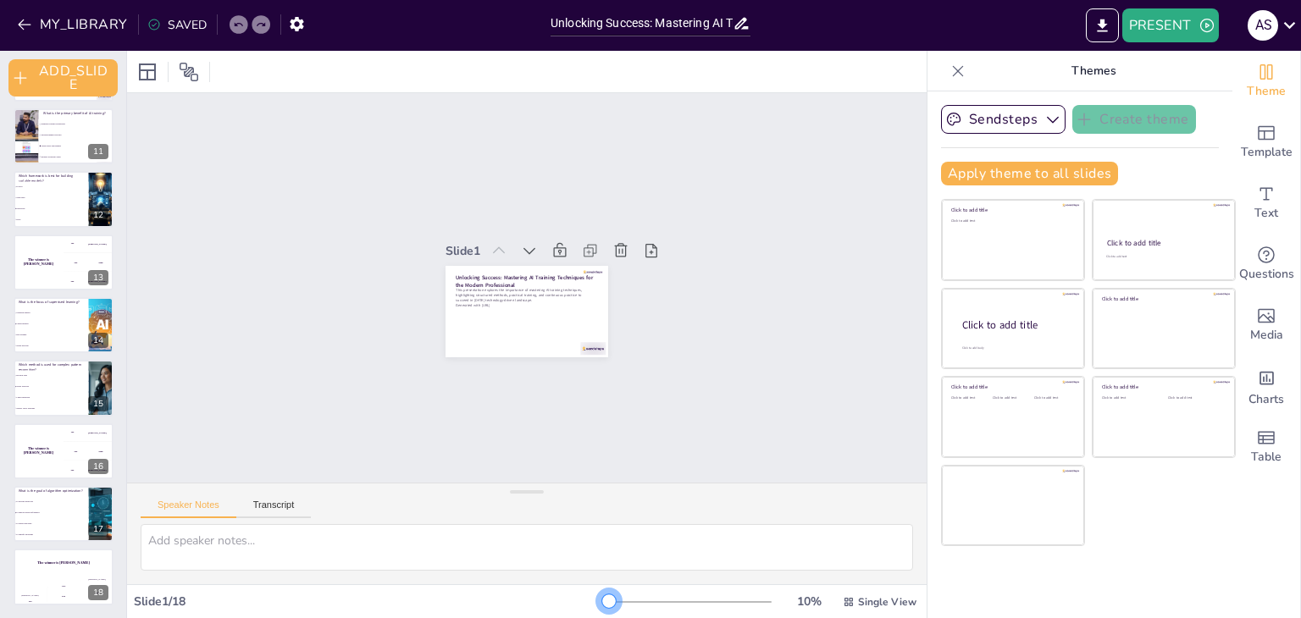
checkbox input "true"
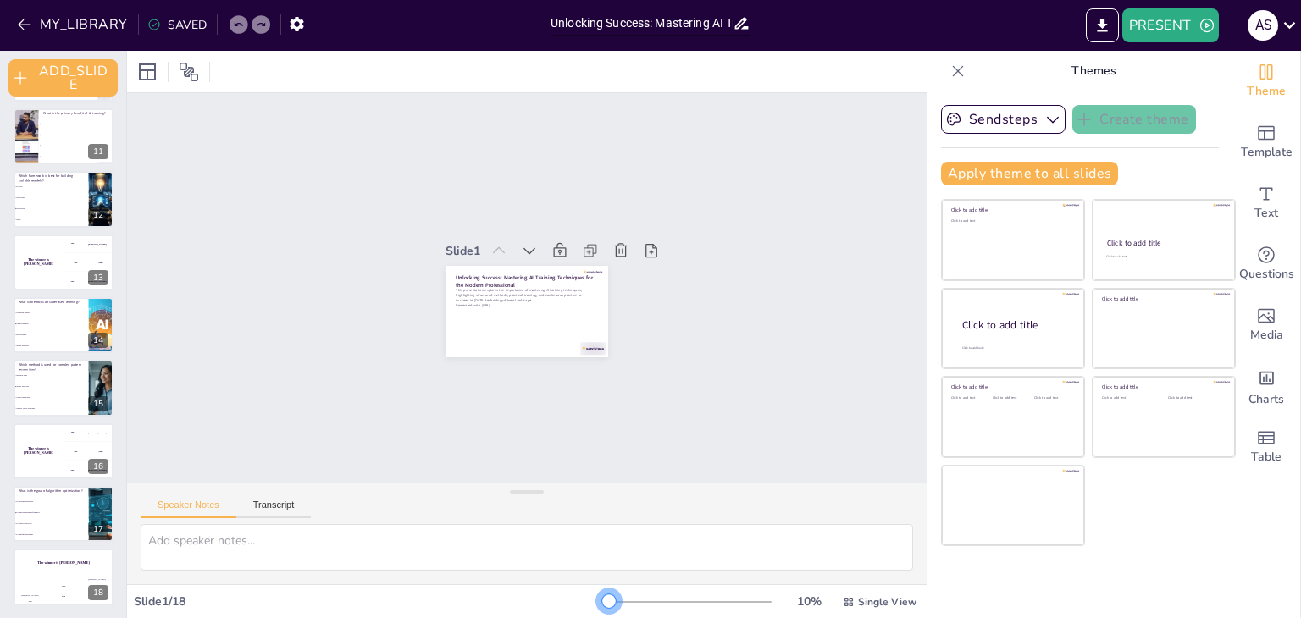
checkbox input "true"
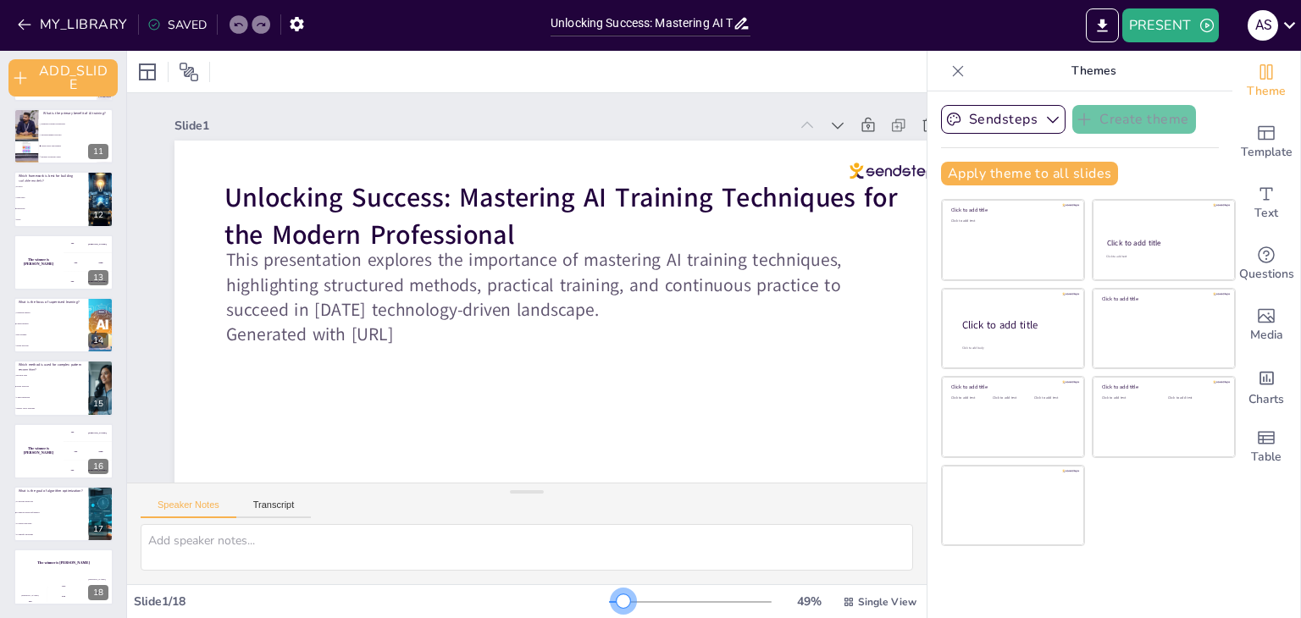
checkbox input "true"
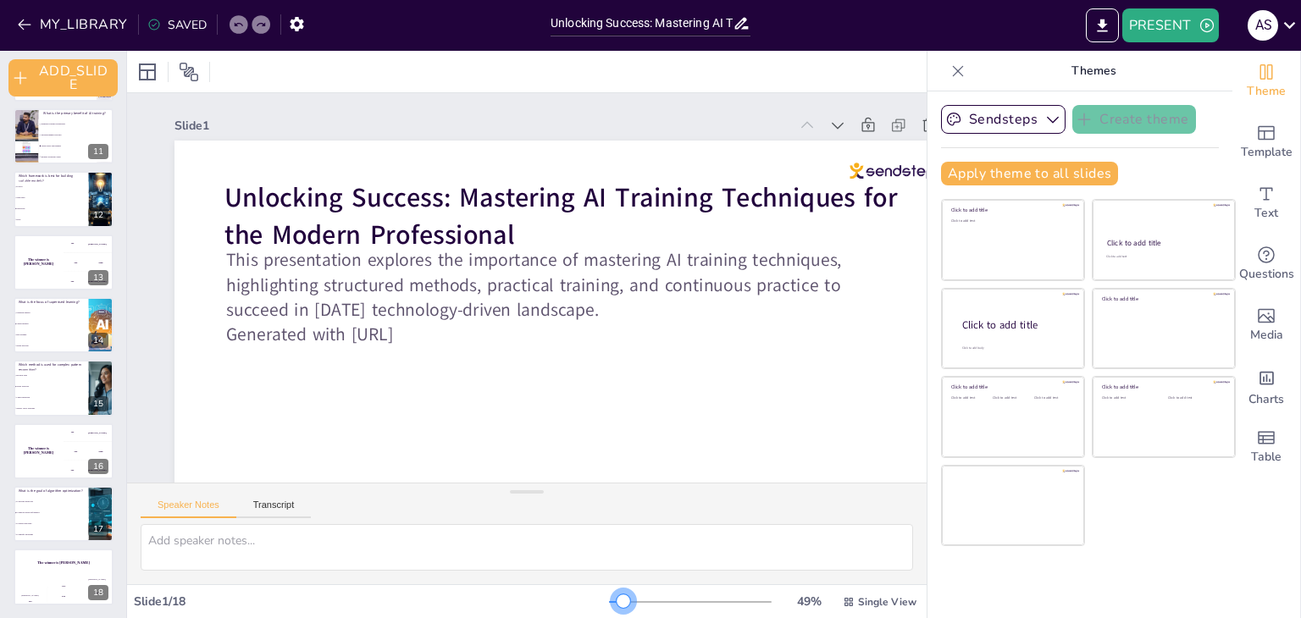
checkbox input "true"
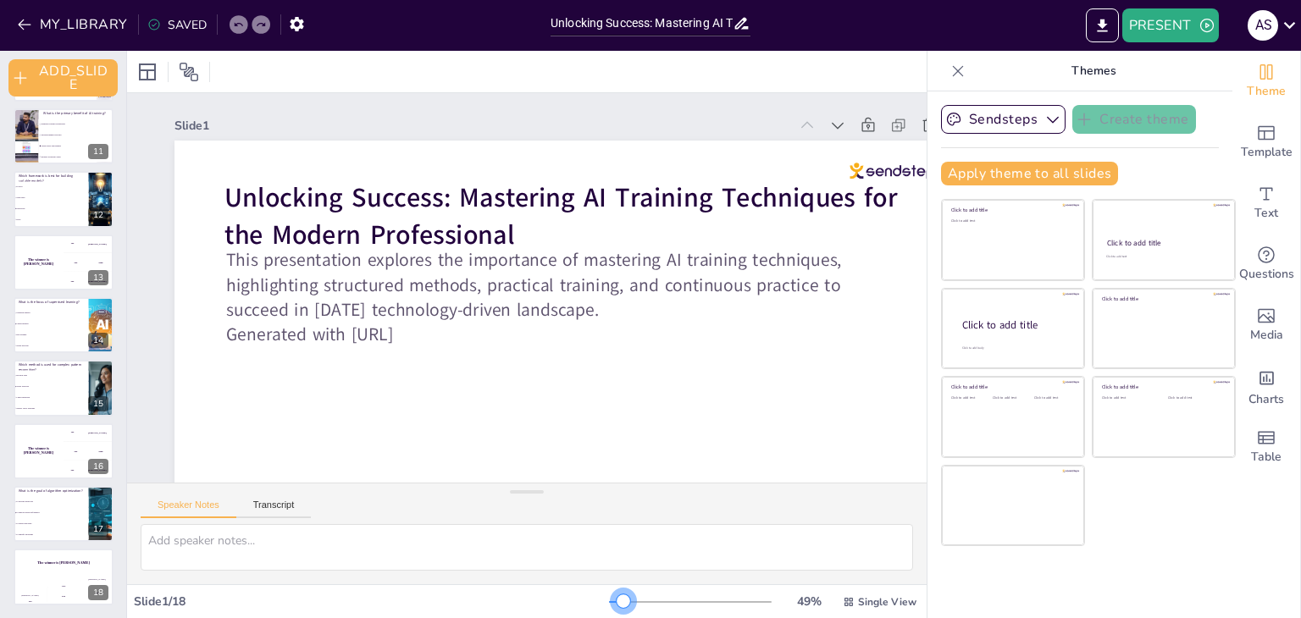
checkbox input "true"
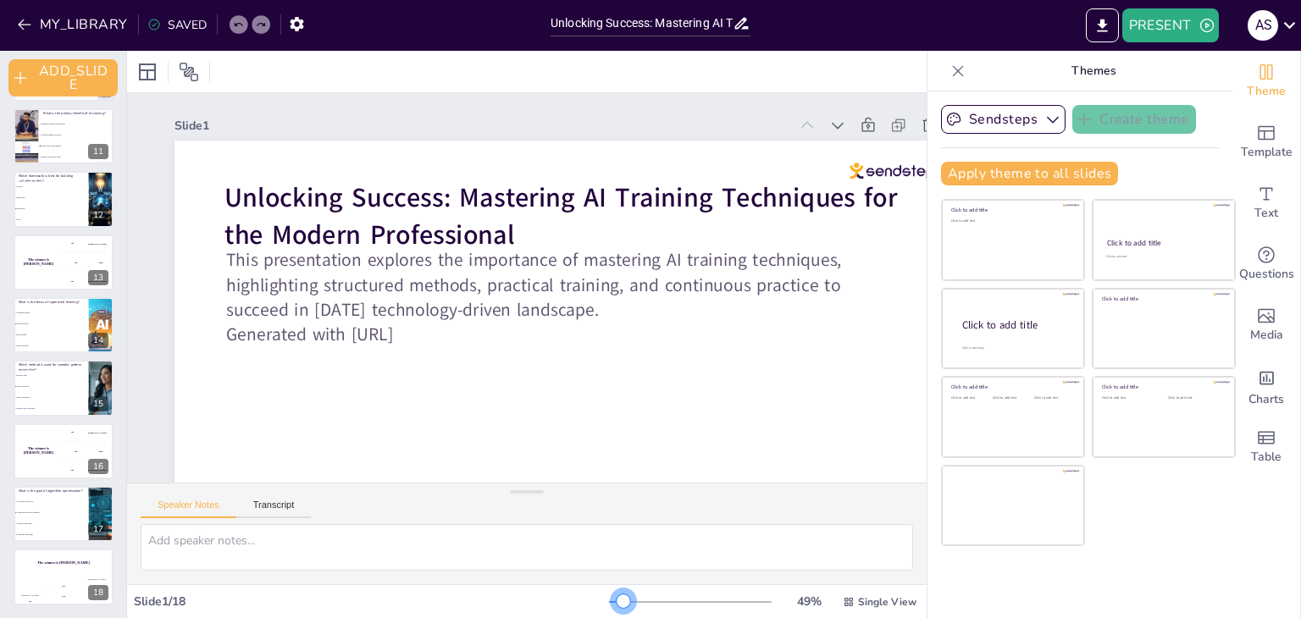
checkbox input "true"
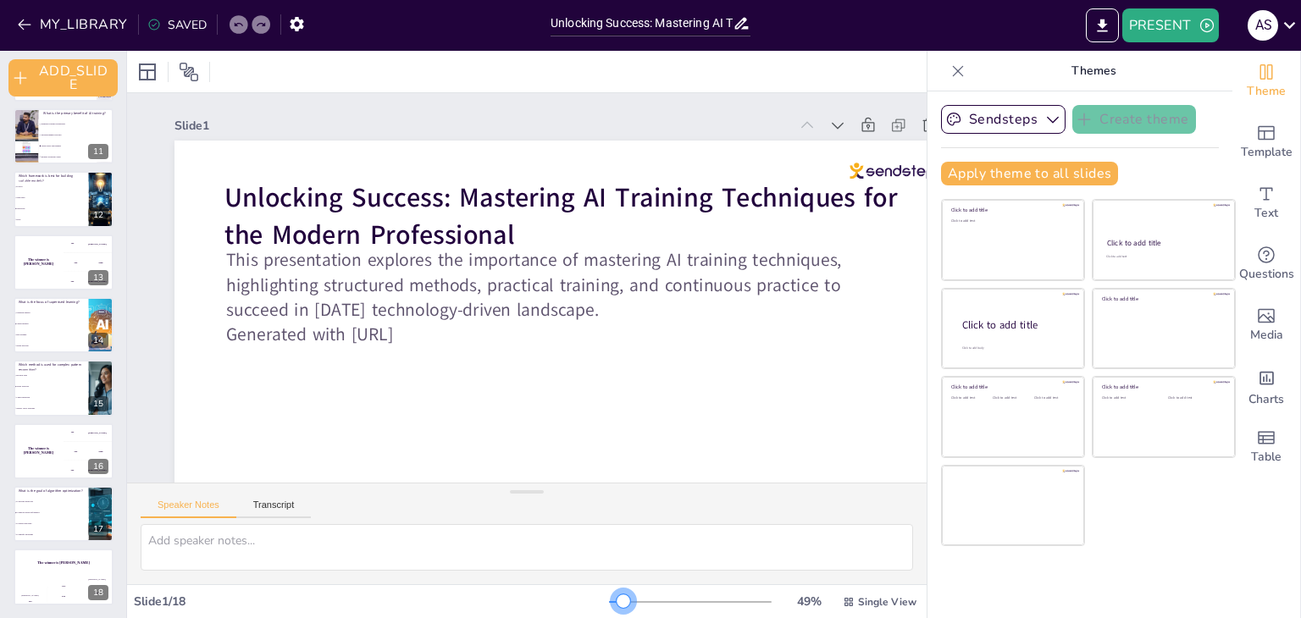
checkbox input "true"
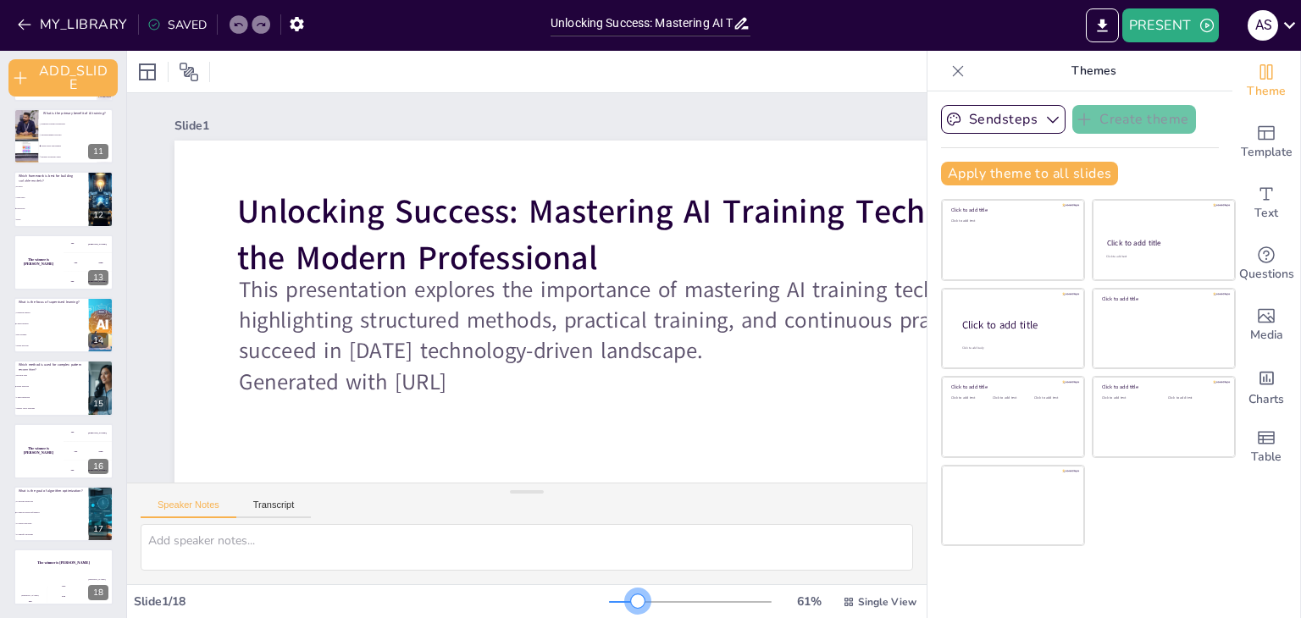
checkbox input "true"
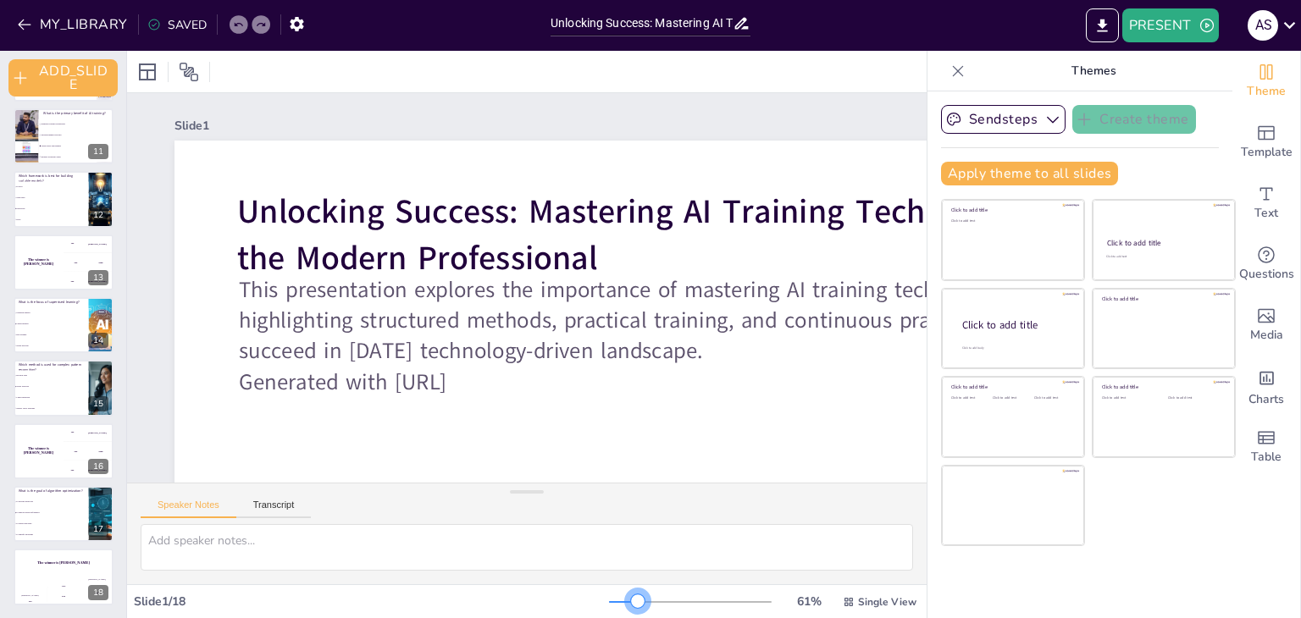
checkbox input "true"
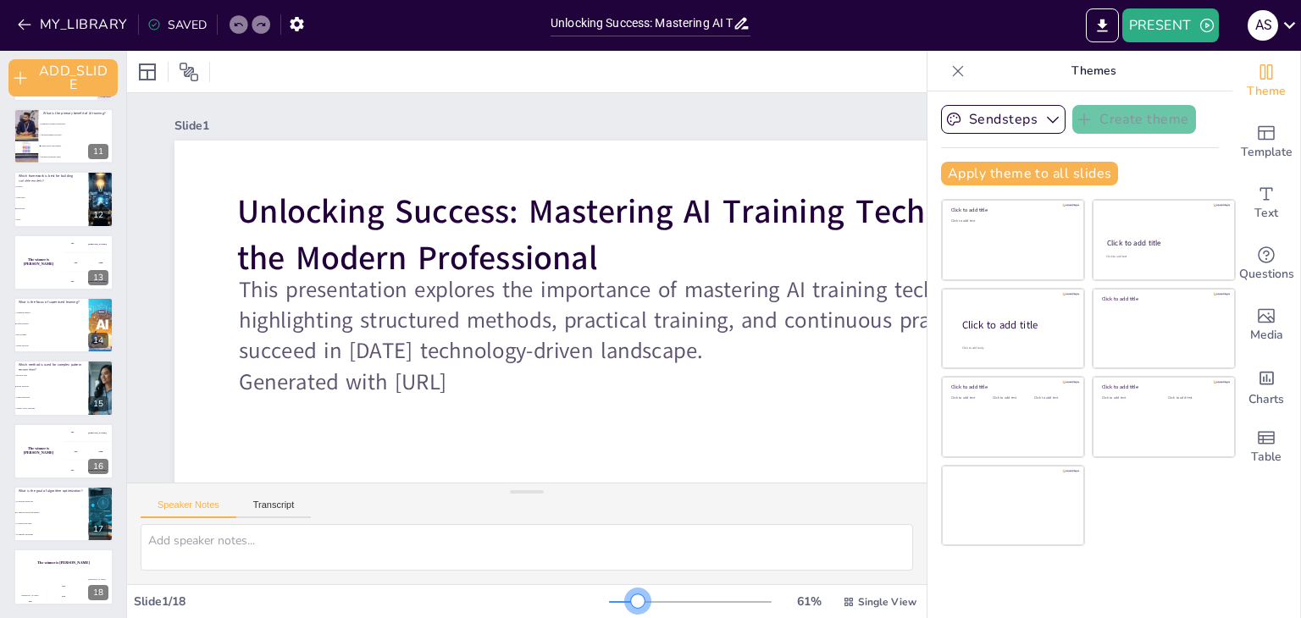
checkbox input "true"
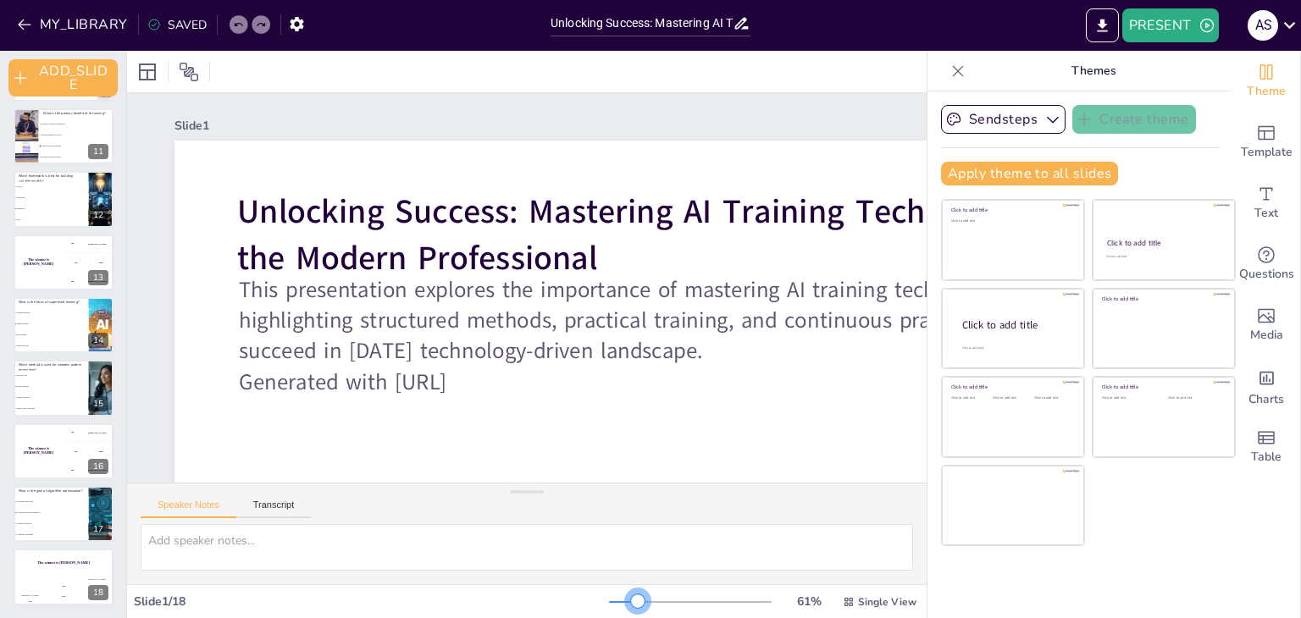
checkbox input "true"
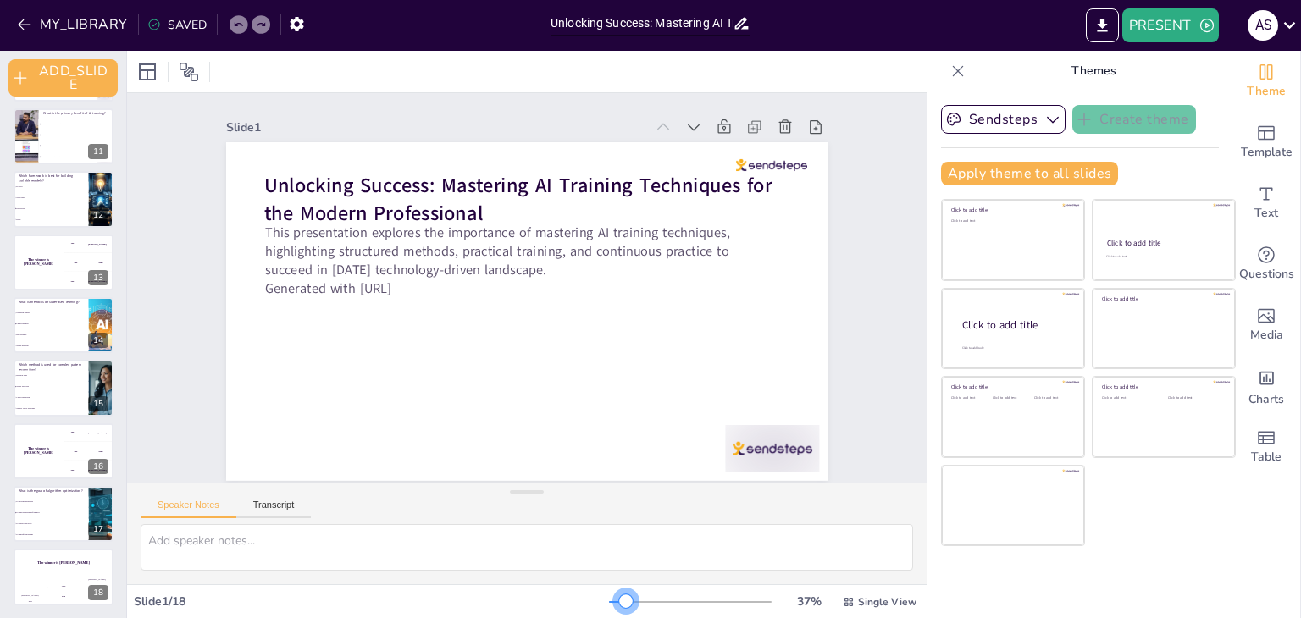
checkbox input "true"
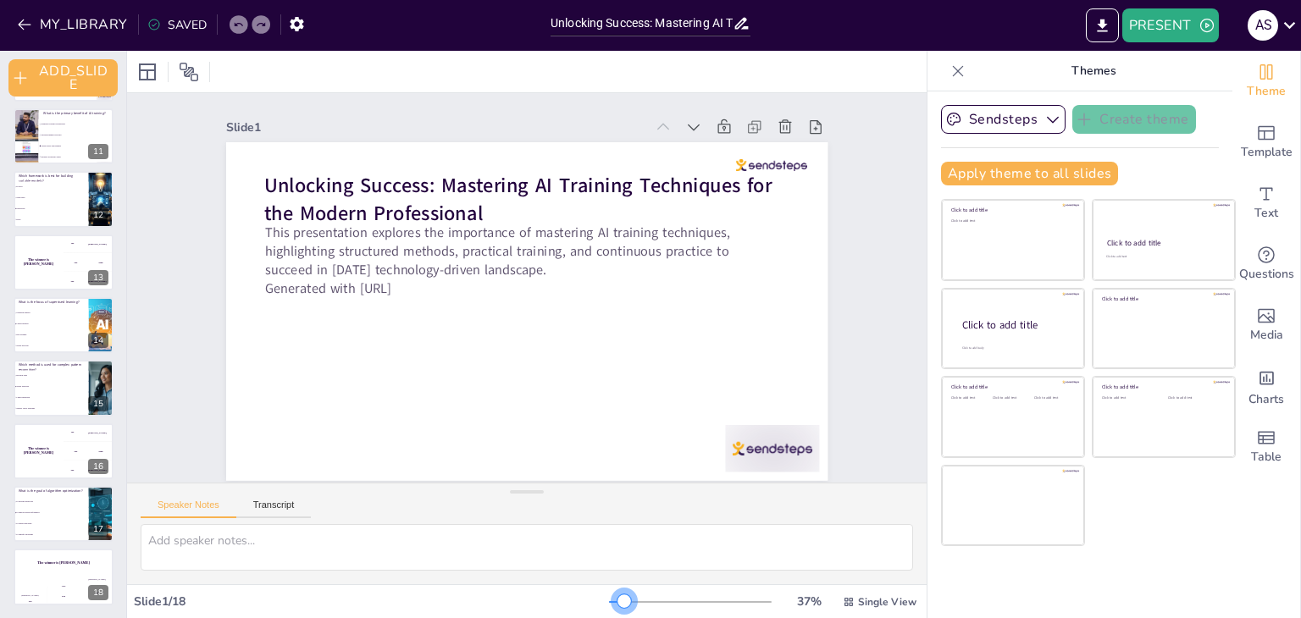
checkbox input "true"
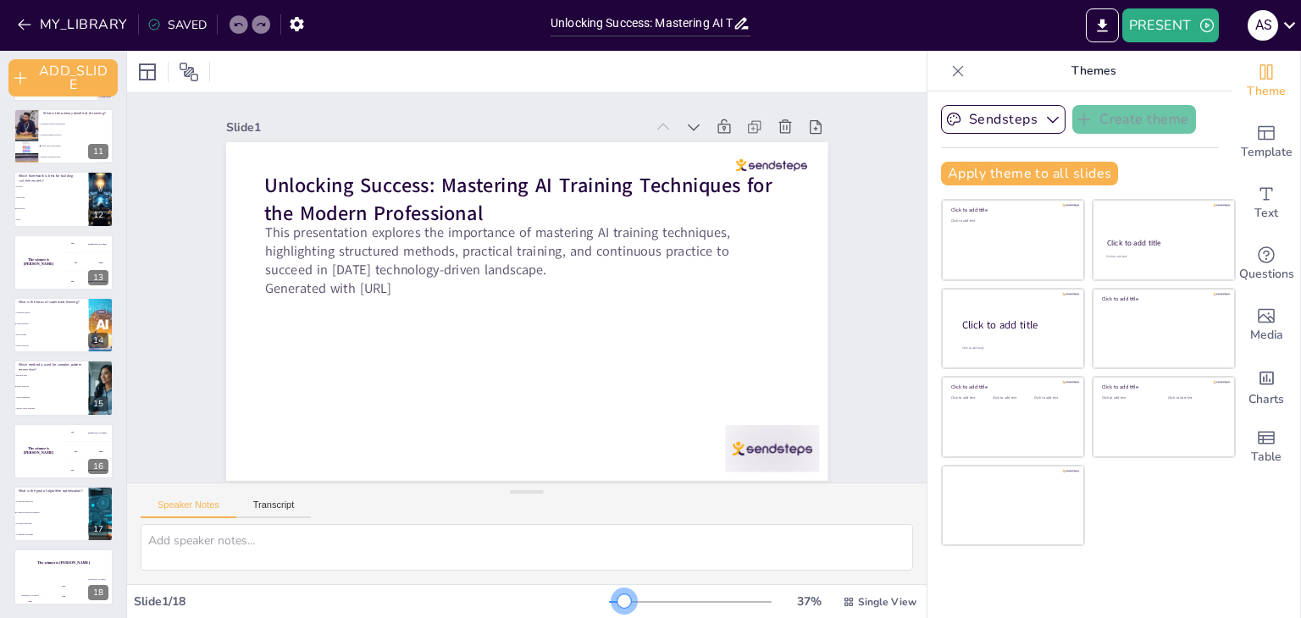
checkbox input "true"
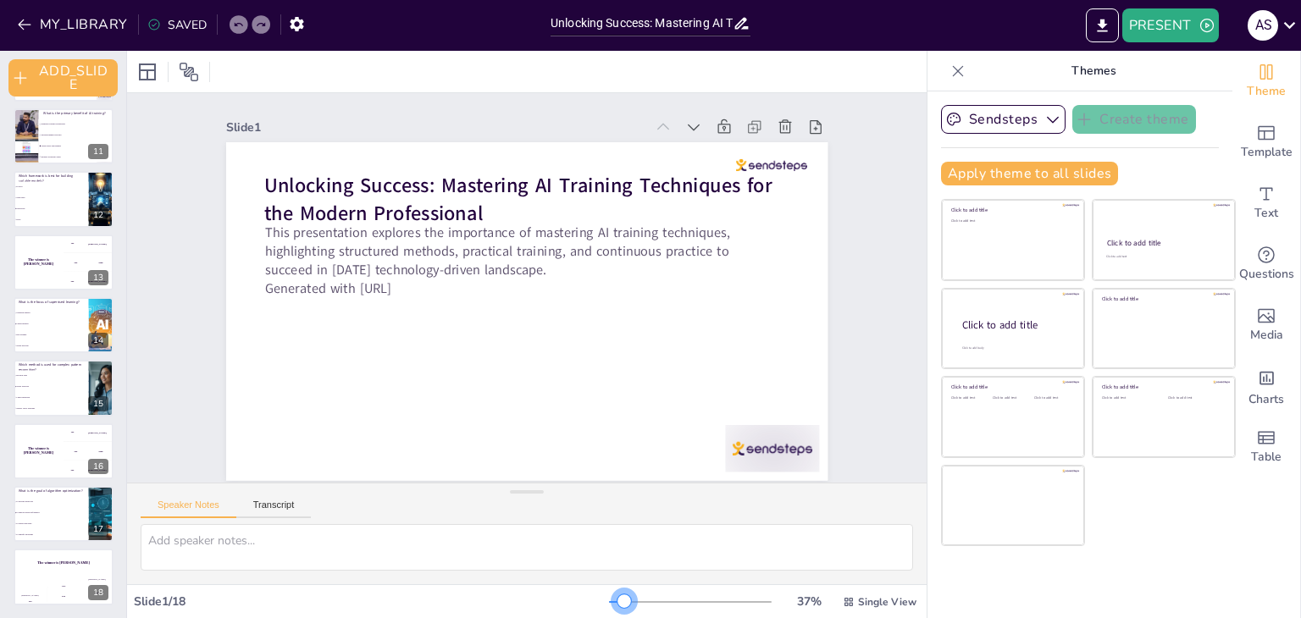
checkbox input "true"
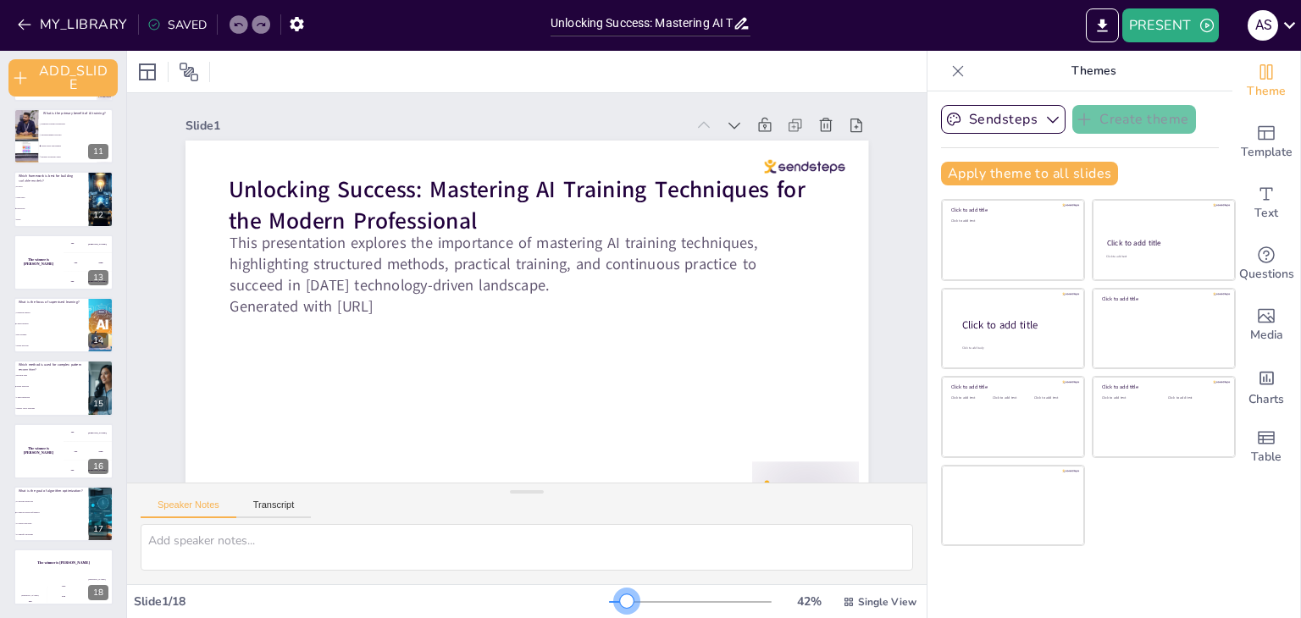
drag, startPoint x: 610, startPoint y: 599, endPoint x: 616, endPoint y: 587, distance: 13.7
click at [616, 588] on div "42 % Single View" at bounding box center [764, 601] width 311 height 27
checkbox input "true"
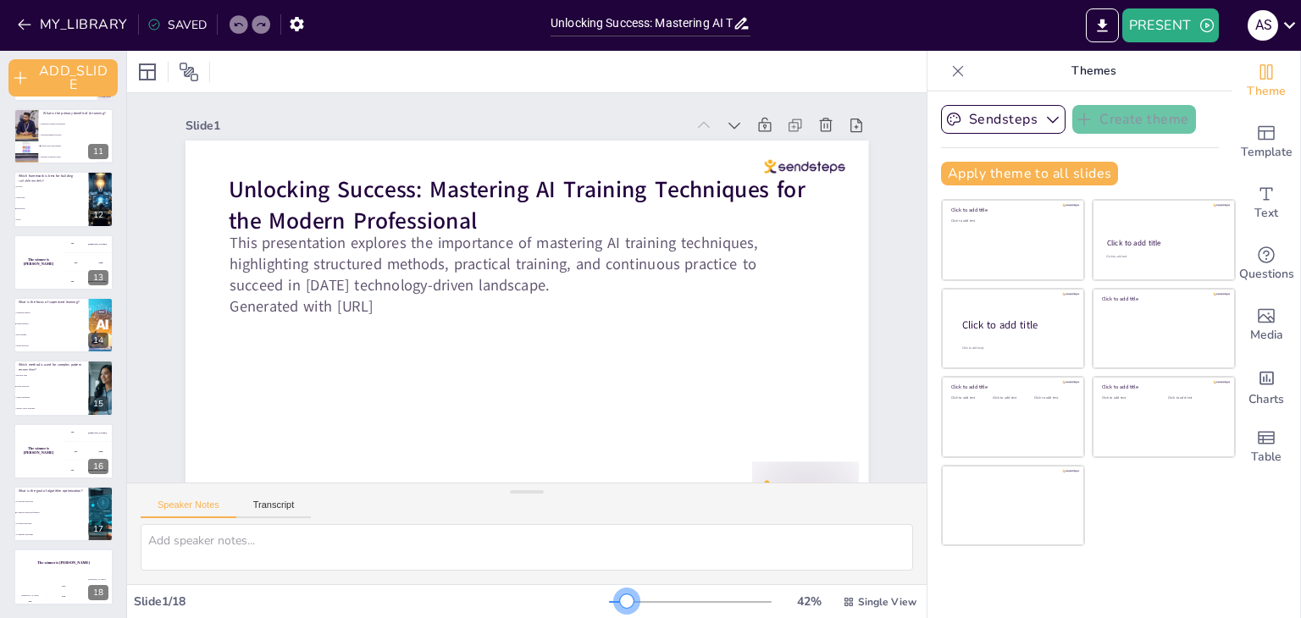
checkbox input "true"
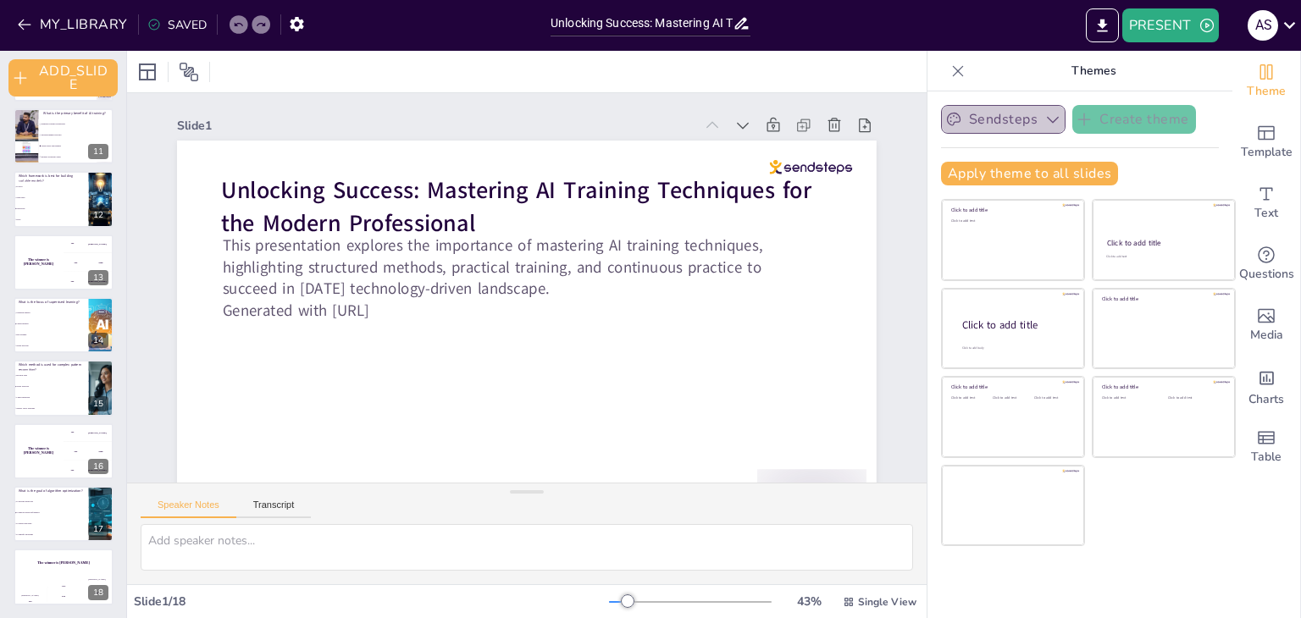
click at [1044, 119] on icon "button" at bounding box center [1052, 119] width 17 height 17
click at [1290, 19] on icon at bounding box center [1289, 25] width 23 height 23
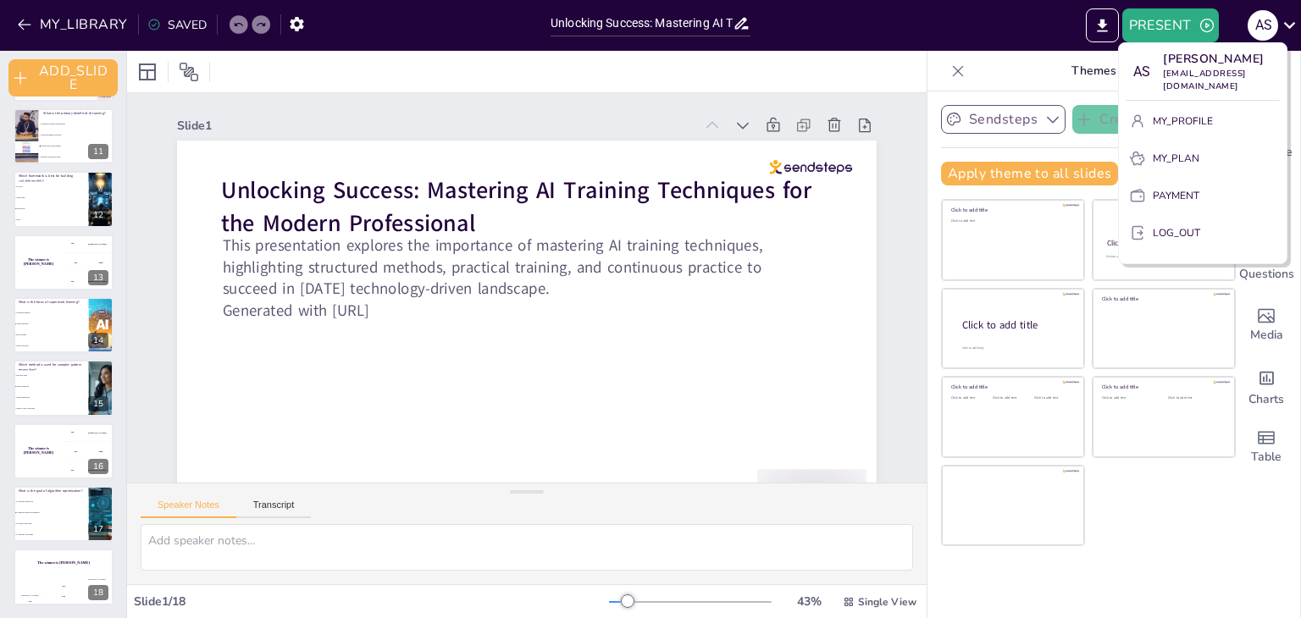
click at [1097, 434] on div at bounding box center [650, 309] width 1301 height 618
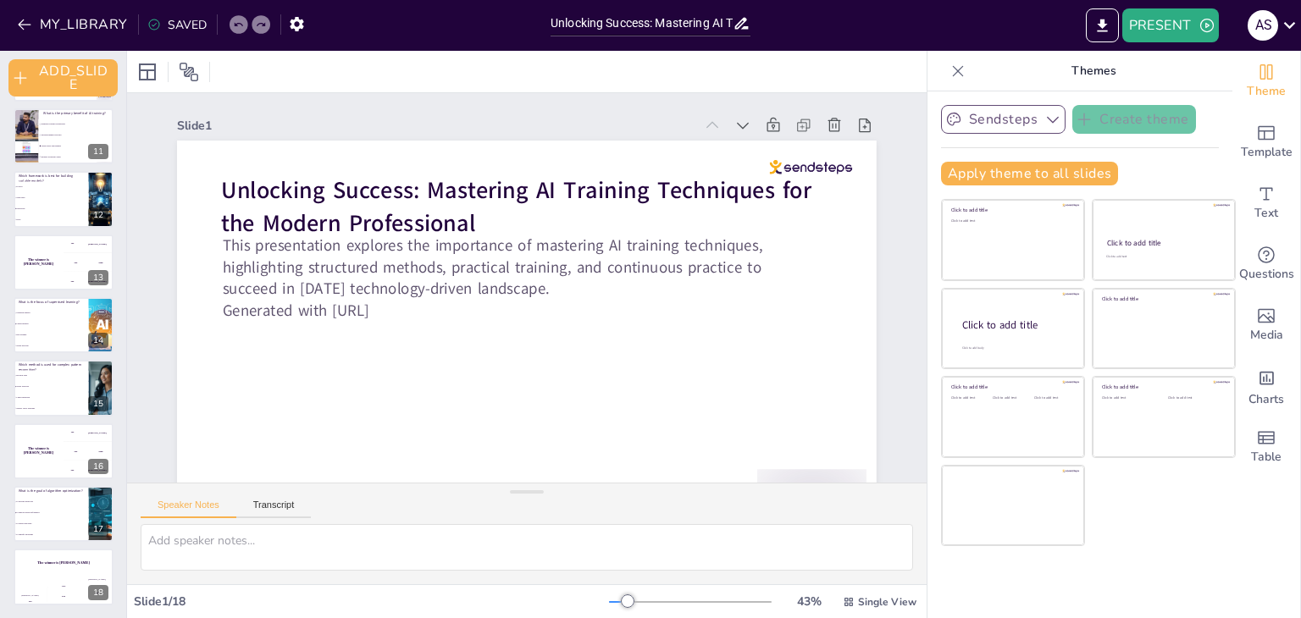
click at [728, 507] on div "Speaker Notes Transcript" at bounding box center [526, 503] width 799 height 41
checkbox input "true"
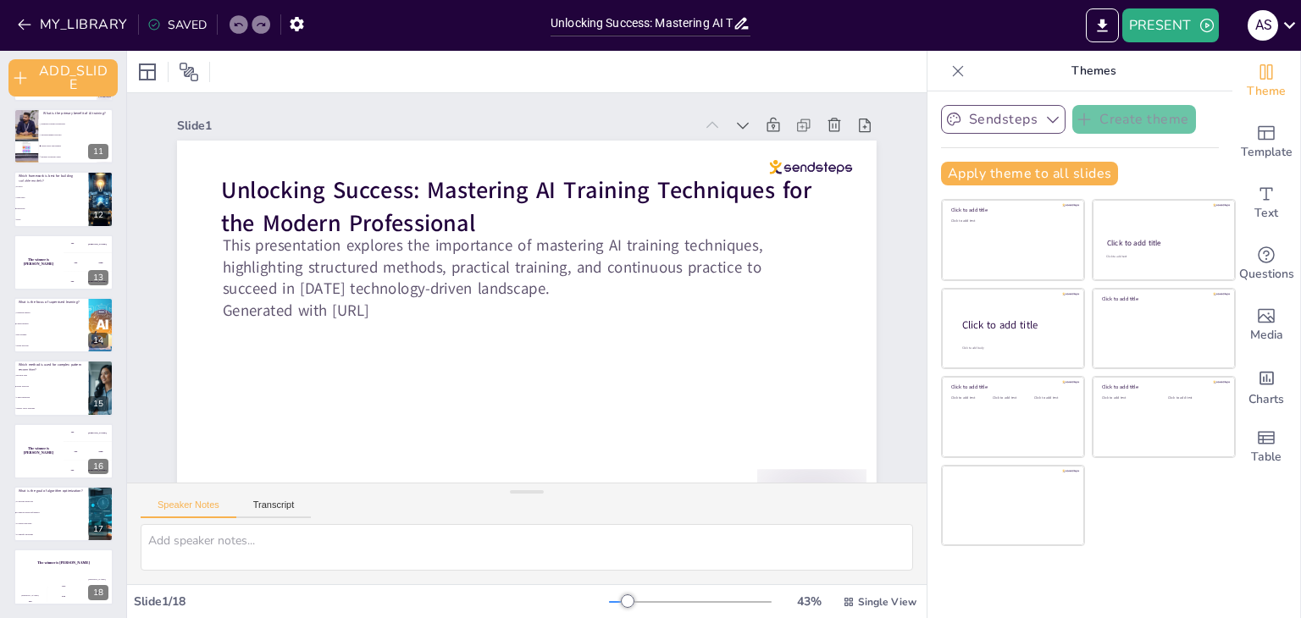
checkbox input "true"
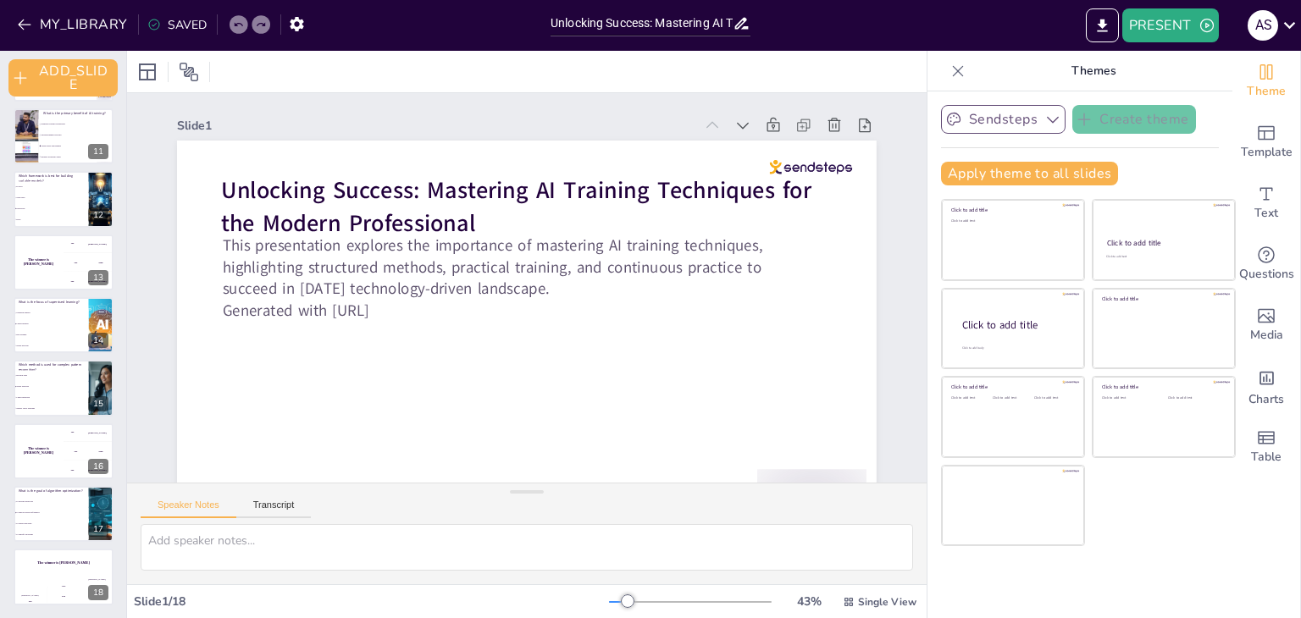
checkbox input "true"
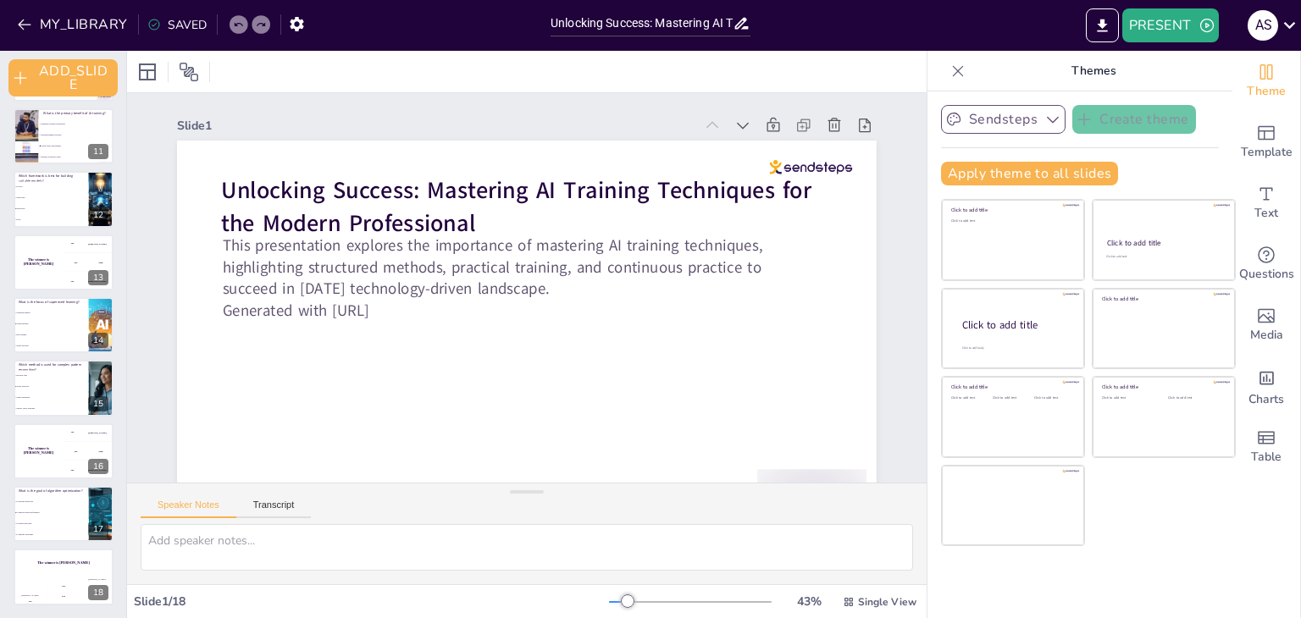
checkbox input "true"
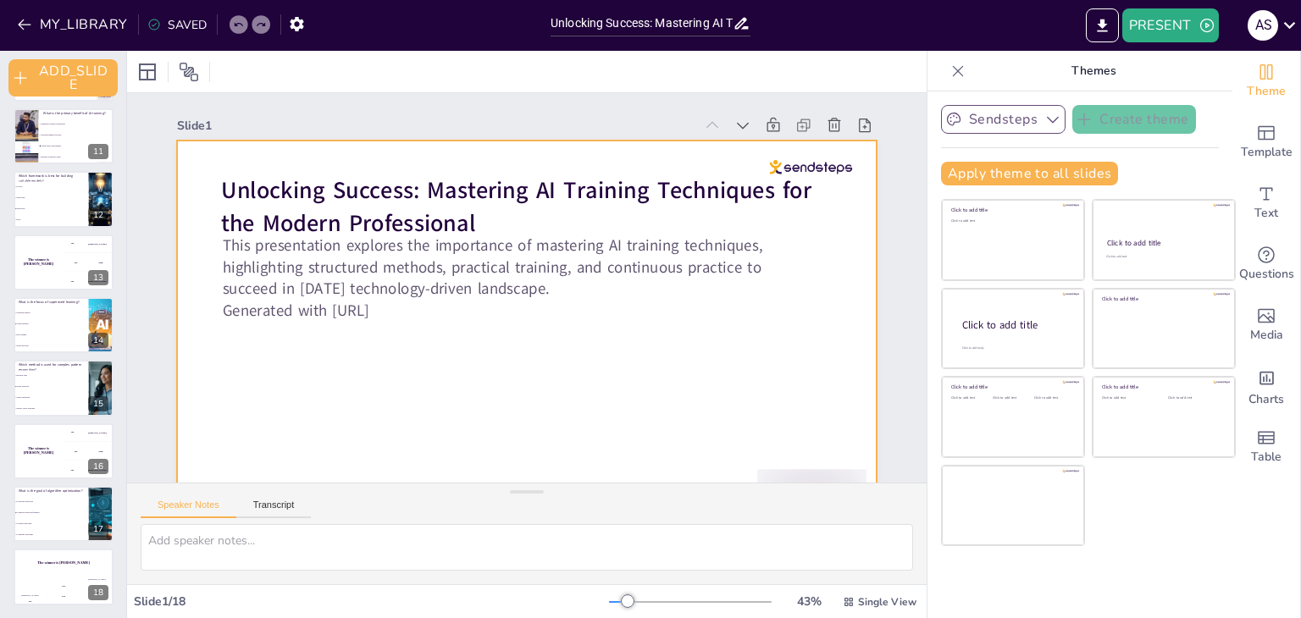
checkbox input "true"
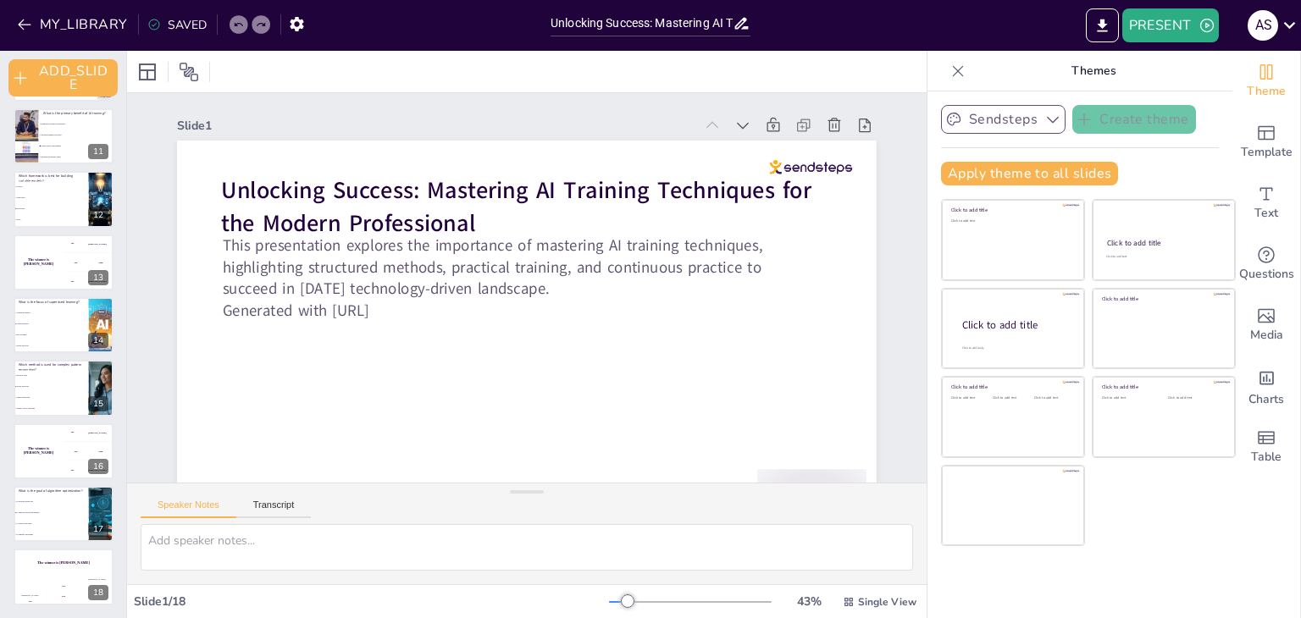
checkbox input "true"
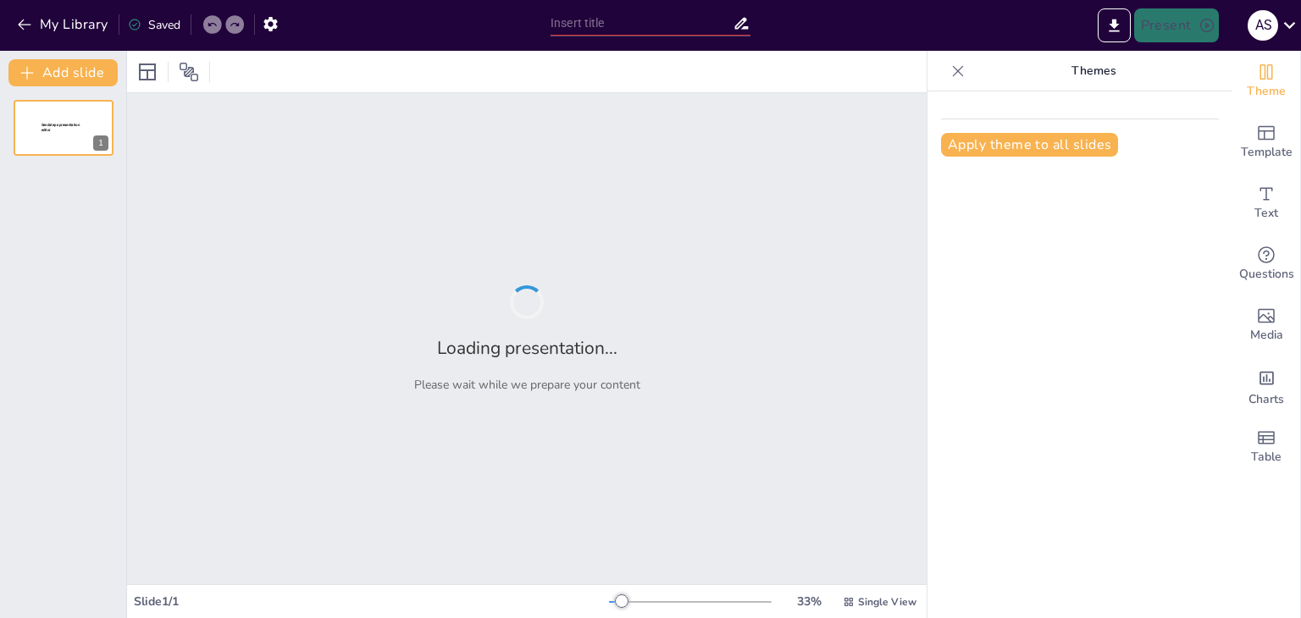
type input "Unlocking Success: Mastering AI Training Techniques for the Modern Professional"
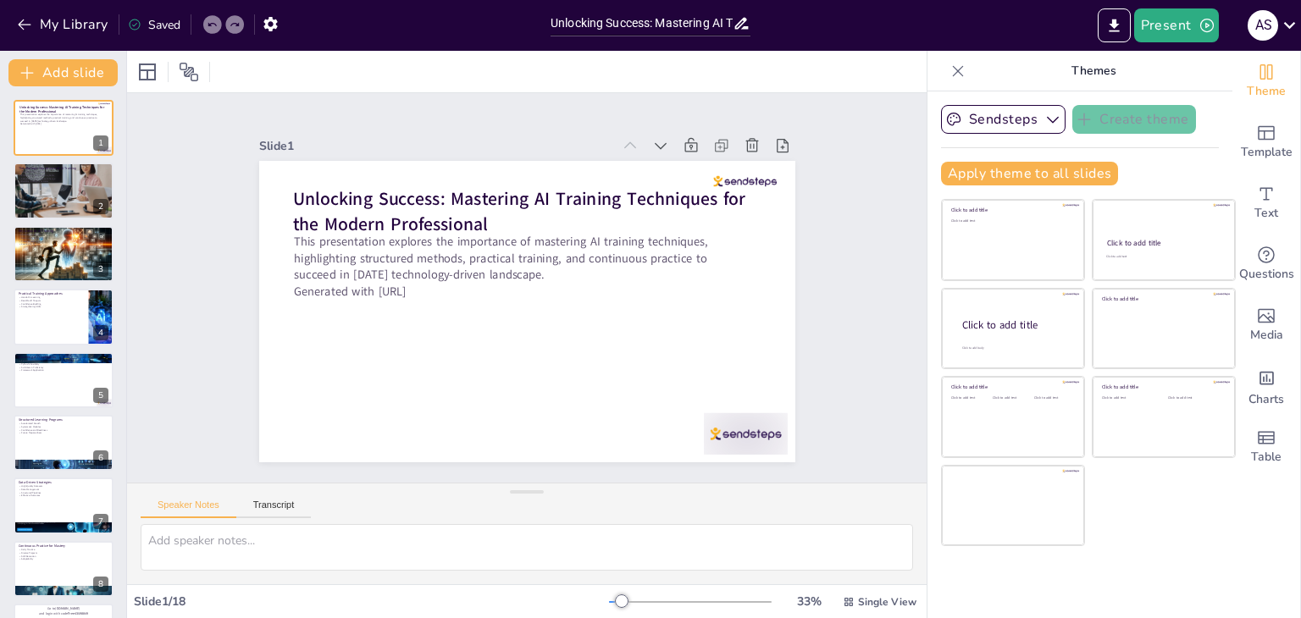
checkbox input "true"
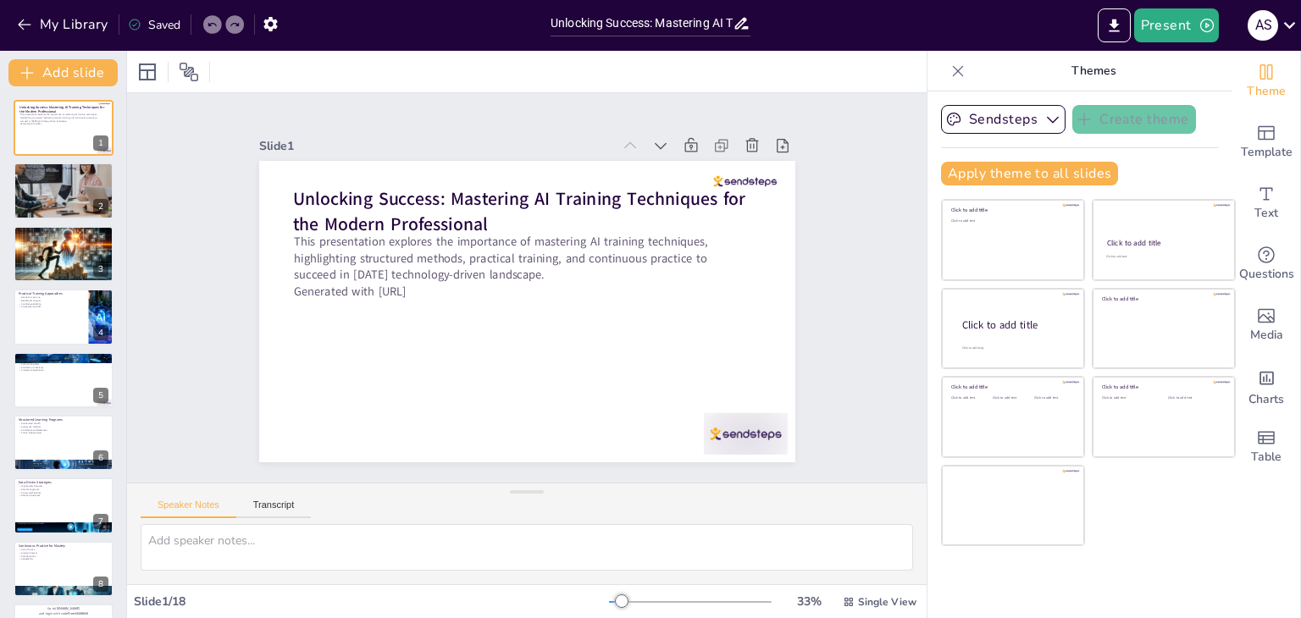
checkbox input "true"
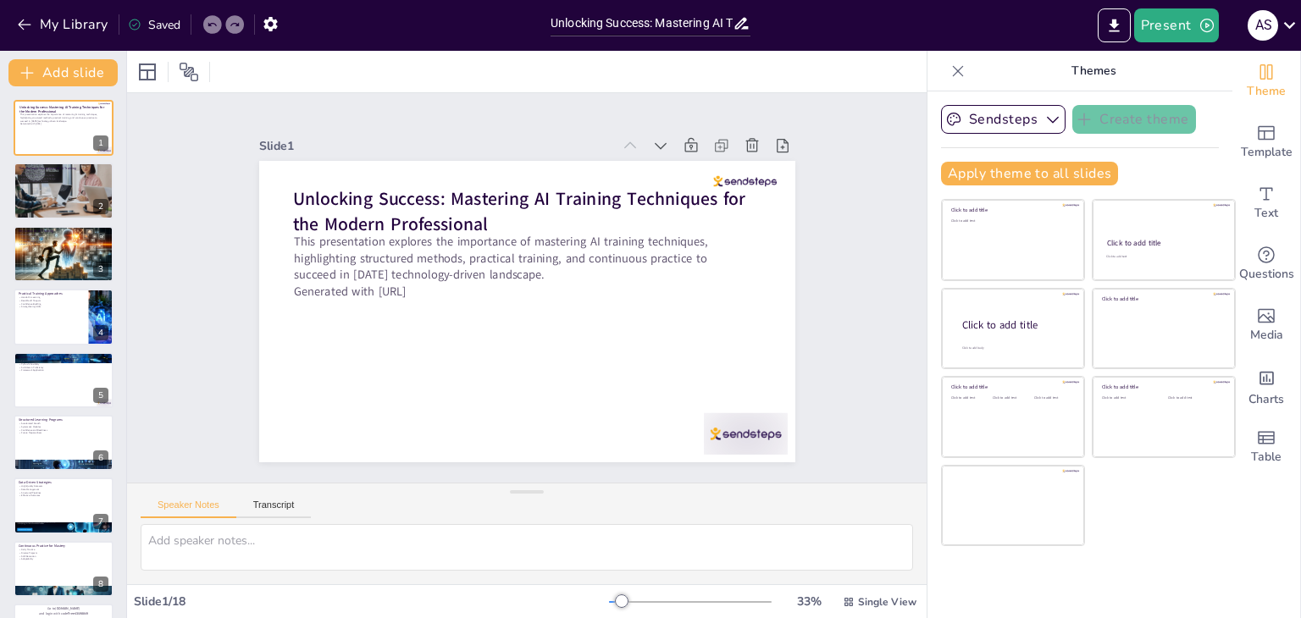
checkbox input "true"
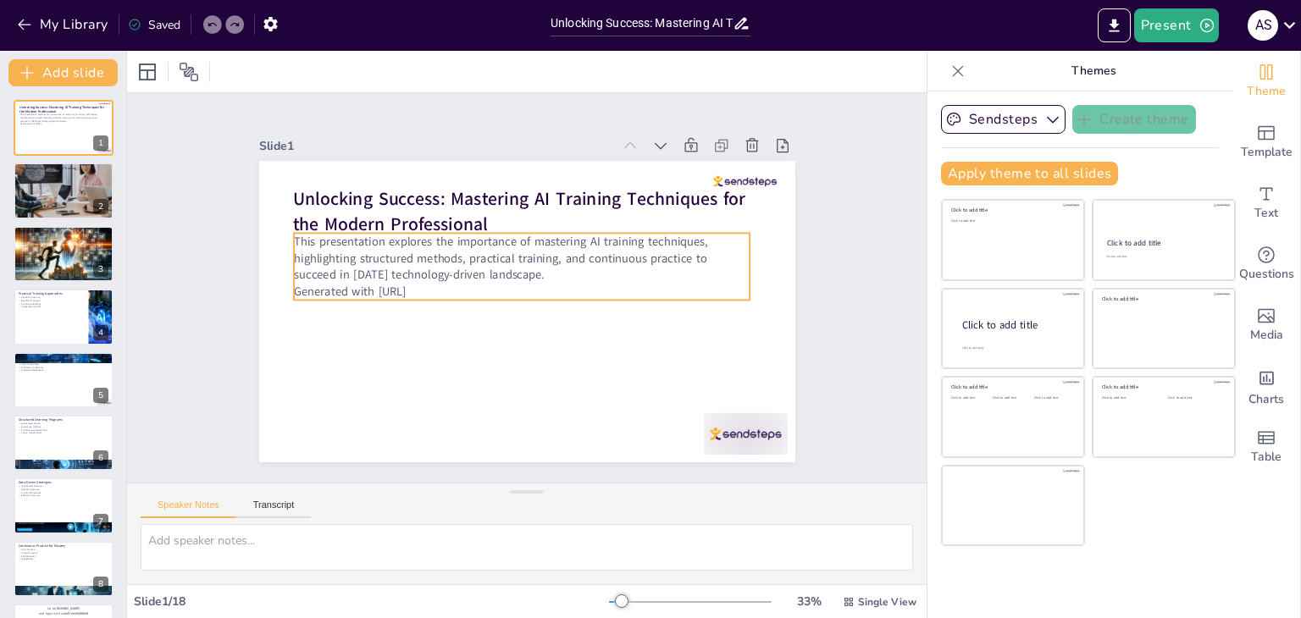
checkbox input "true"
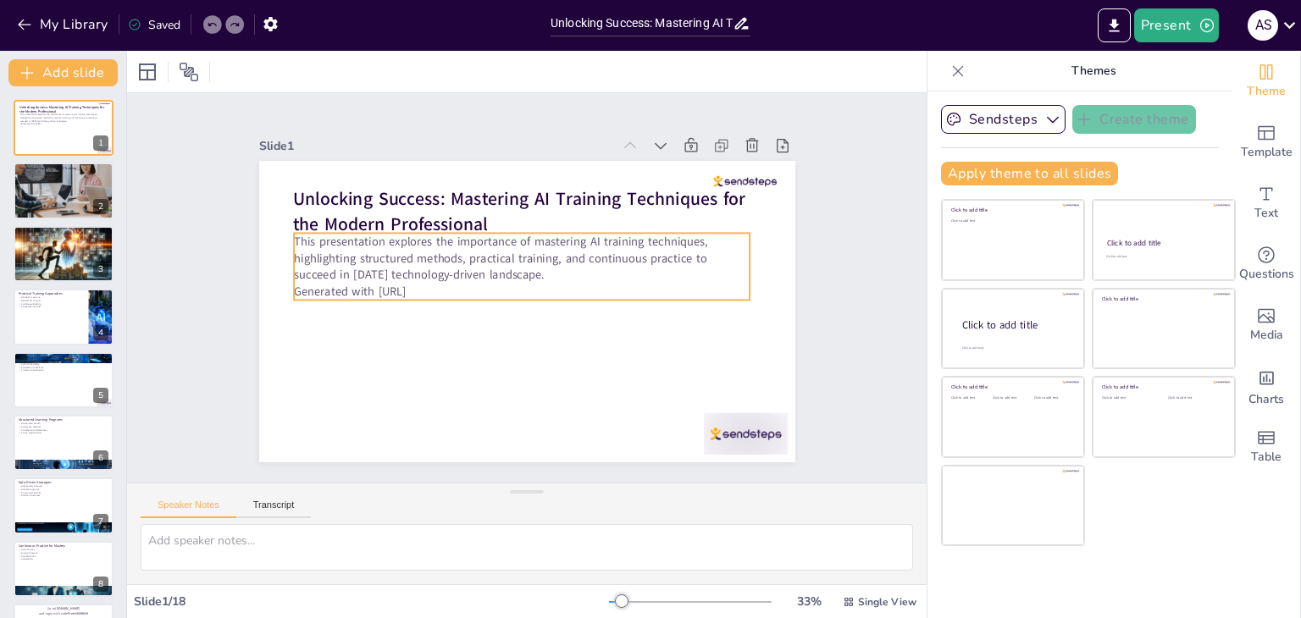
checkbox input "true"
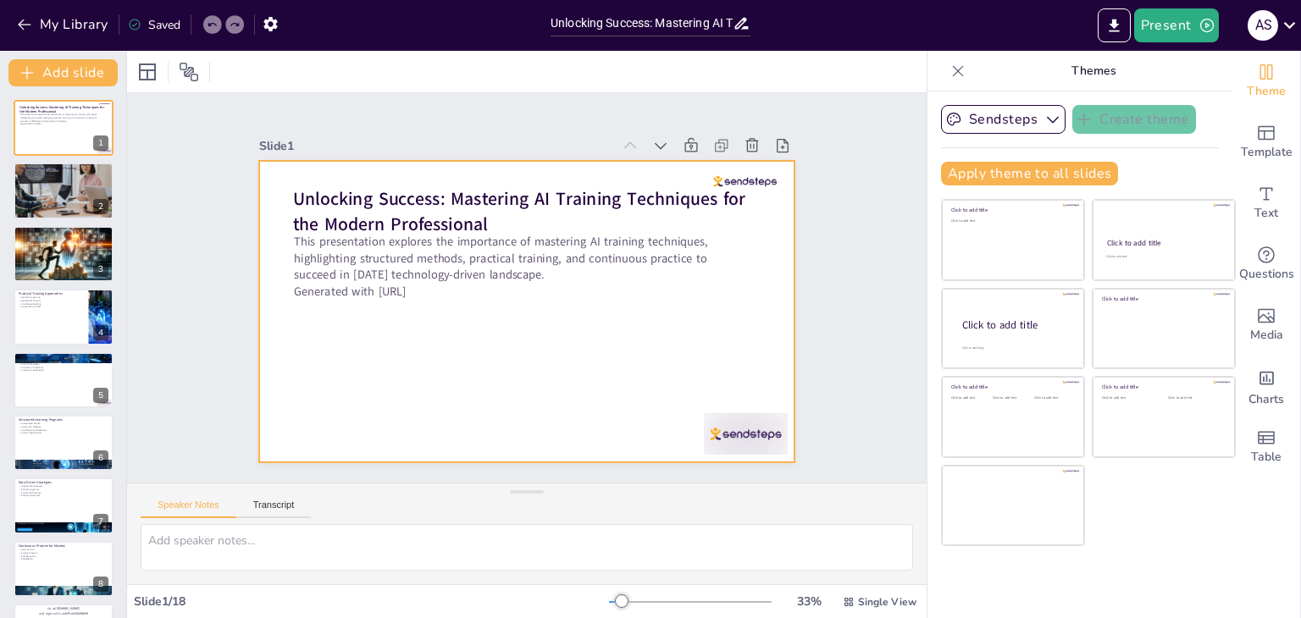
checkbox input "true"
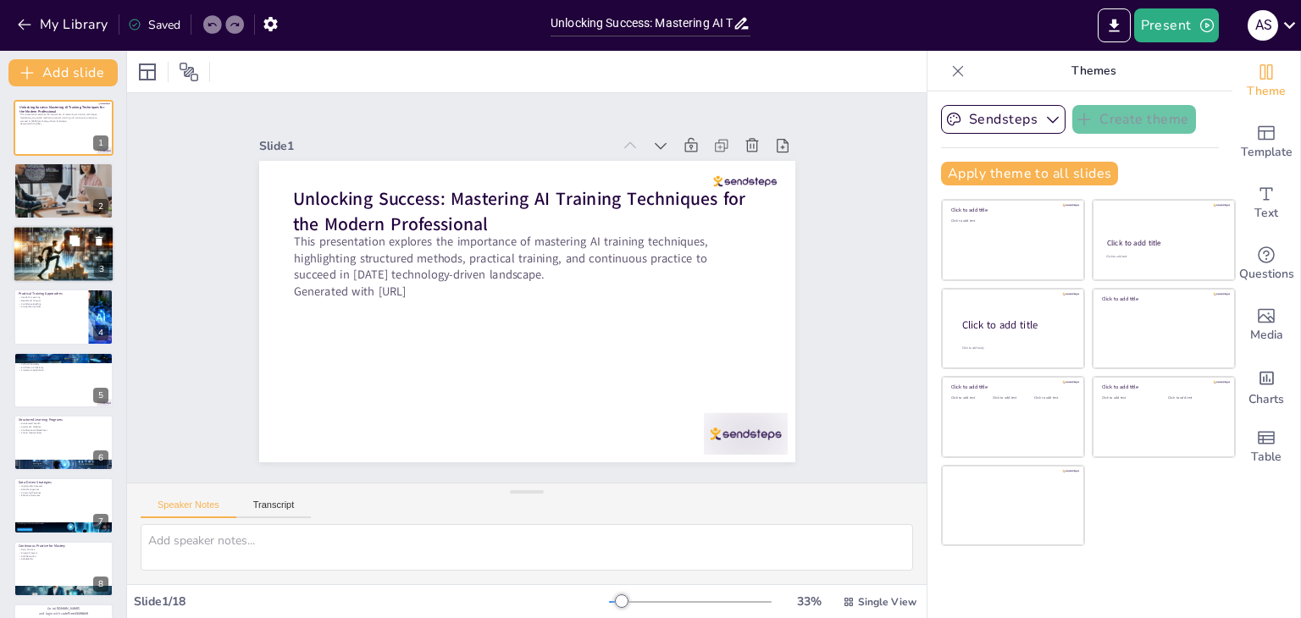
checkbox input "true"
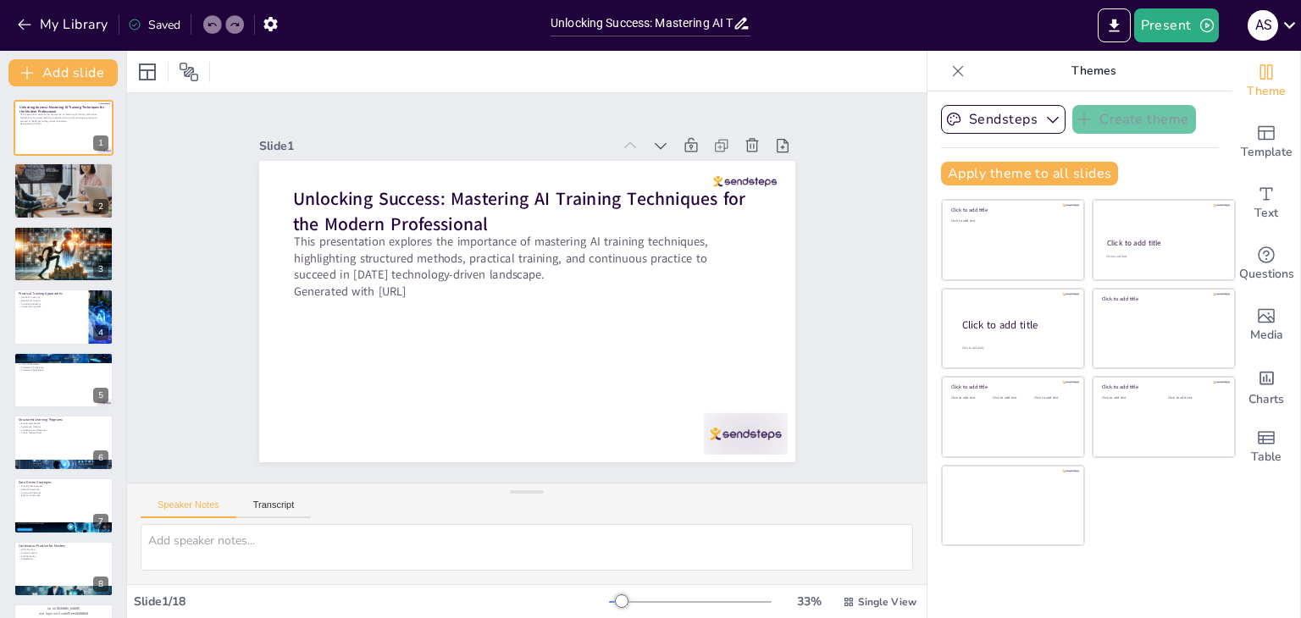
checkbox input "true"
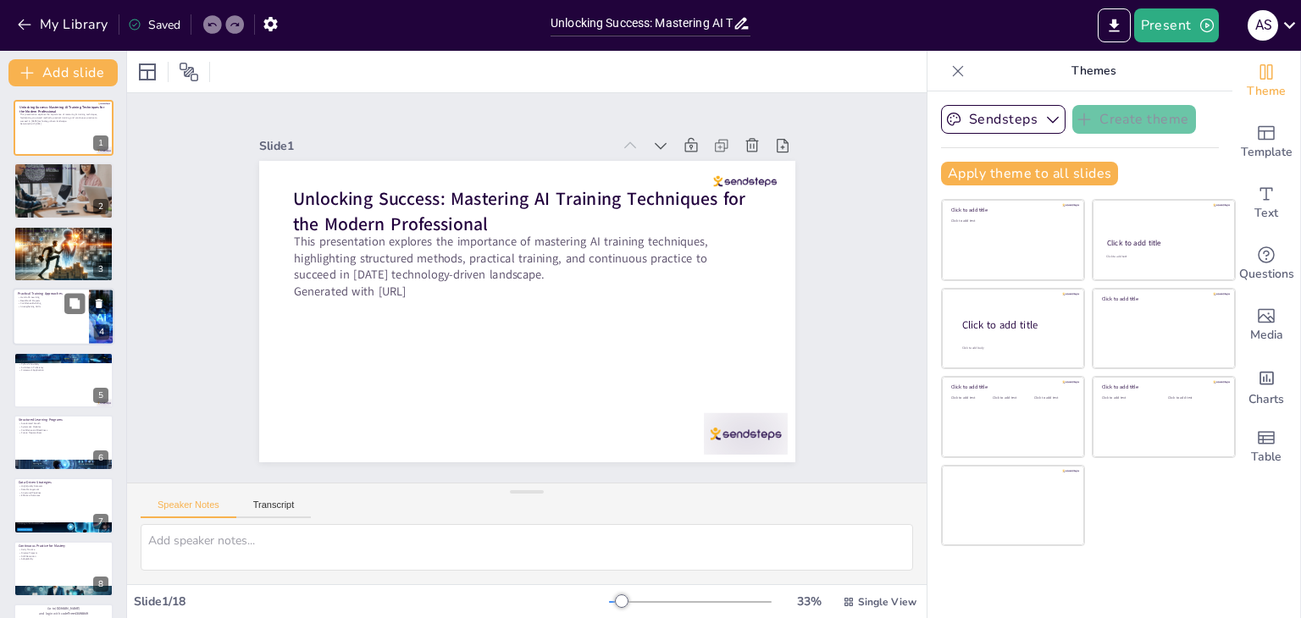
checkbox input "true"
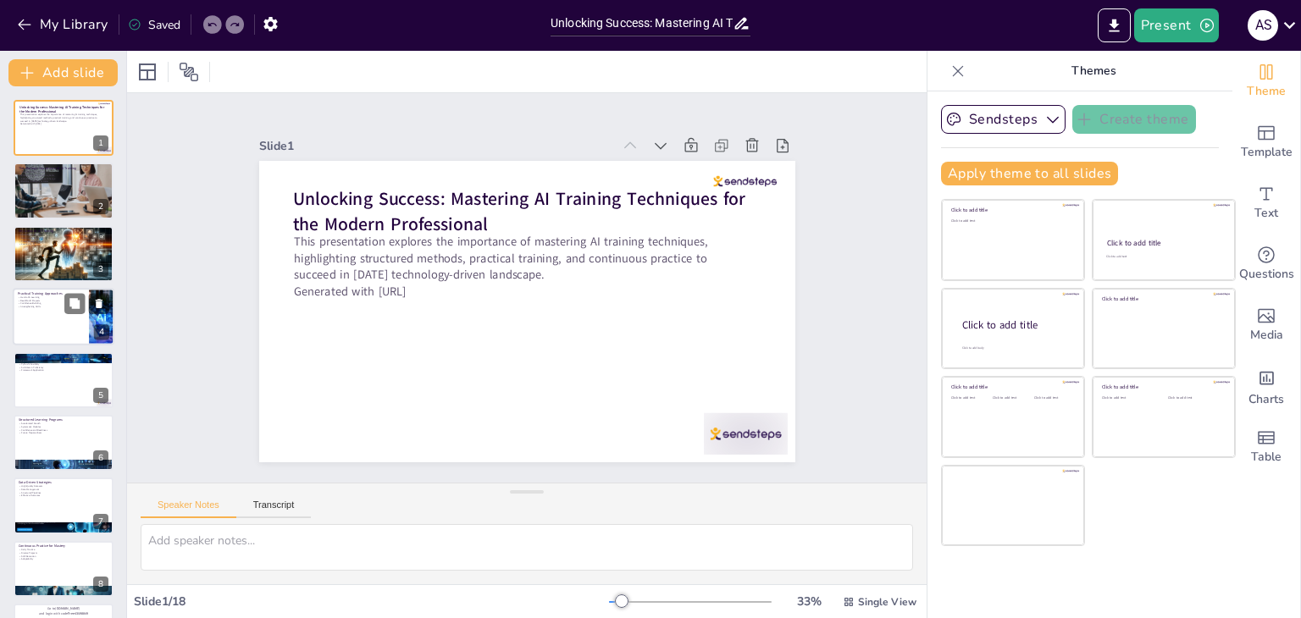
click at [88, 289] on div at bounding box center [102, 317] width 108 height 58
type textarea "Hands-on learning is crucial as it allows learners to apply concepts in real-wo…"
checkbox input "true"
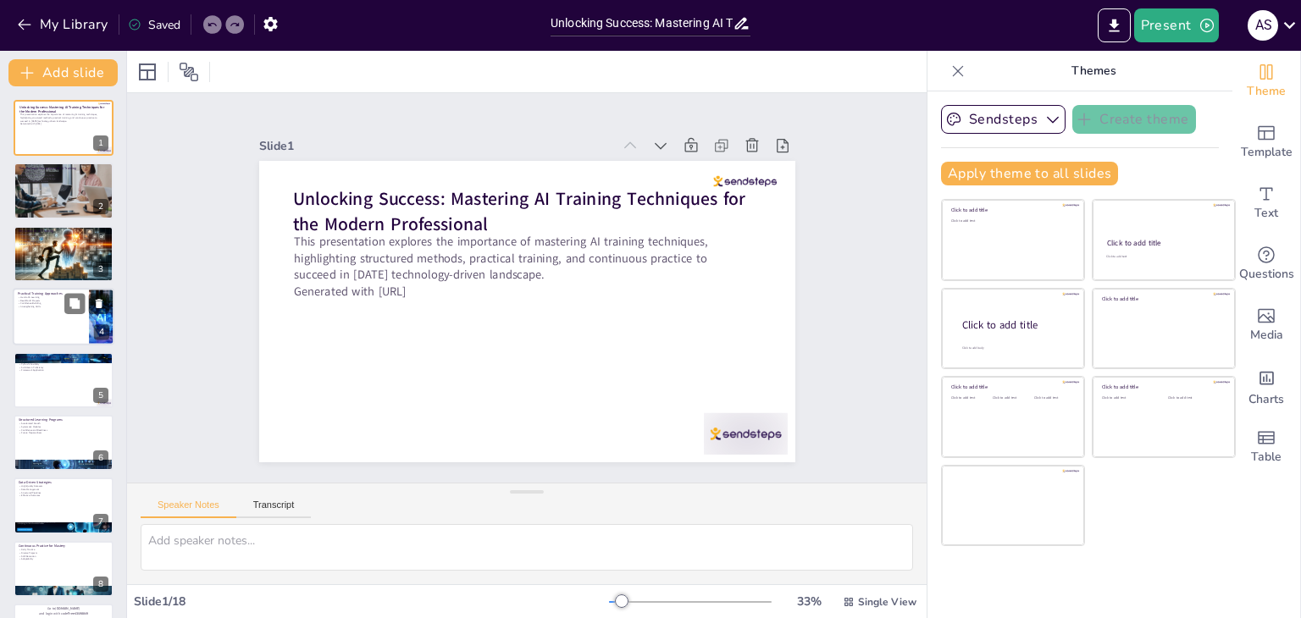
checkbox input "true"
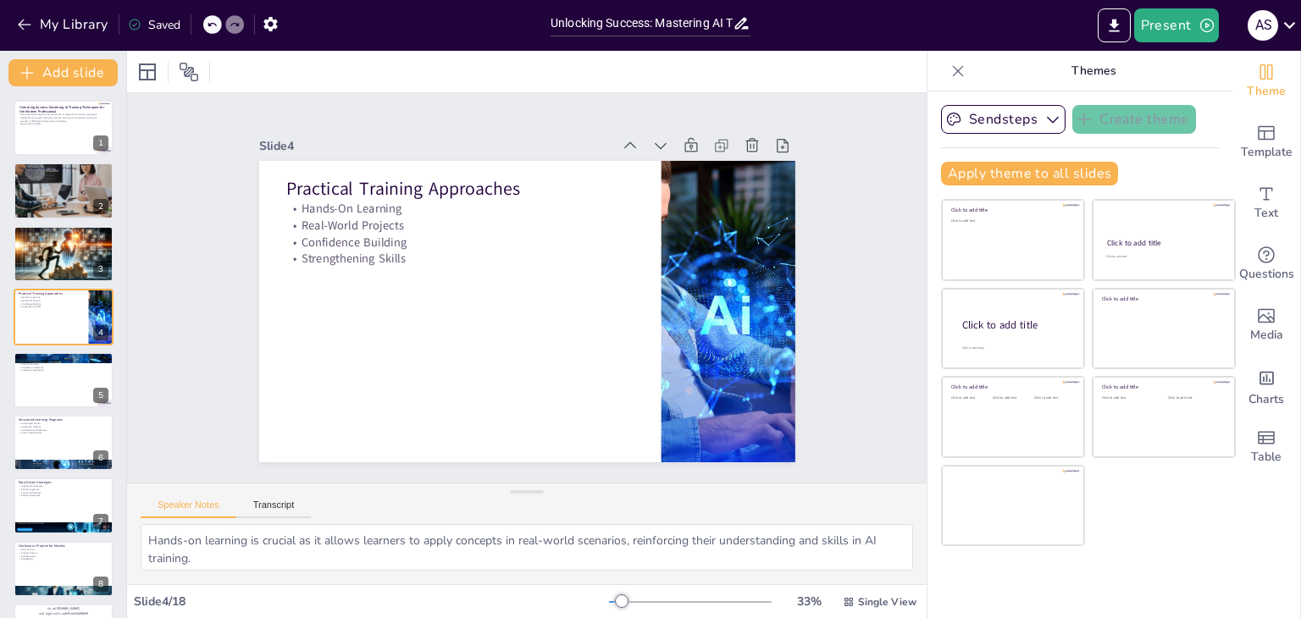
checkbox input "true"
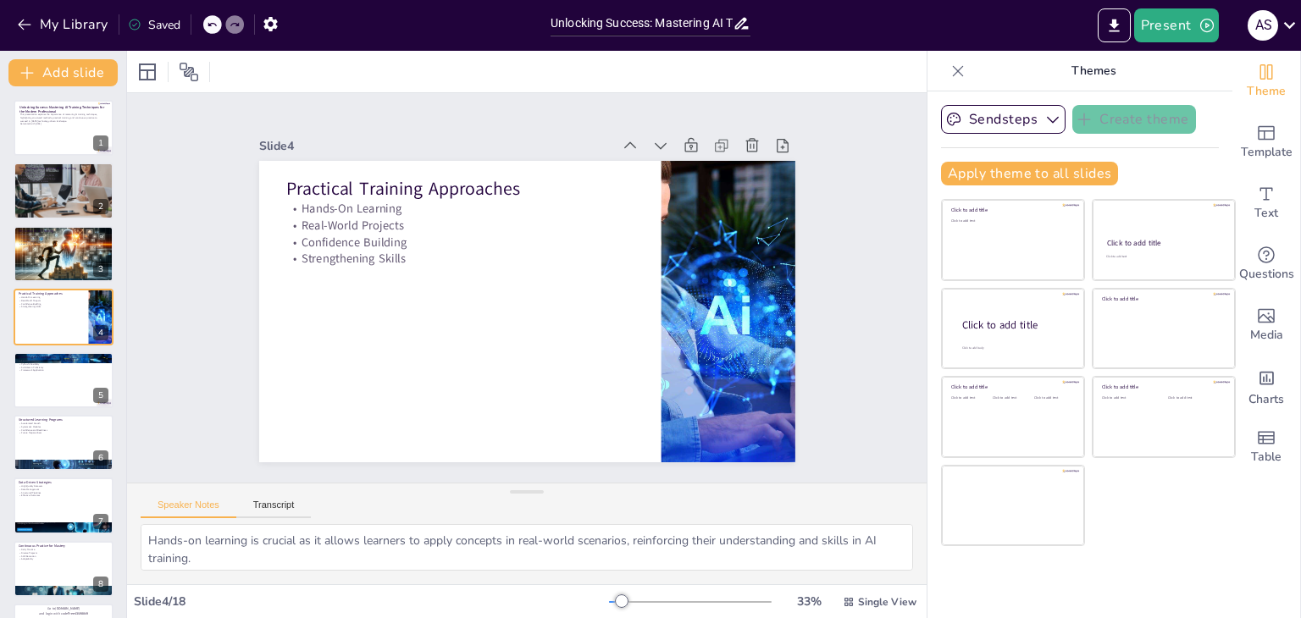
checkbox input "true"
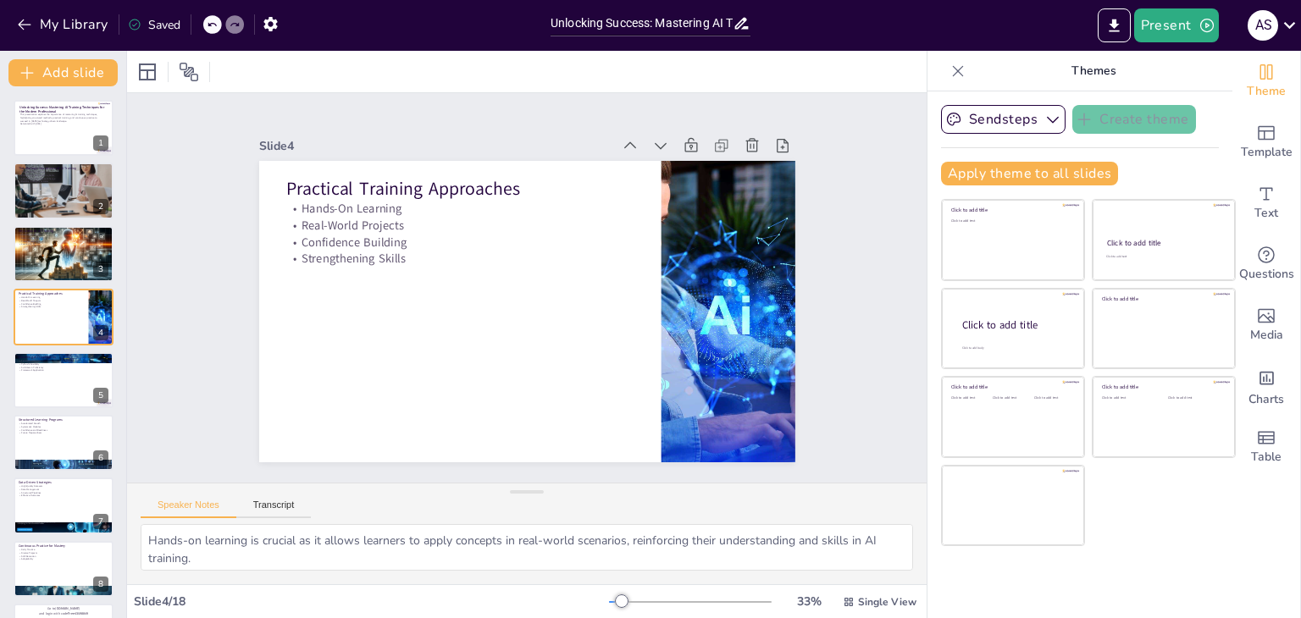
checkbox input "true"
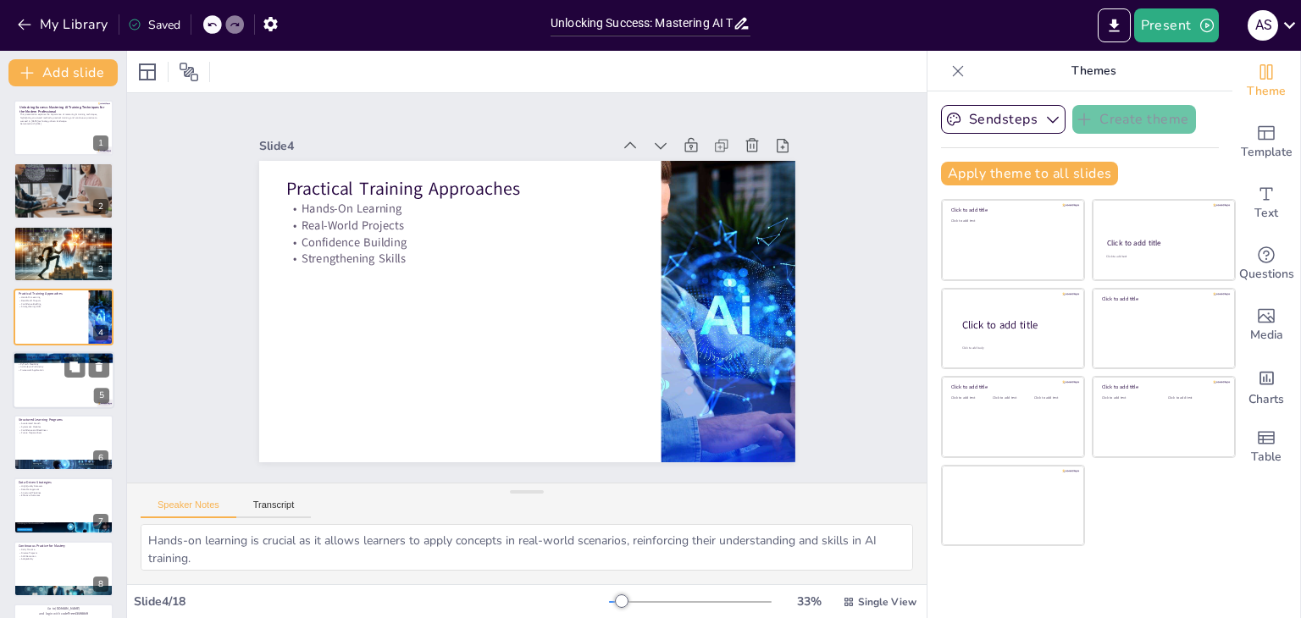
checkbox input "true"
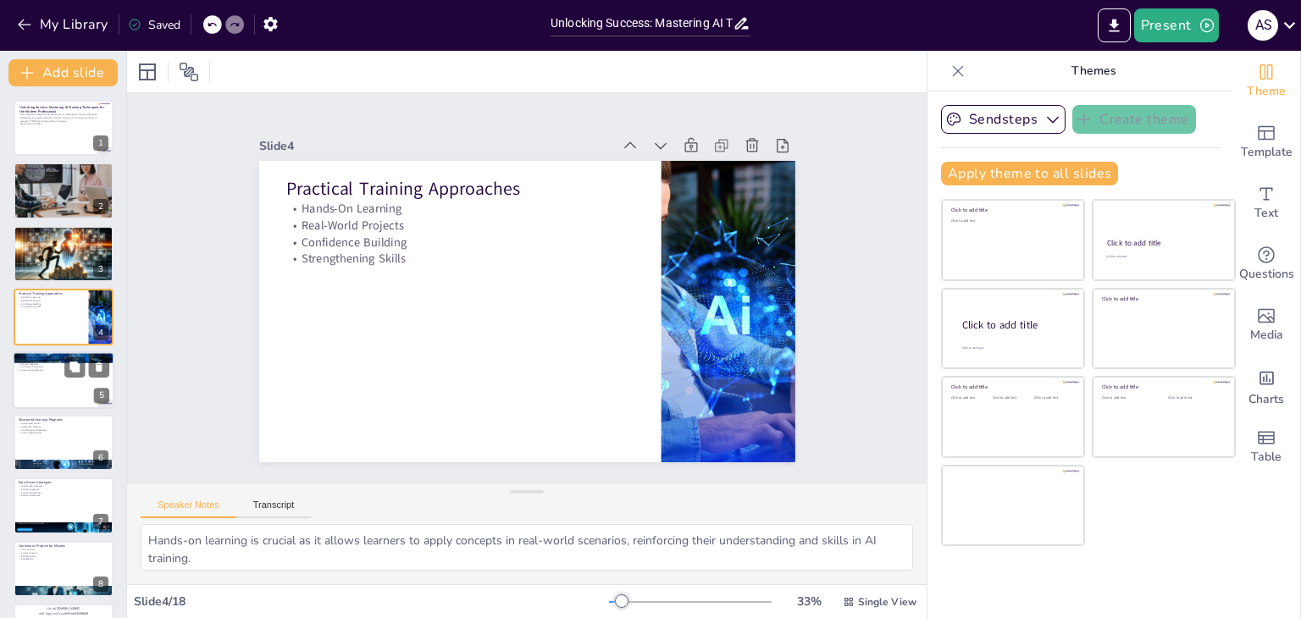
checkbox input "true"
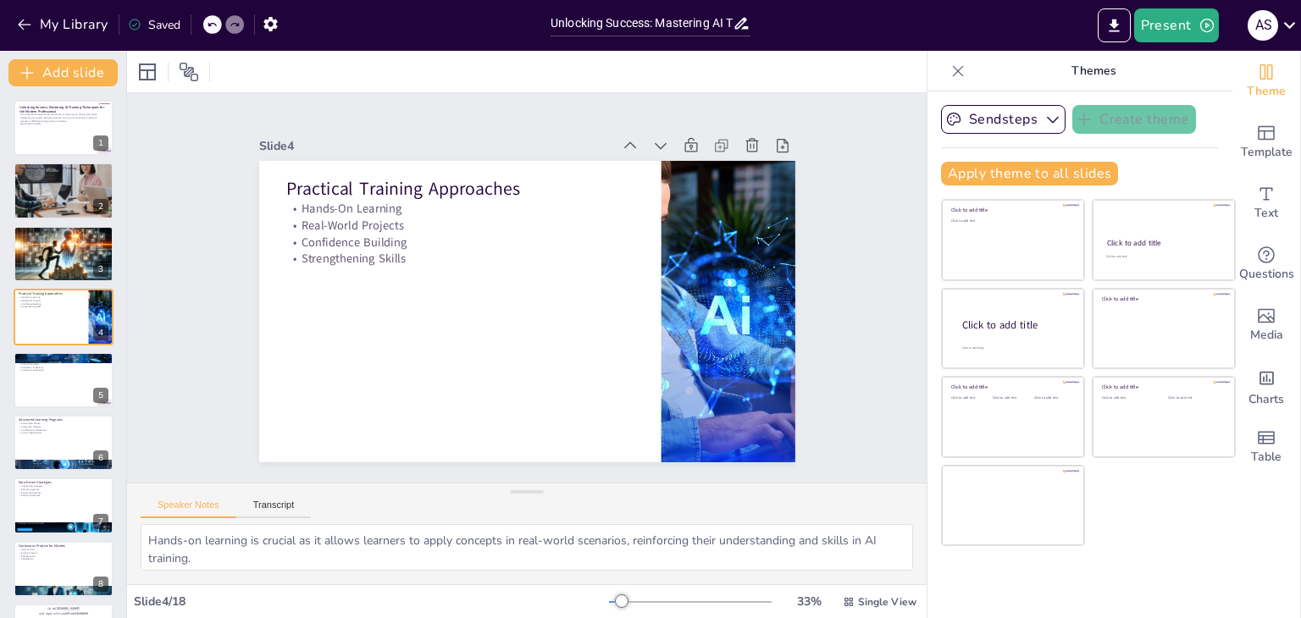
checkbox input "true"
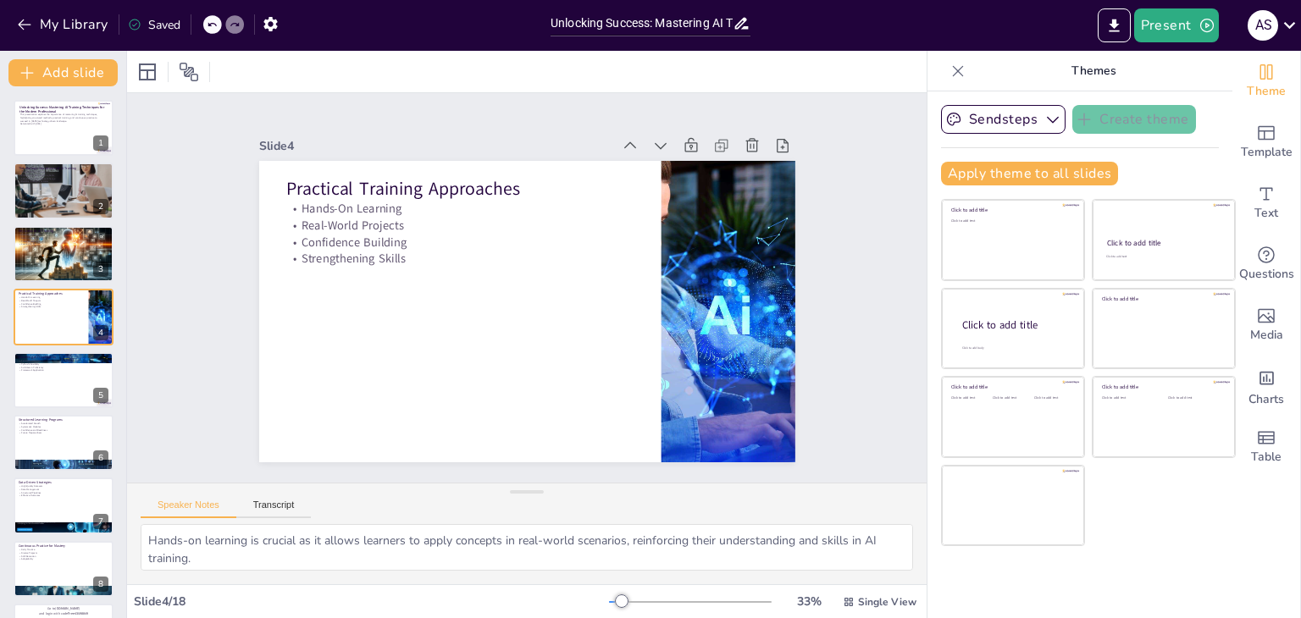
checkbox input "true"
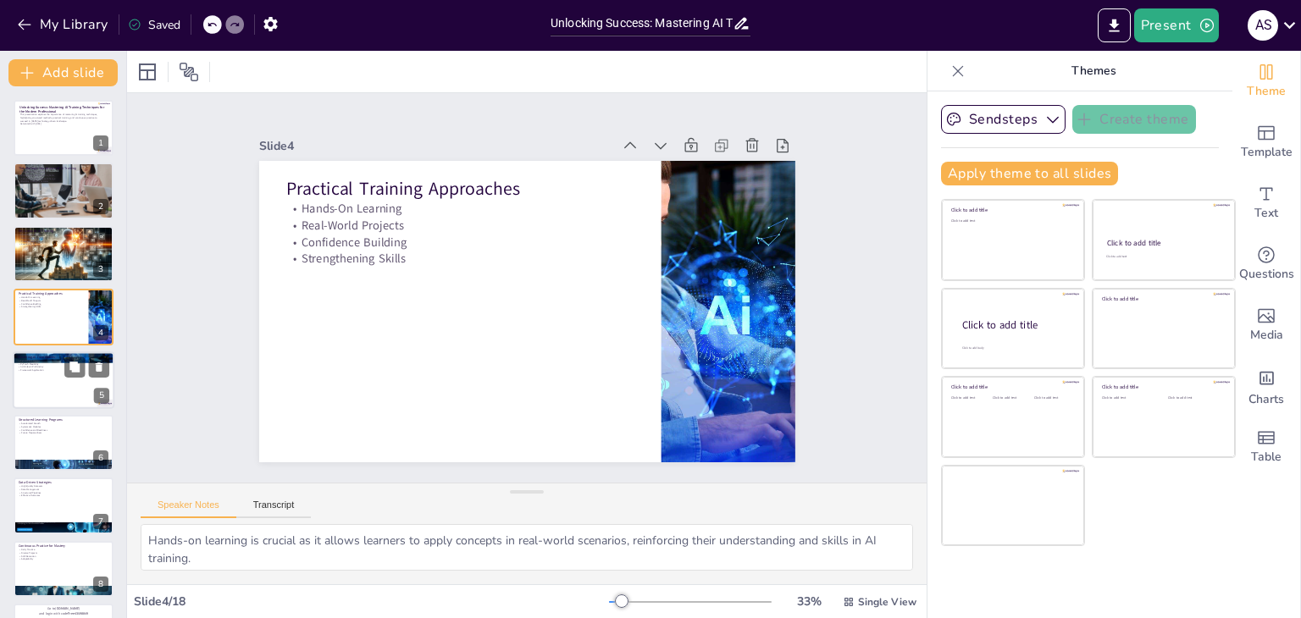
checkbox input "true"
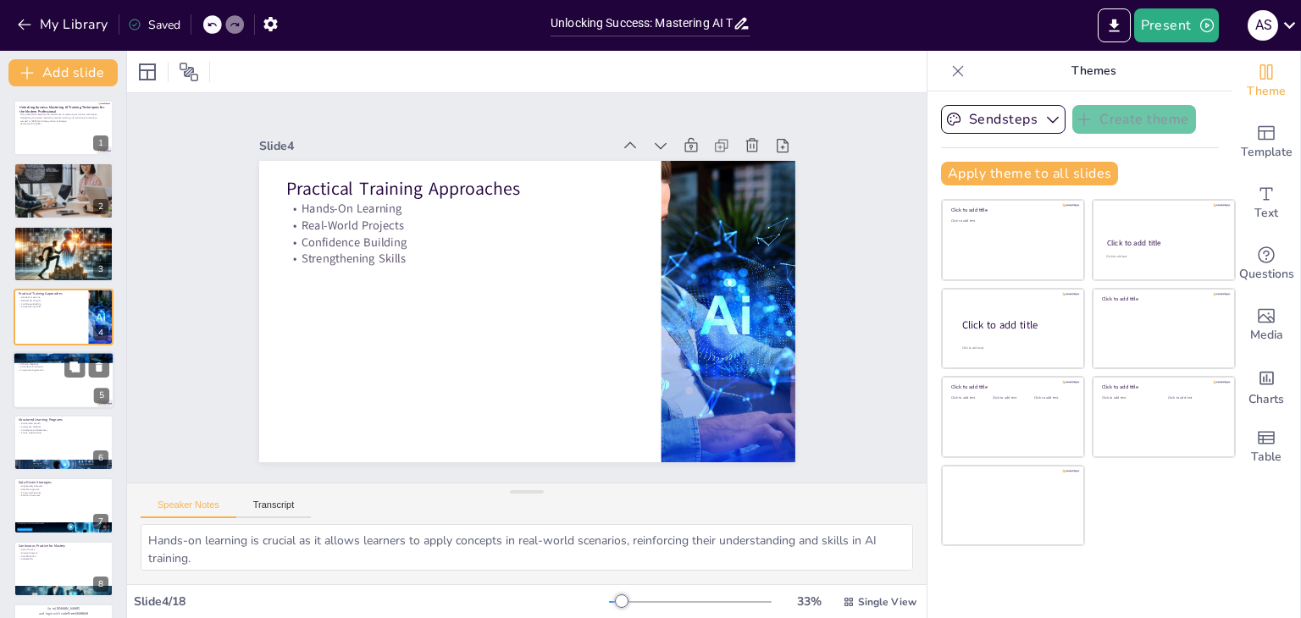
checkbox input "true"
click at [41, 402] on div at bounding box center [64, 380] width 102 height 58
type textarea "Mastering TensorFlow is crucial for building scalable machine learning models, …"
checkbox input "true"
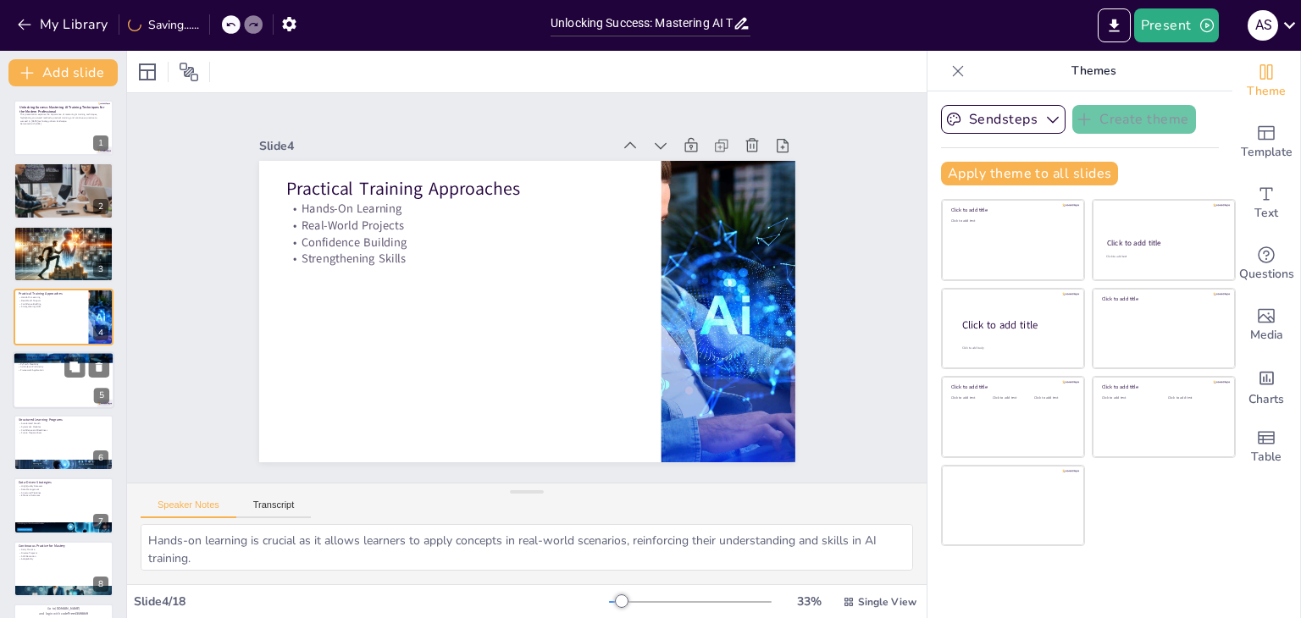
checkbox input "true"
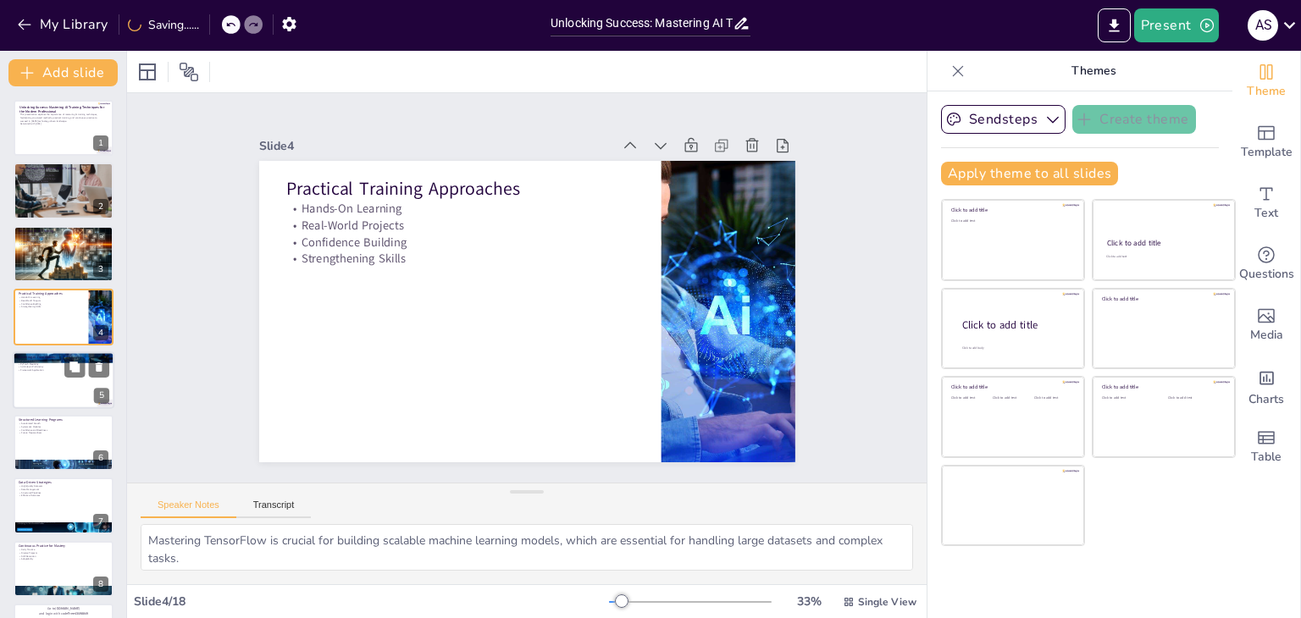
checkbox input "true"
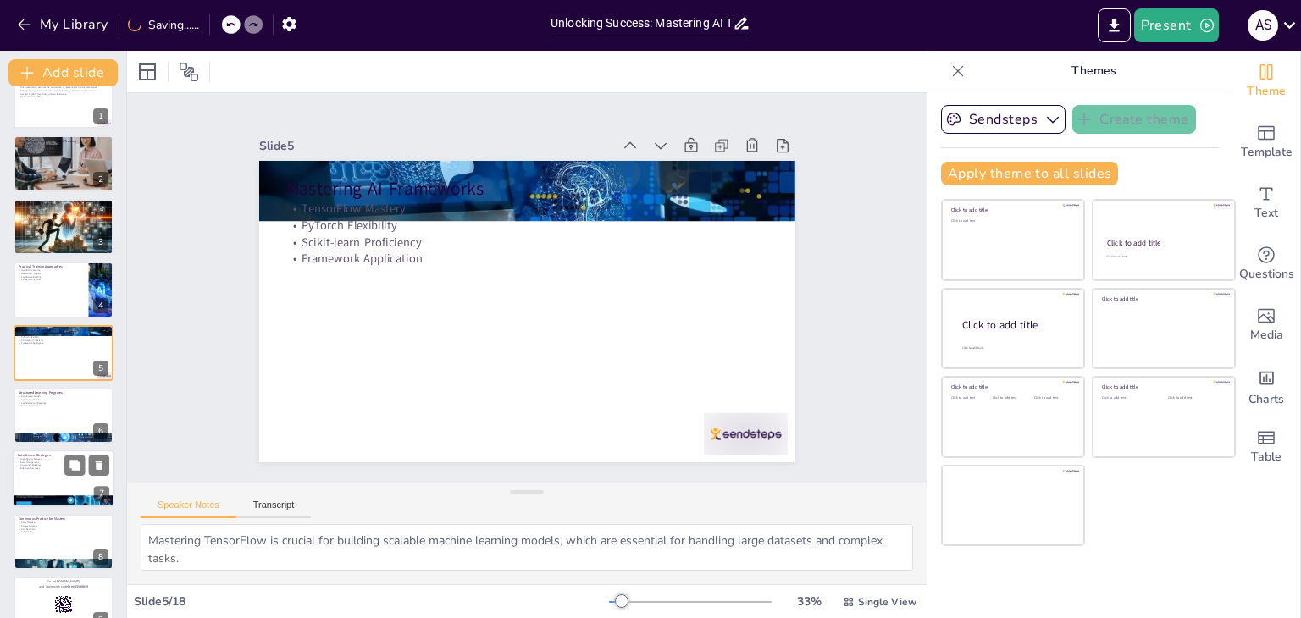
checkbox input "true"
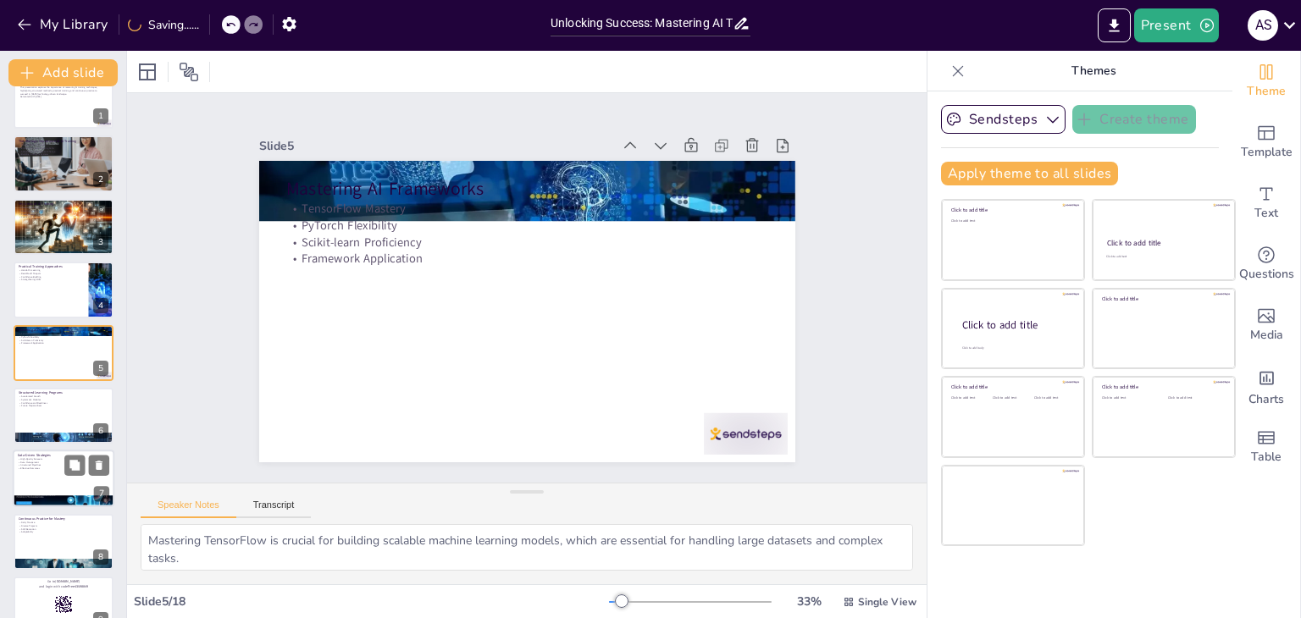
checkbox input "true"
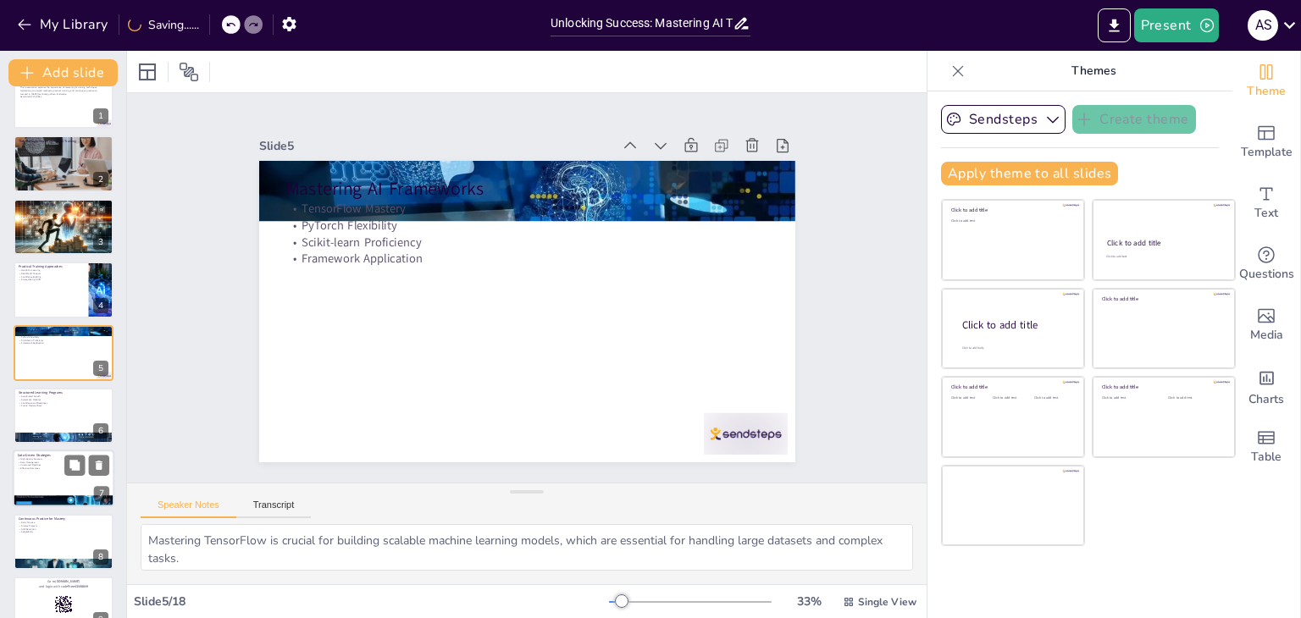
checkbox input "true"
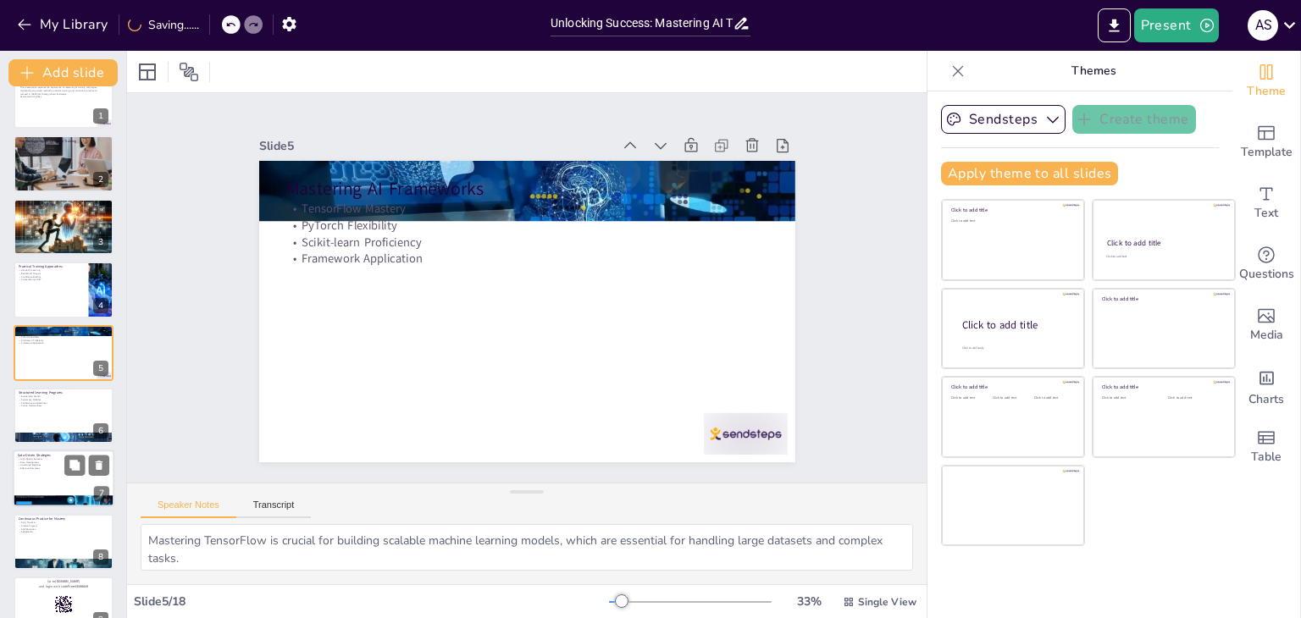
checkbox input "true"
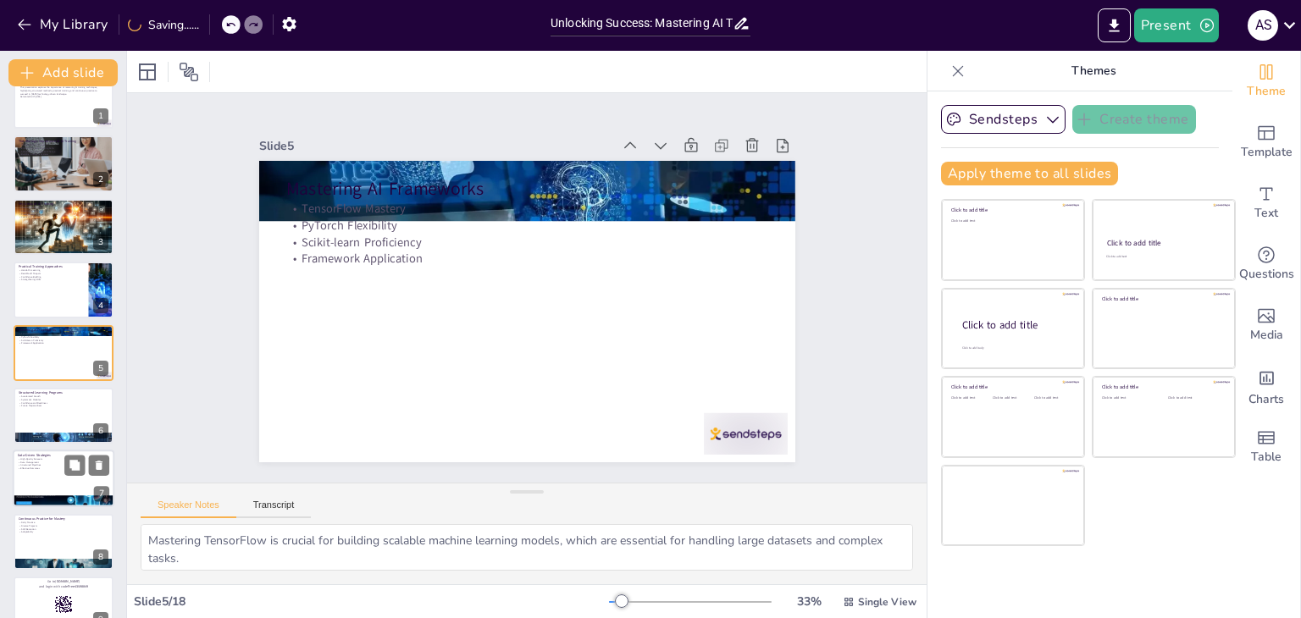
checkbox input "true"
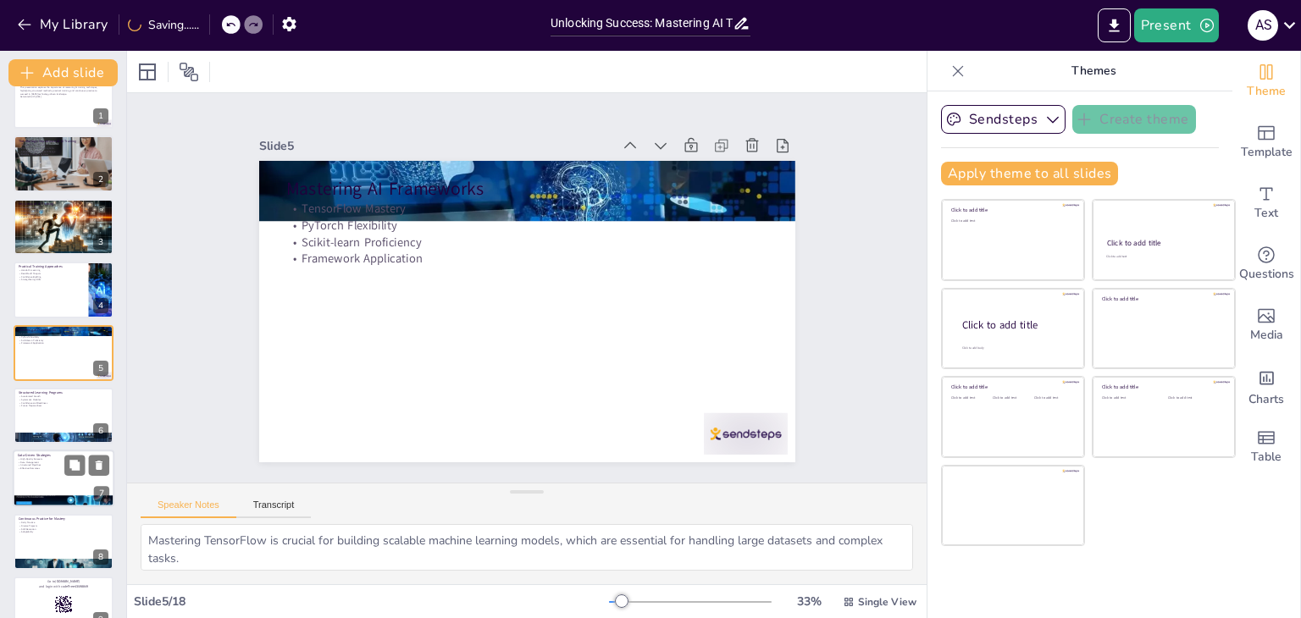
checkbox input "true"
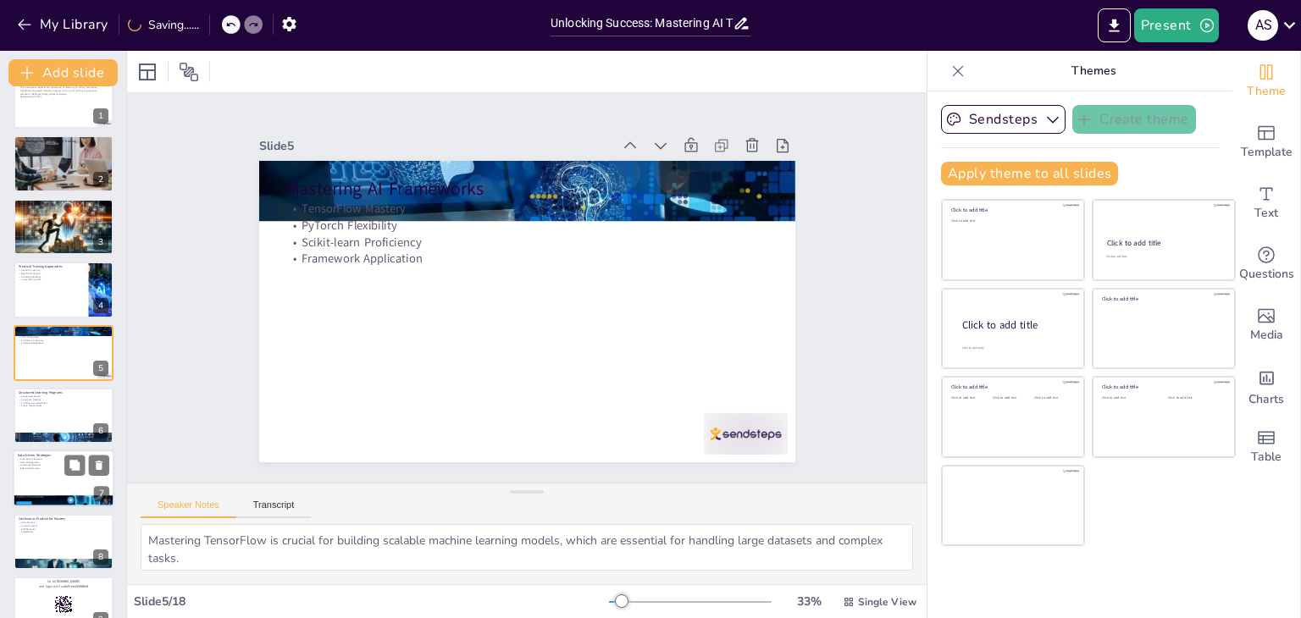
checkbox input "true"
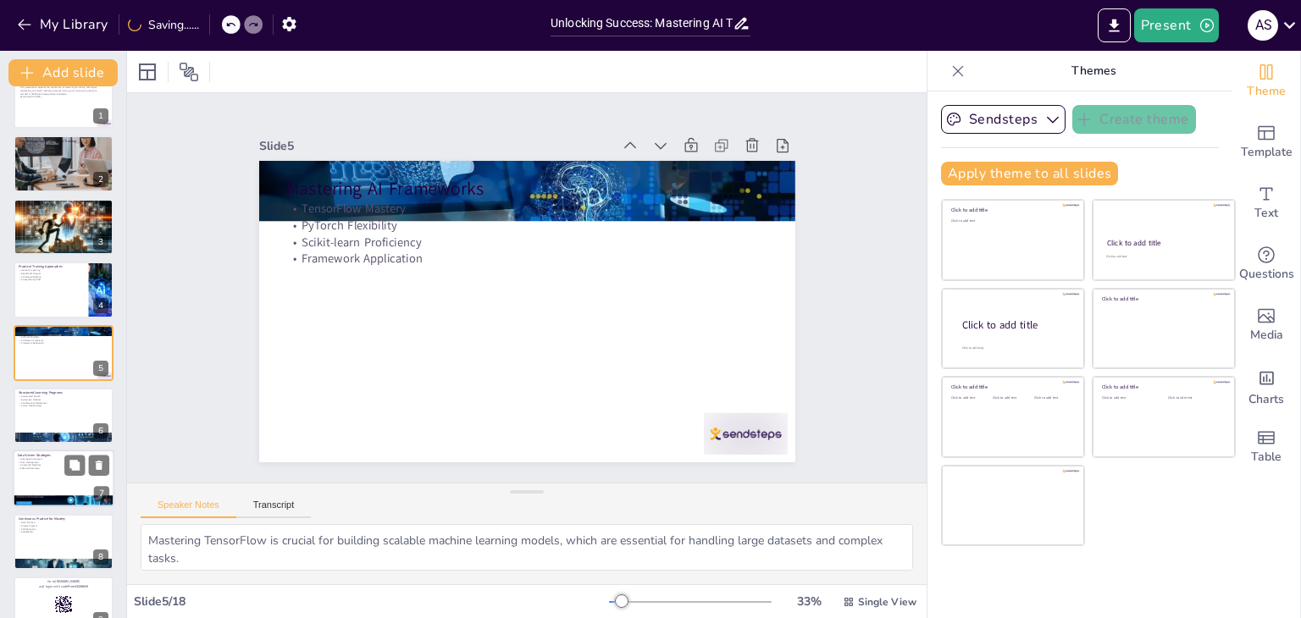
click at [41, 472] on div at bounding box center [64, 479] width 102 height 58
type textarea "High-quality datasets are essential for achieving accuracy in AI training, as t…"
checkbox input "true"
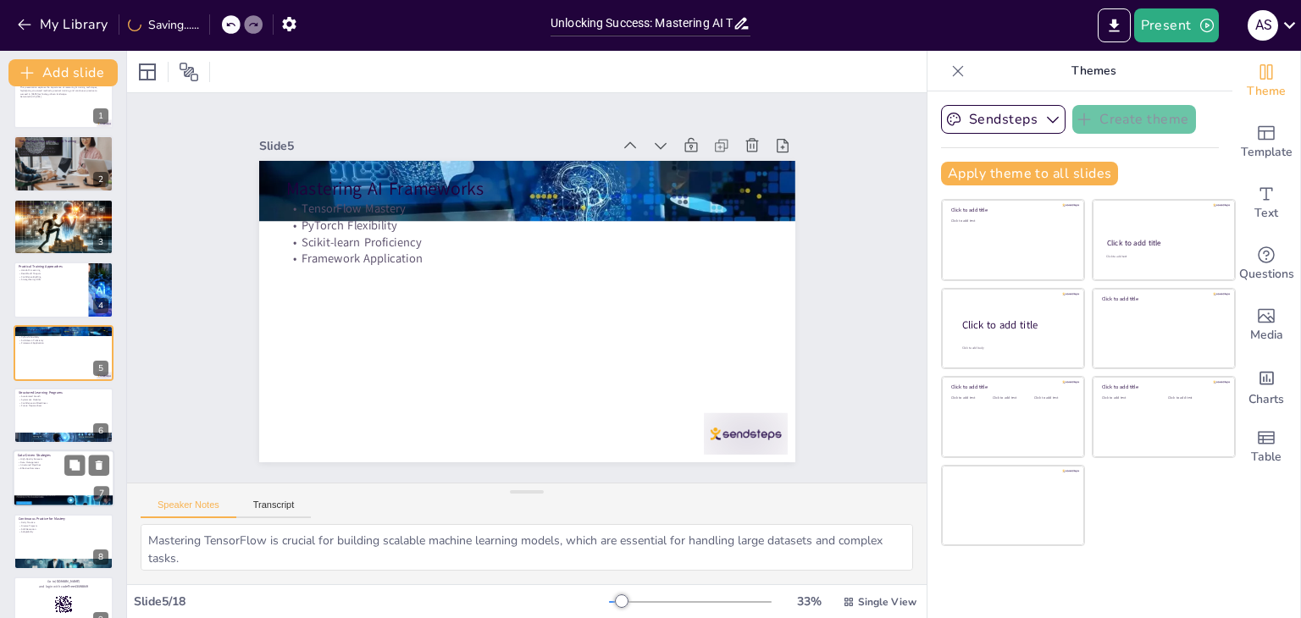
checkbox input "true"
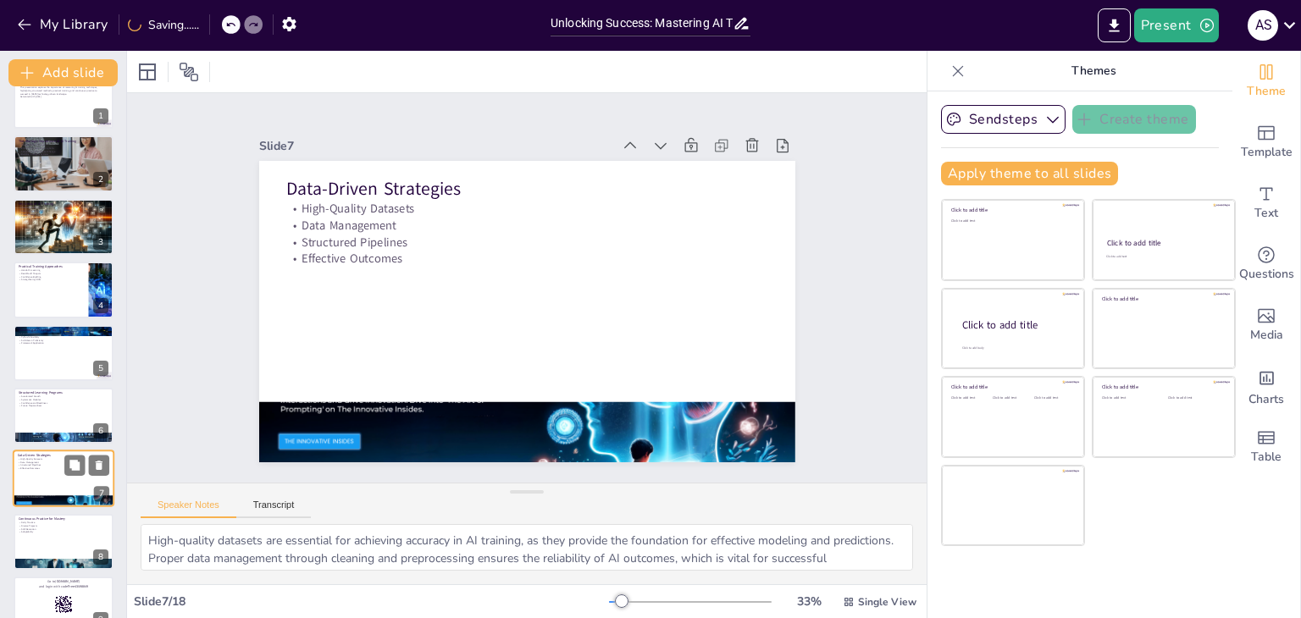
scroll to position [153, 0]
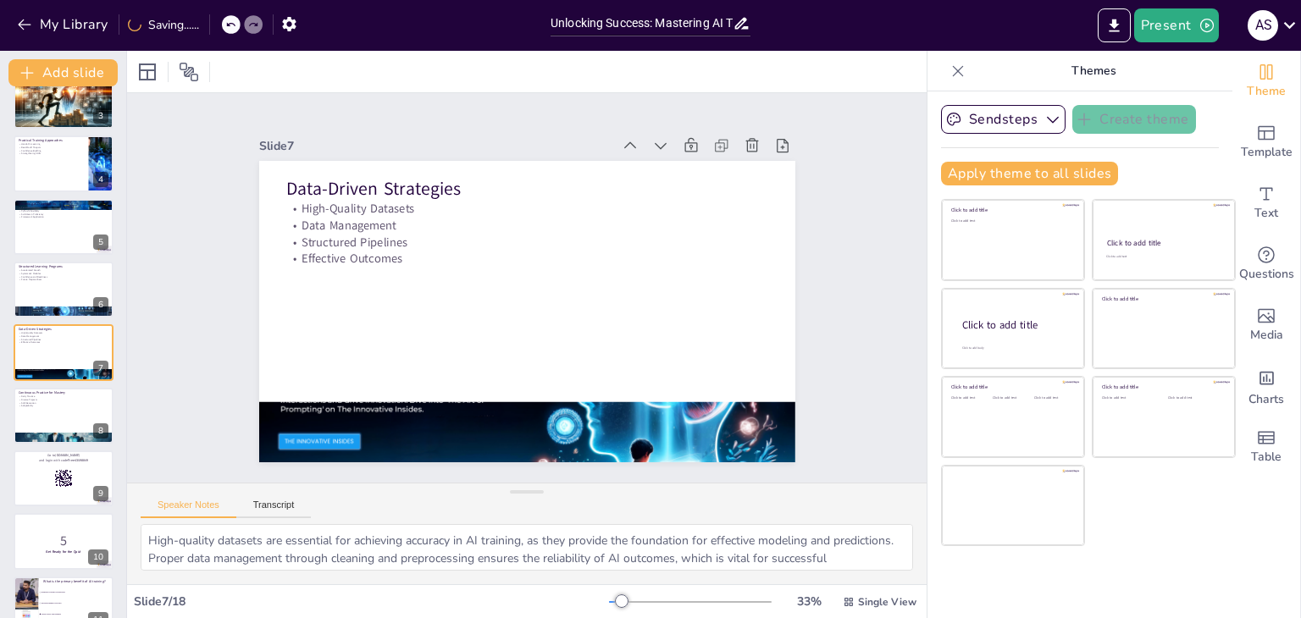
checkbox input "true"
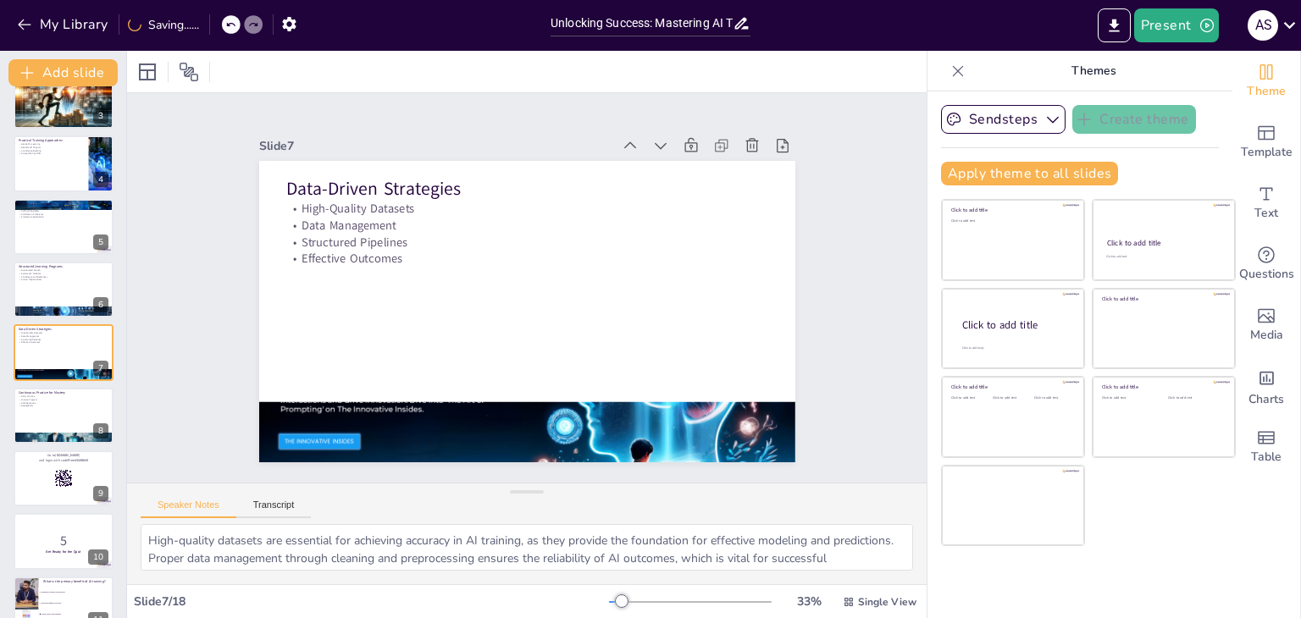
checkbox input "true"
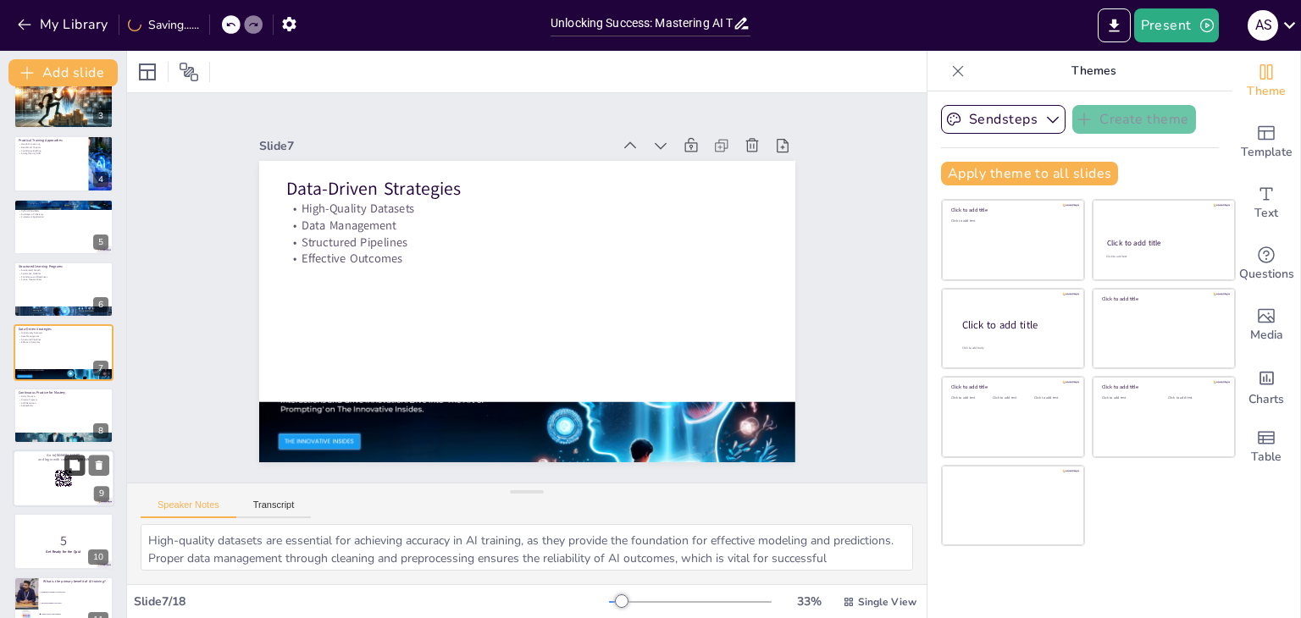
checkbox input "true"
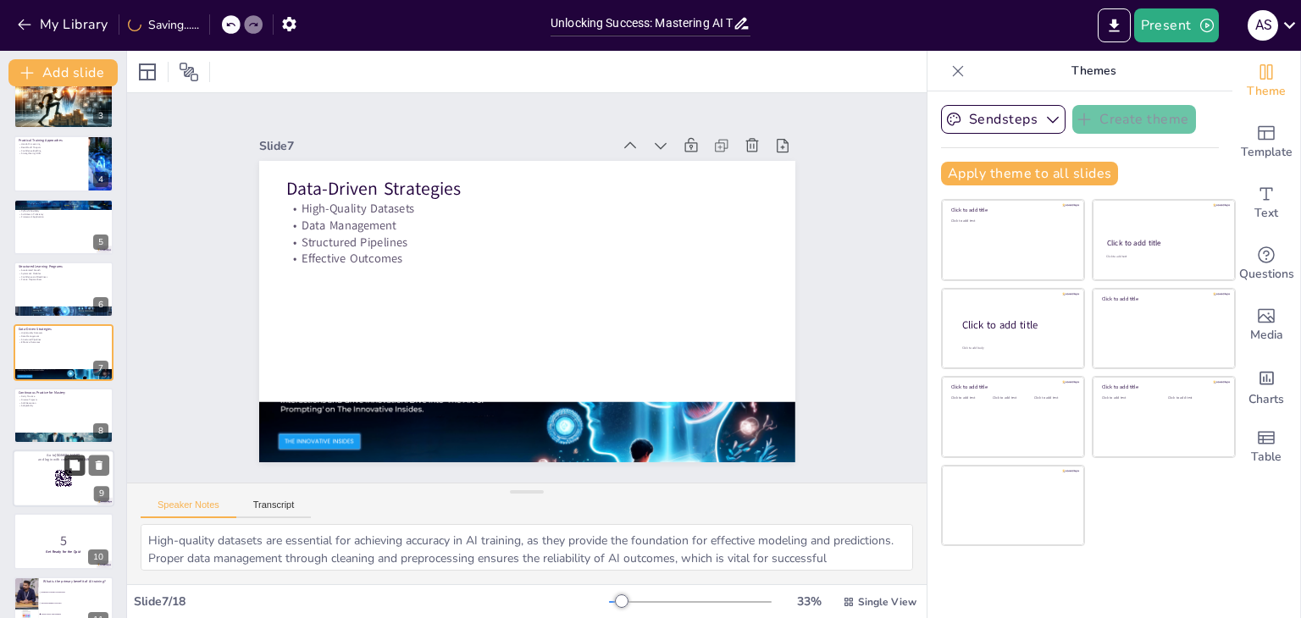
checkbox input "true"
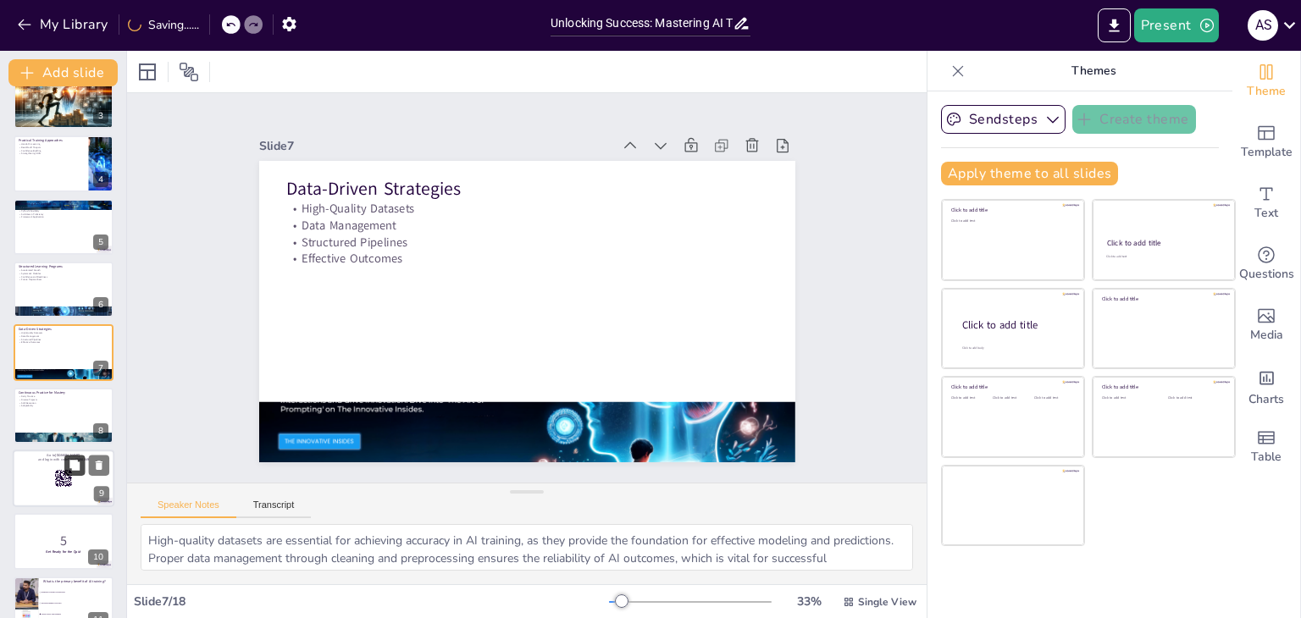
checkbox input "true"
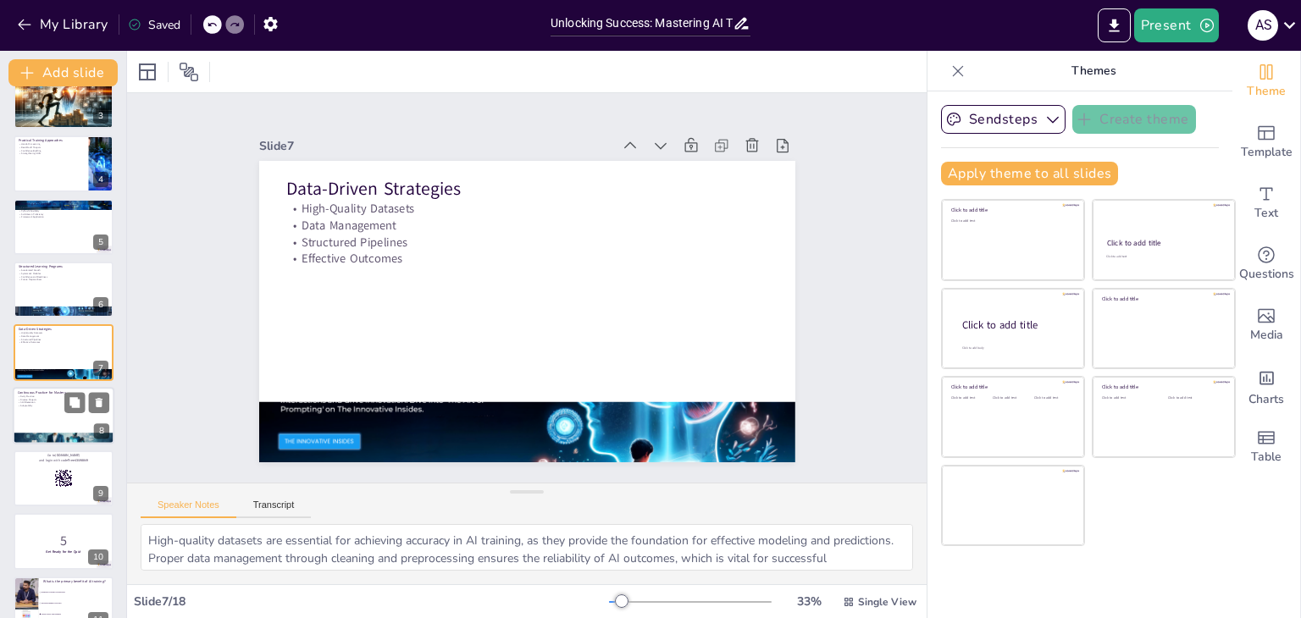
checkbox input "true"
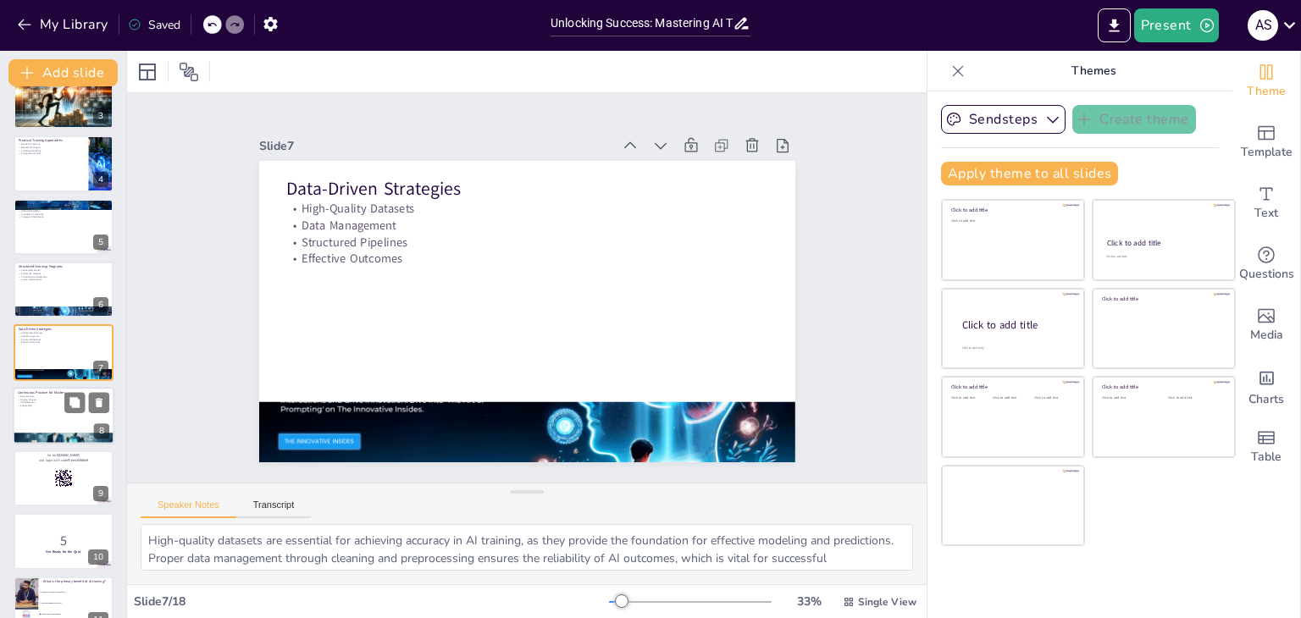
click at [62, 404] on p "Adaptability" at bounding box center [63, 405] width 91 height 3
type textarea "Dedicating daily practice time is crucial for skill development, as consistent …"
checkbox input "true"
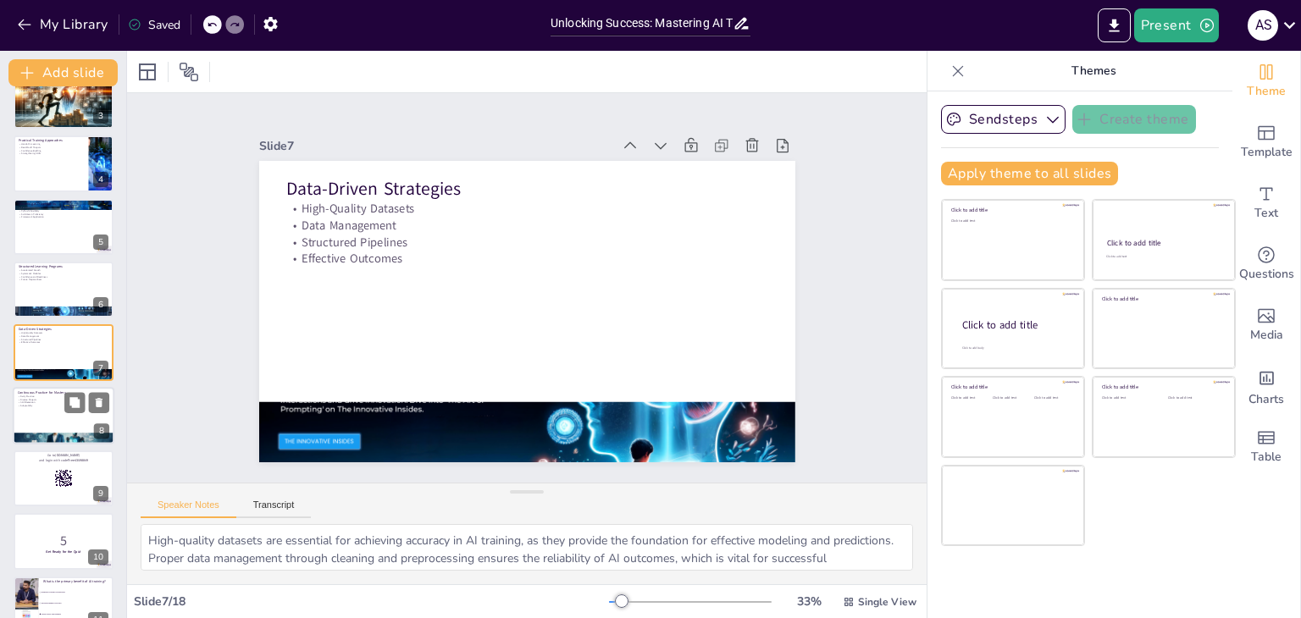
checkbox input "true"
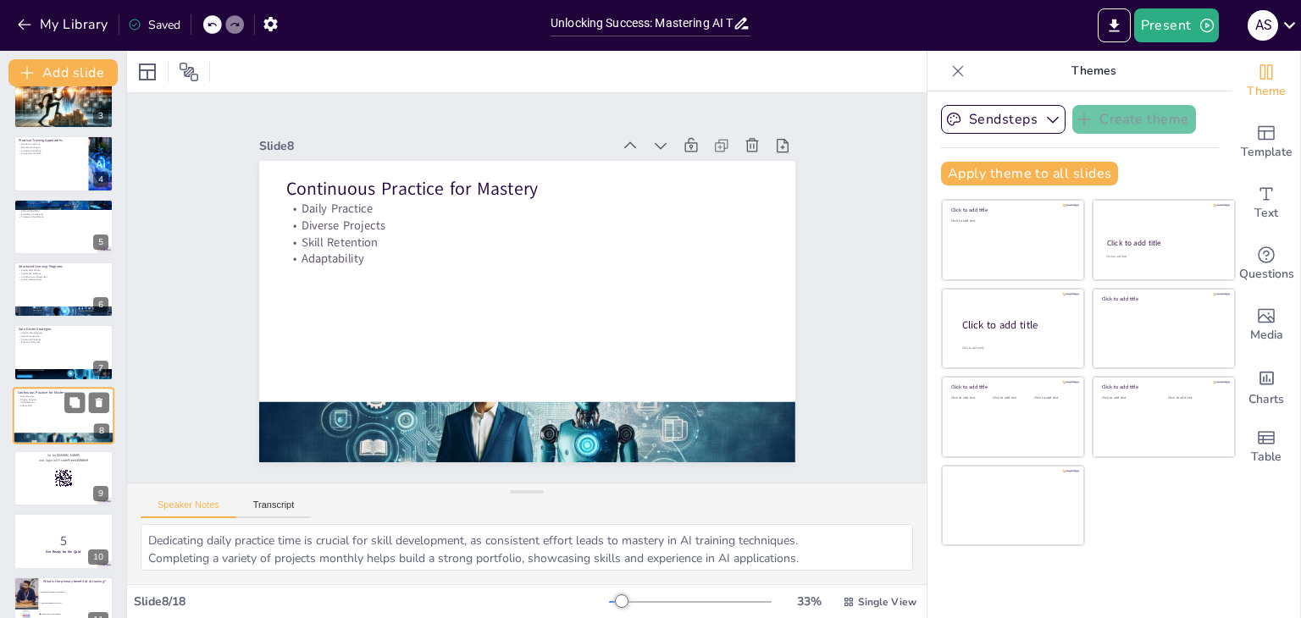
checkbox input "true"
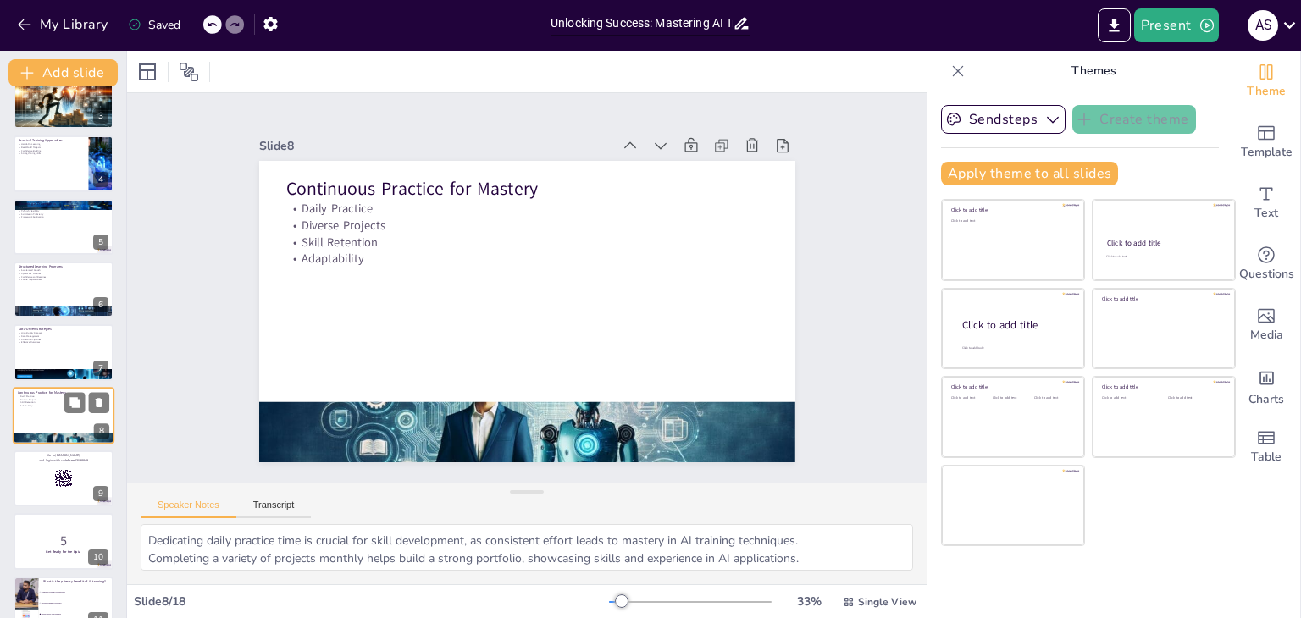
checkbox input "true"
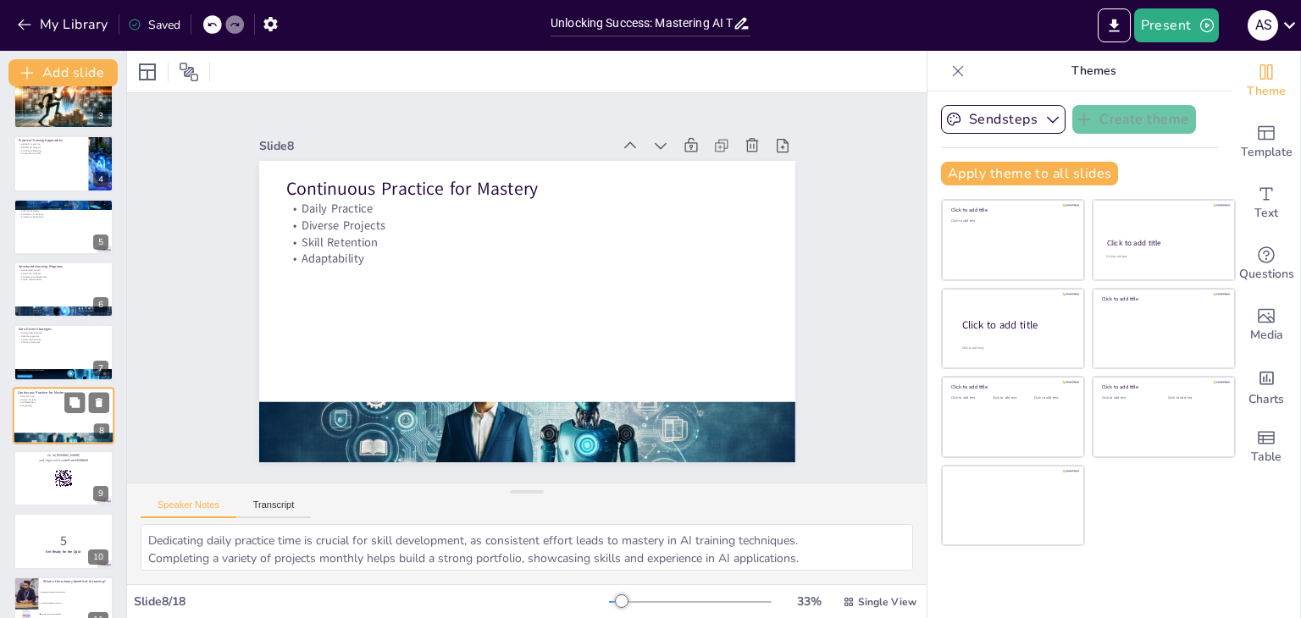
scroll to position [0, 0]
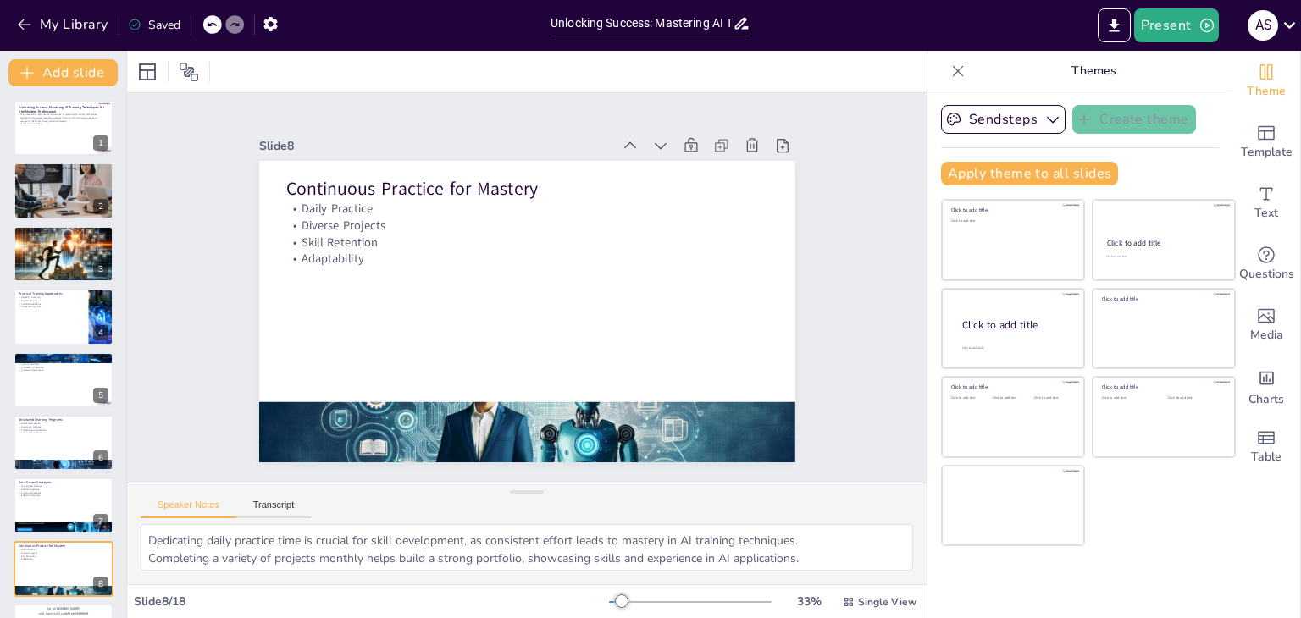
checkbox input "true"
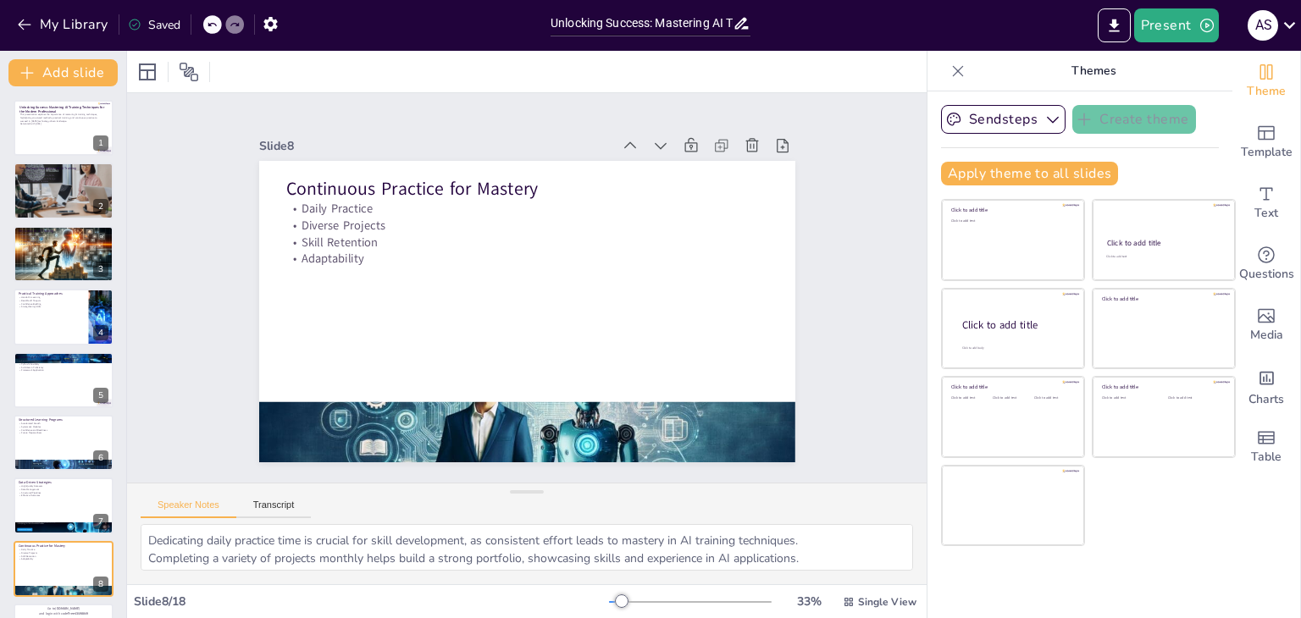
checkbox input "true"
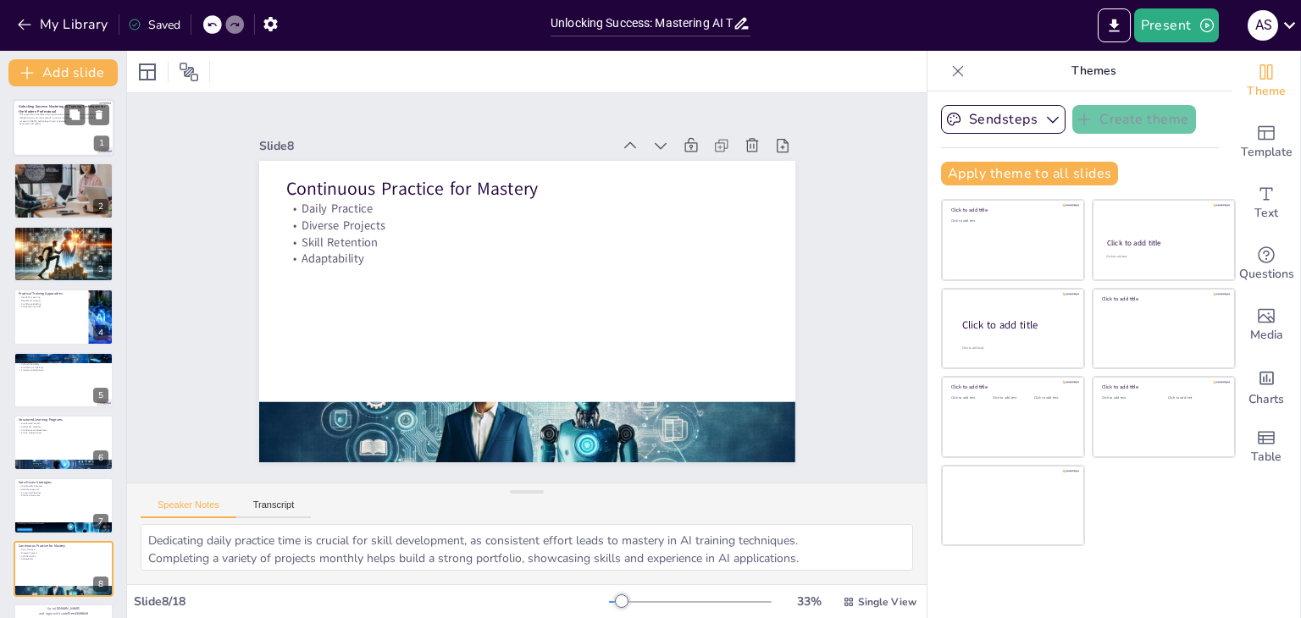
click at [53, 109] on strong "Unlocking Success: Mastering AI Training Techniques for the Modern Professional" at bounding box center [62, 108] width 86 height 9
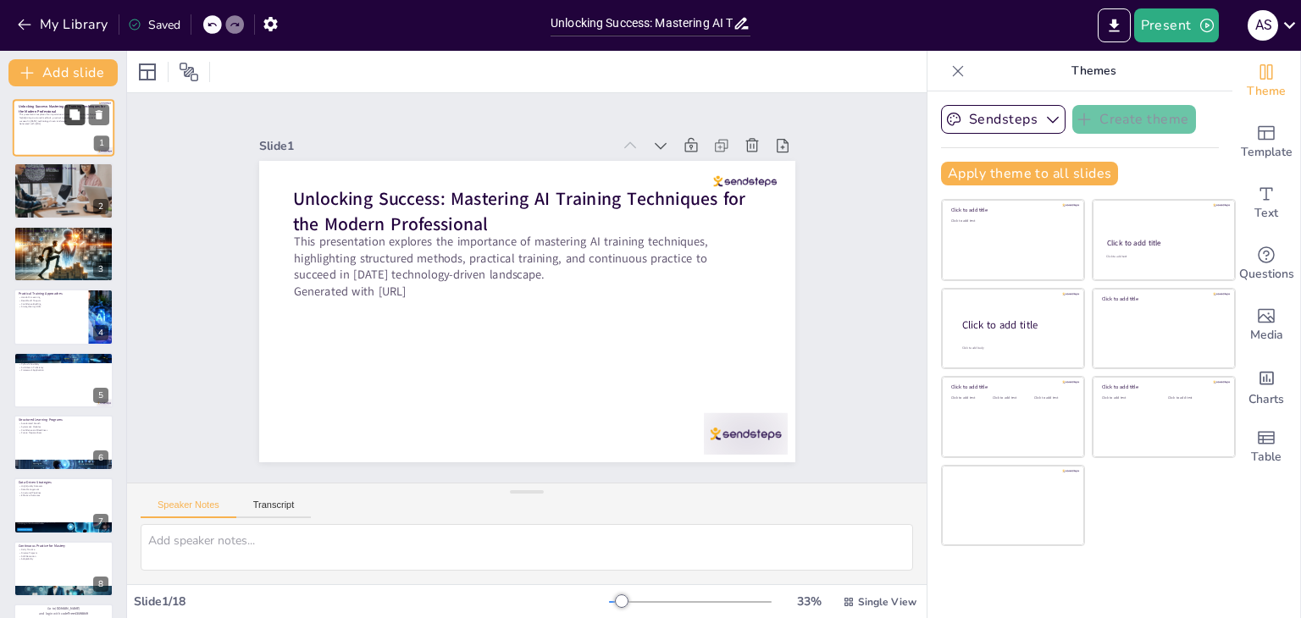
click at [69, 110] on icon at bounding box center [75, 115] width 12 height 12
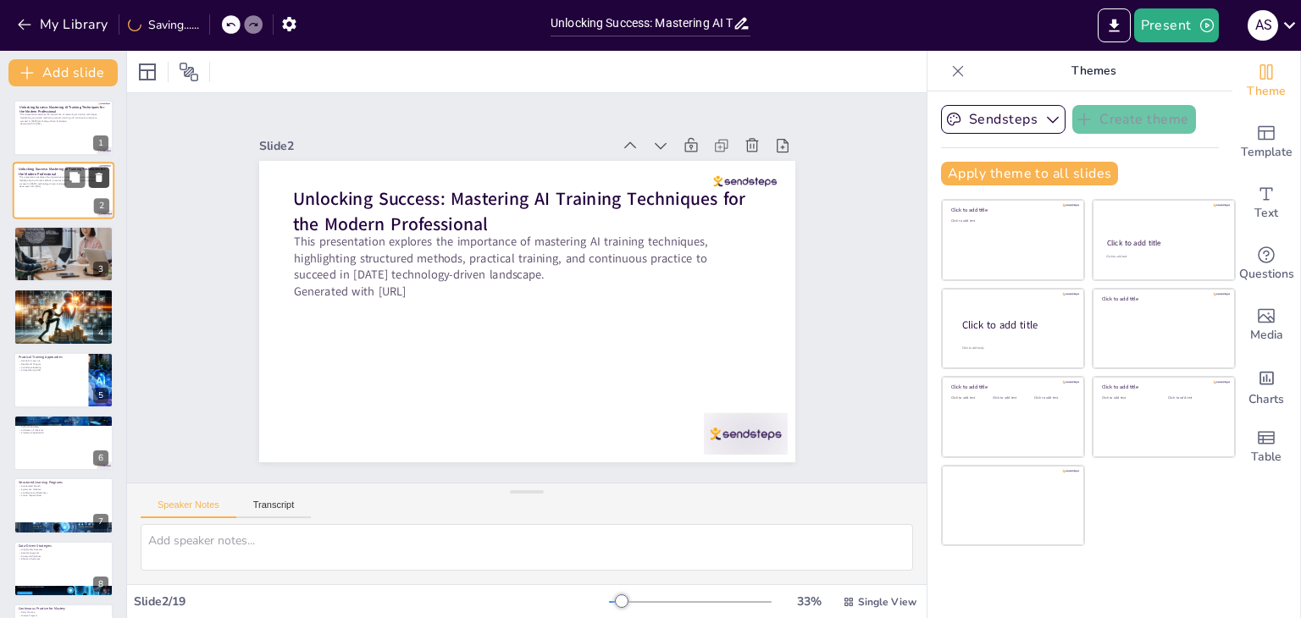
click at [93, 174] on icon at bounding box center [99, 178] width 12 height 12
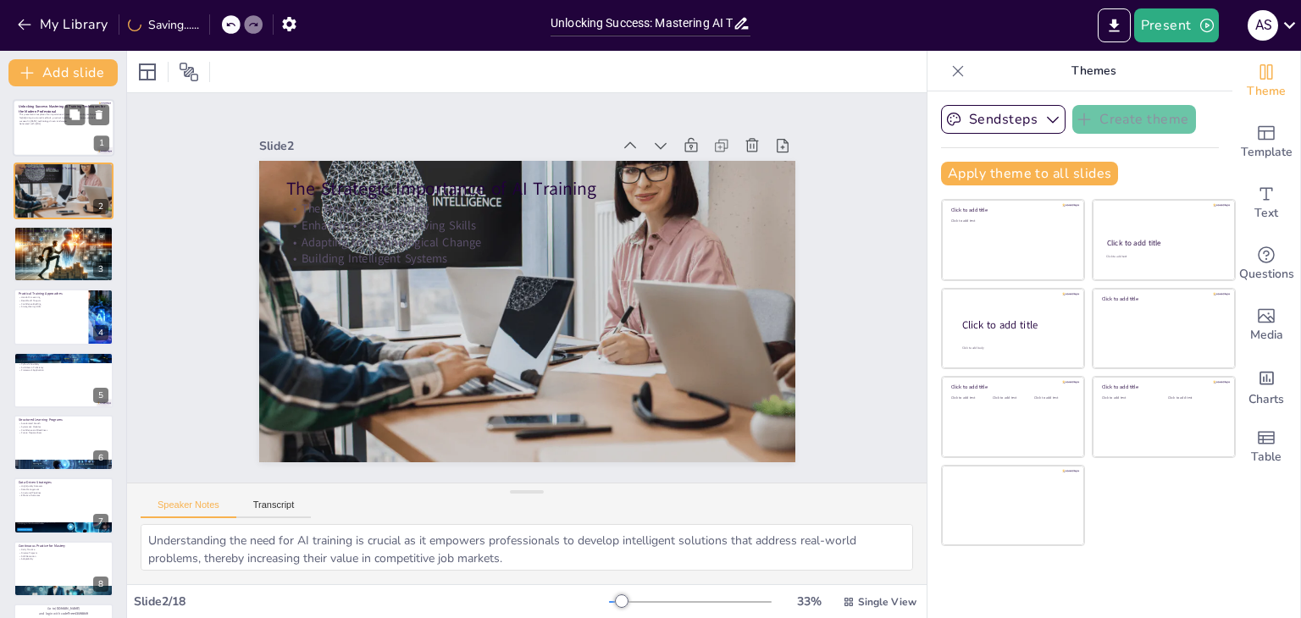
click at [81, 137] on div at bounding box center [64, 128] width 102 height 58
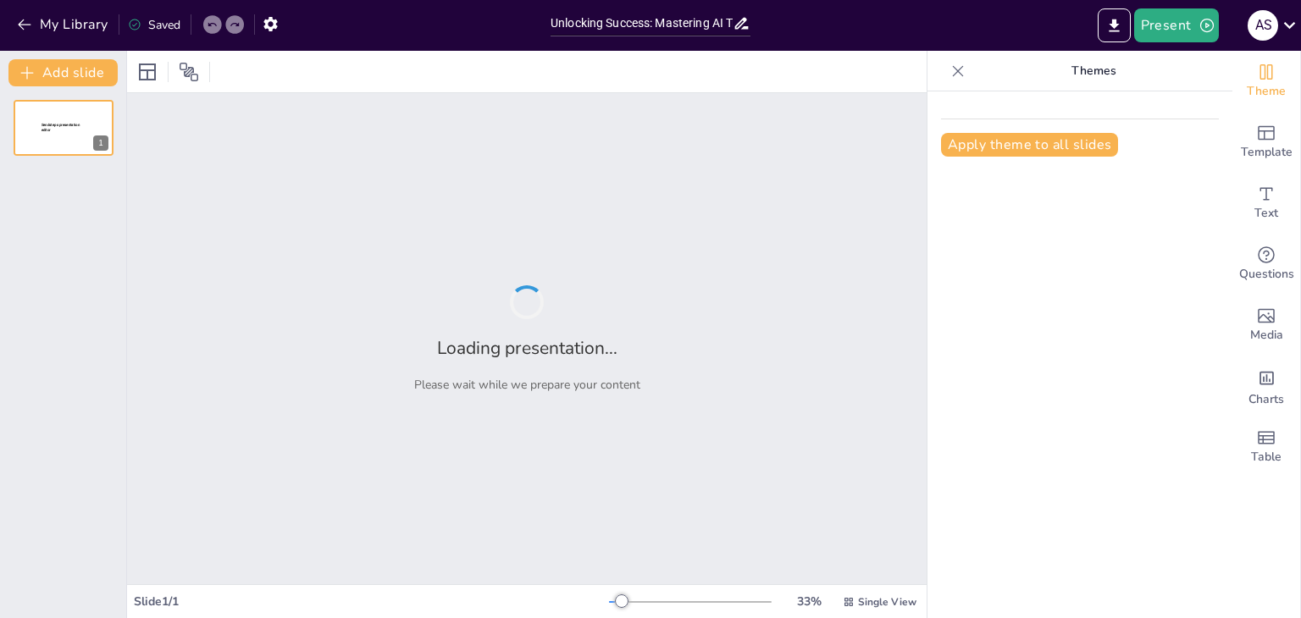
type input "Unlocking Success: Mastering AI Training Techniques for the Modern Professional"
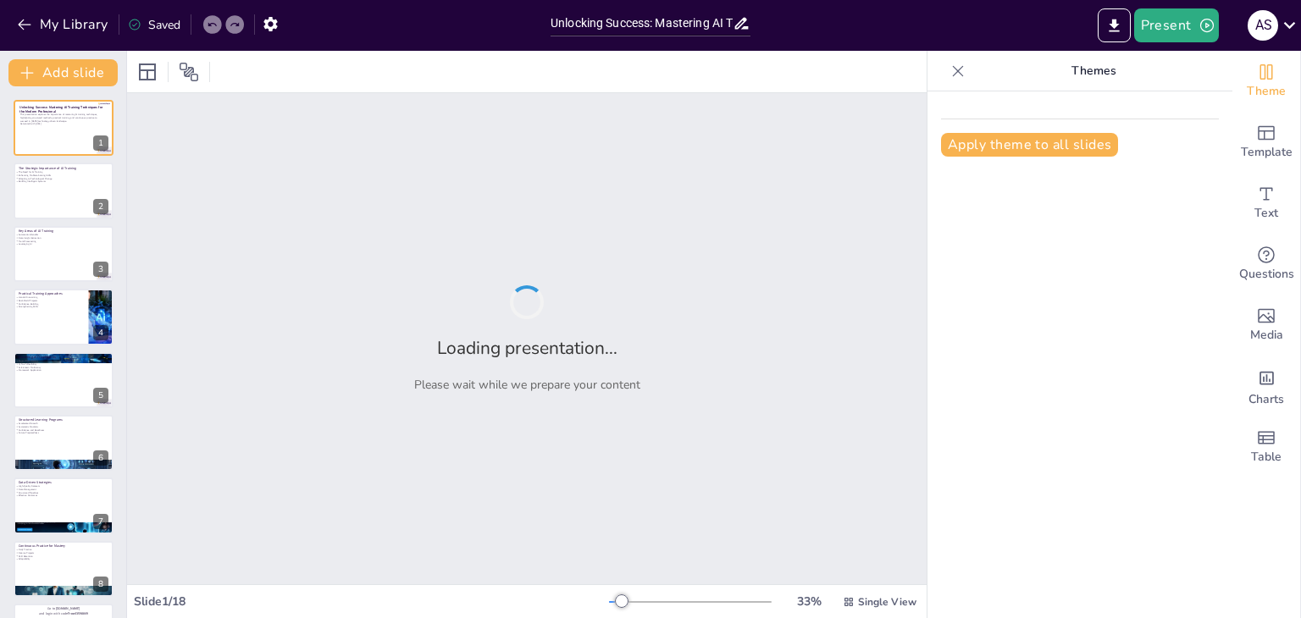
checkbox input "true"
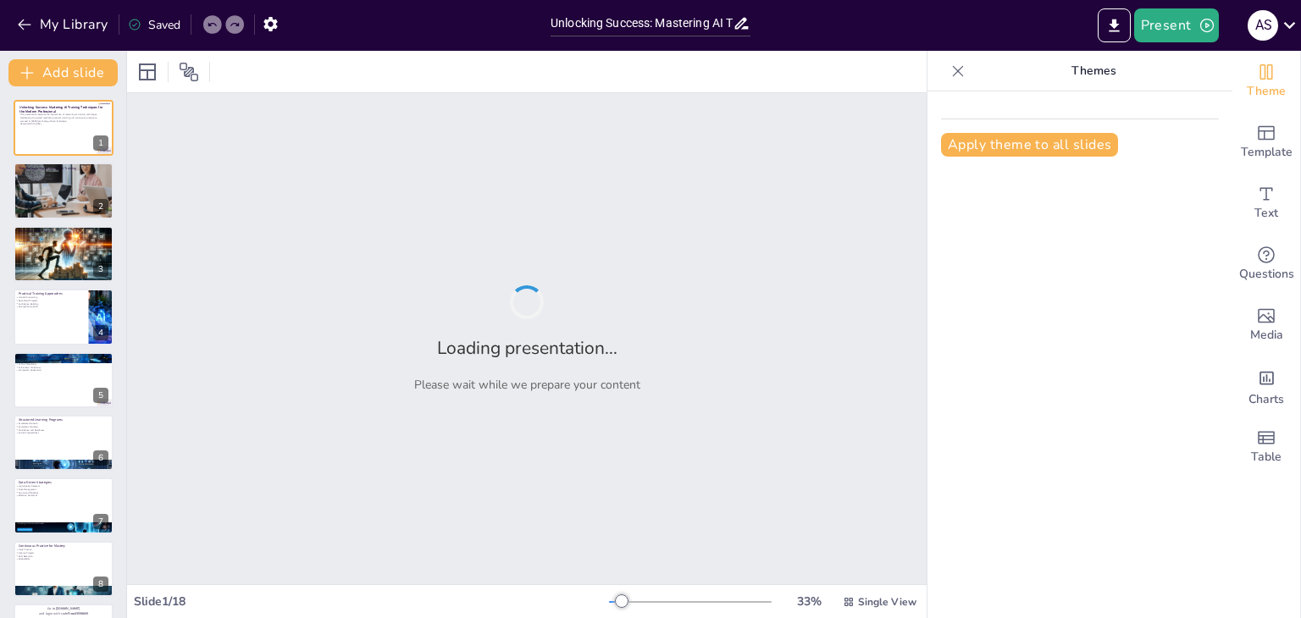
checkbox input "true"
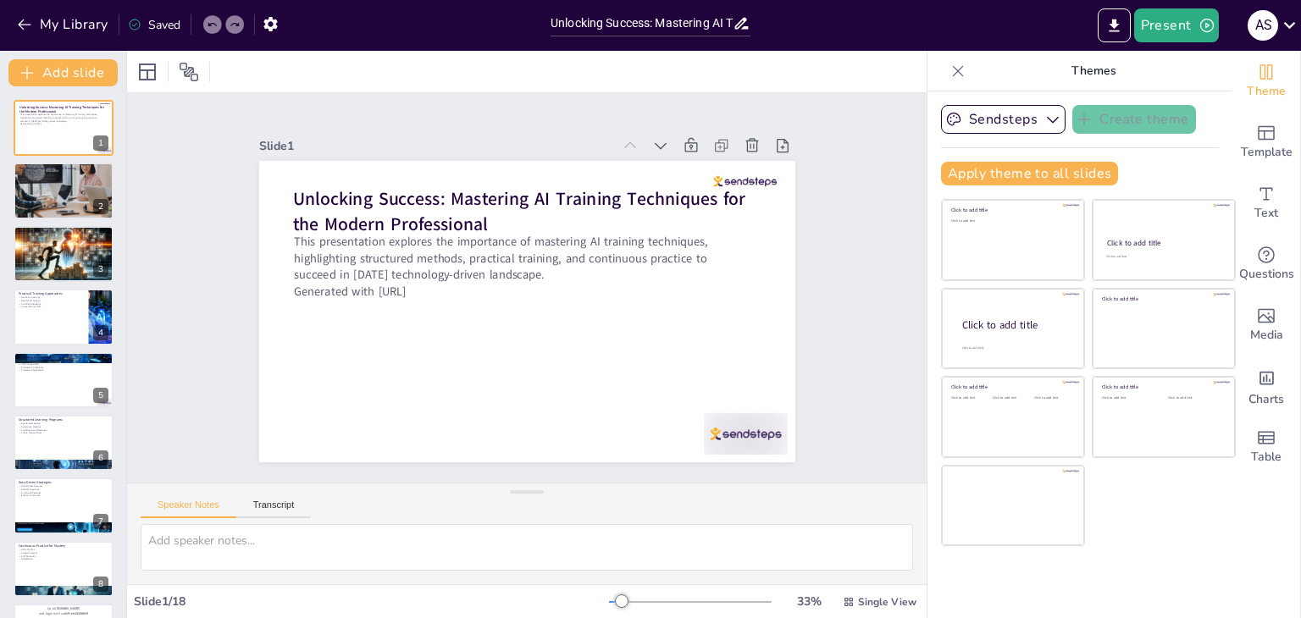
checkbox input "true"
